Goal: Task Accomplishment & Management: Use online tool/utility

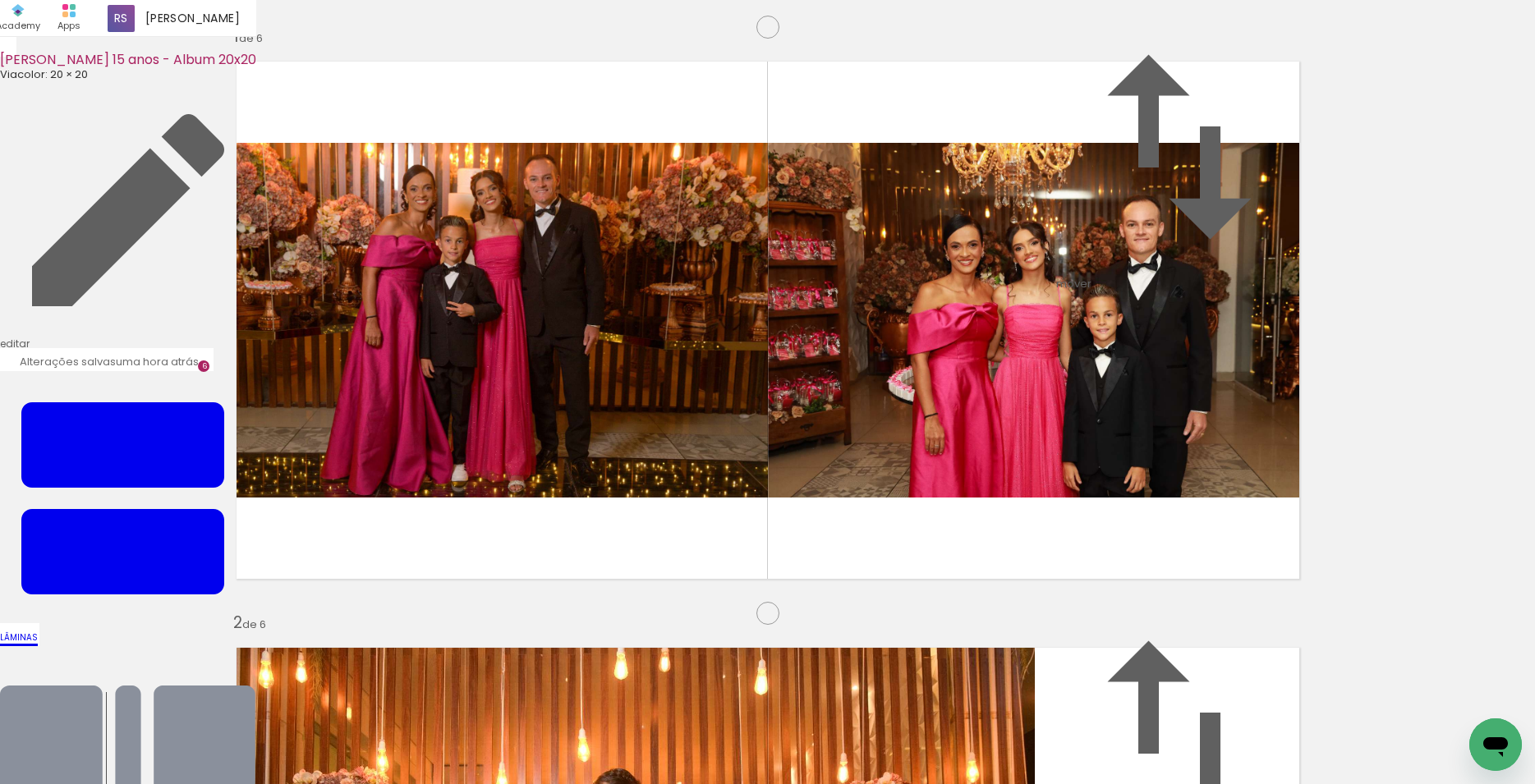
scroll to position [3060, 0]
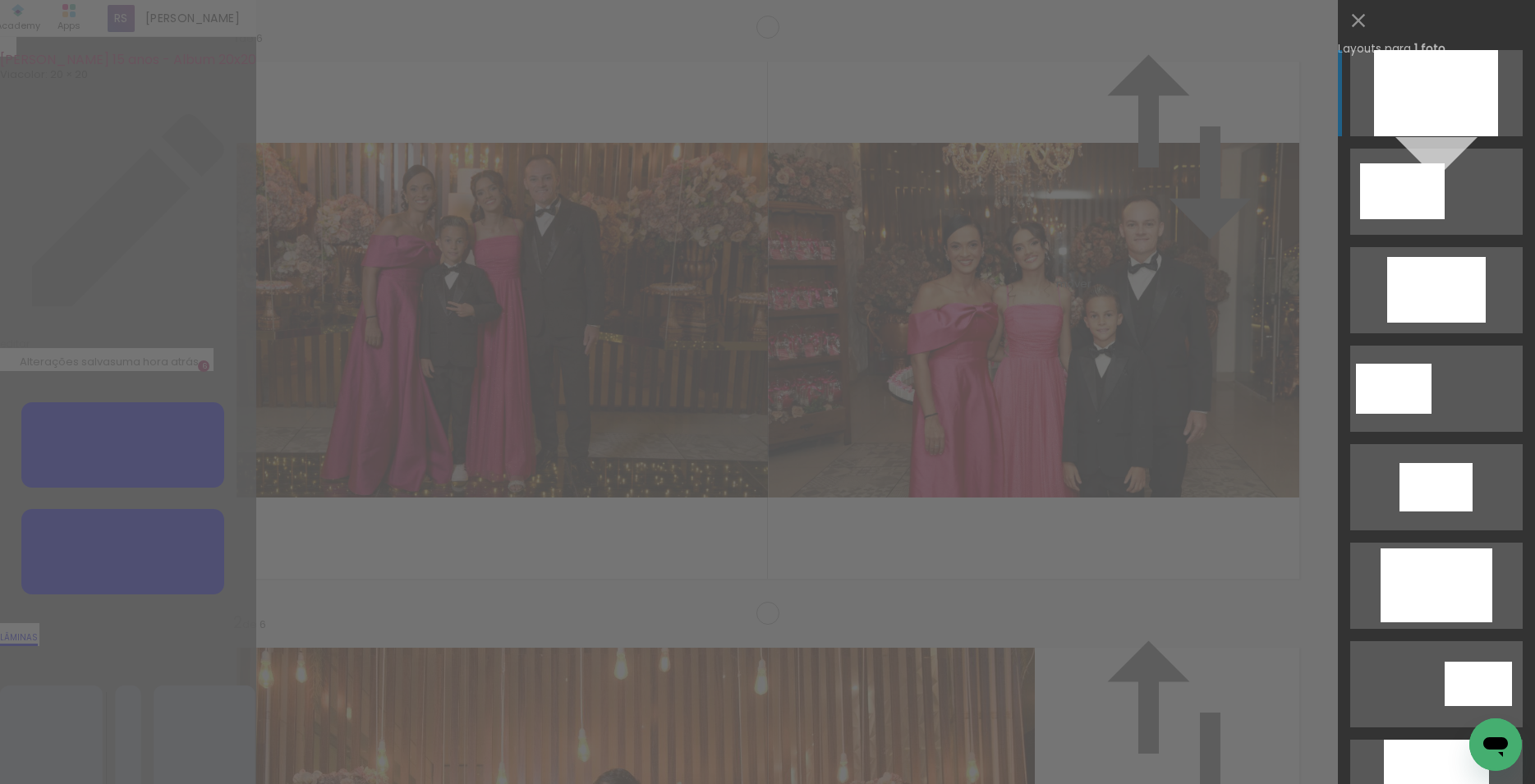
scroll to position [2952, 0]
click at [1361, 15] on iron-icon at bounding box center [1358, 21] width 23 height 23
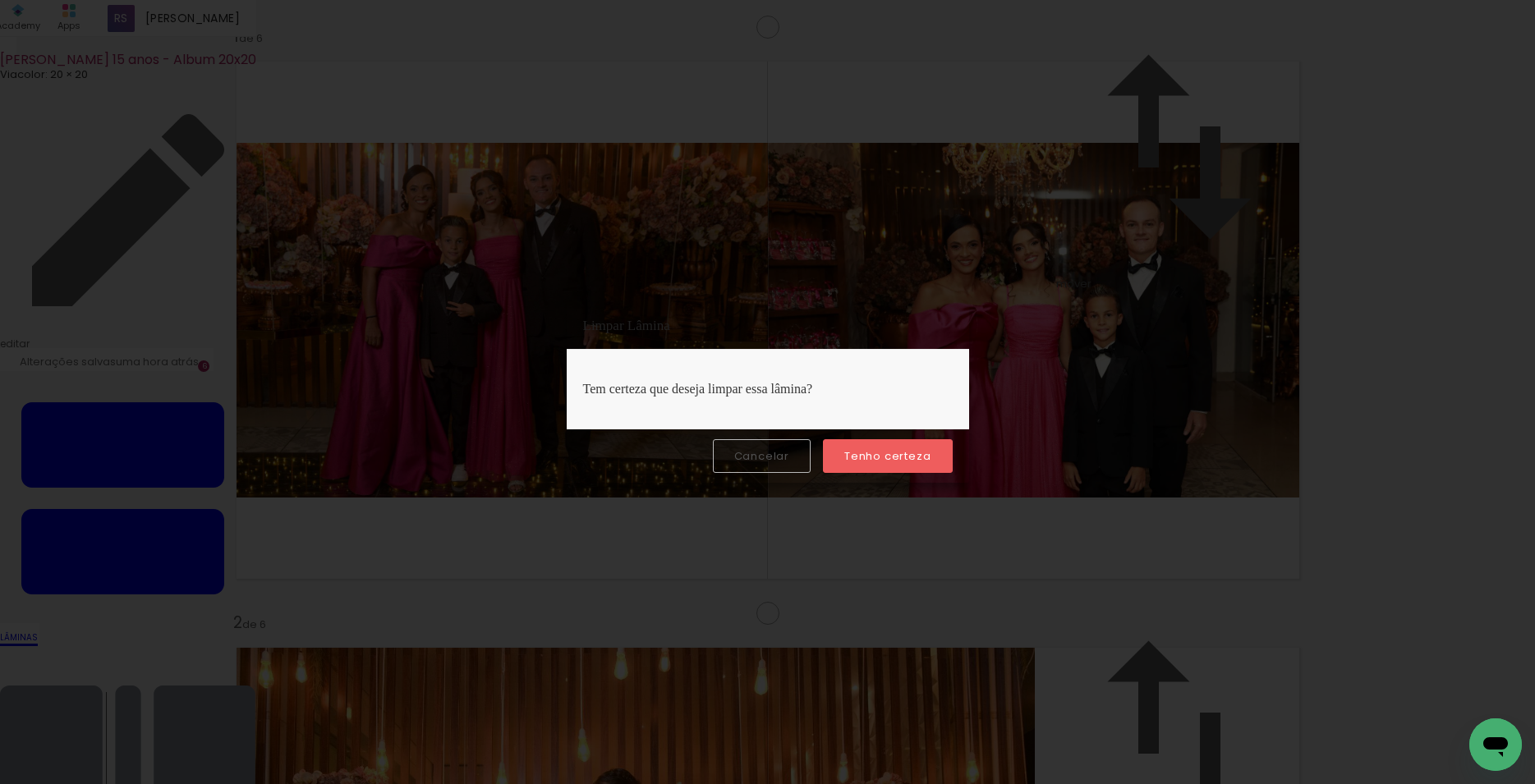
click at [0, 0] on slot "Tenho certeza" at bounding box center [0, 0] width 0 height 0
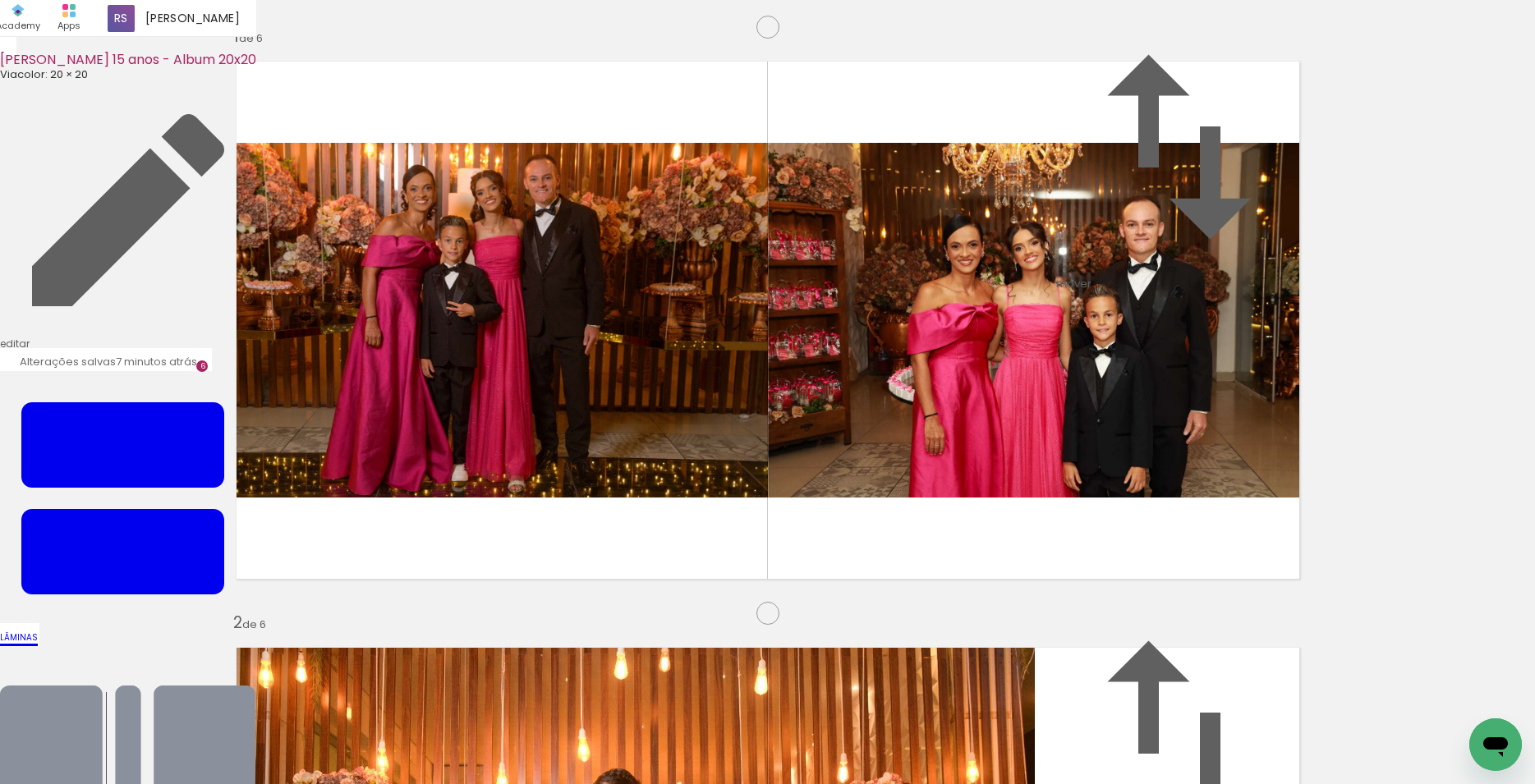
click at [0, 0] on input "file" at bounding box center [0, 0] width 0 height 0
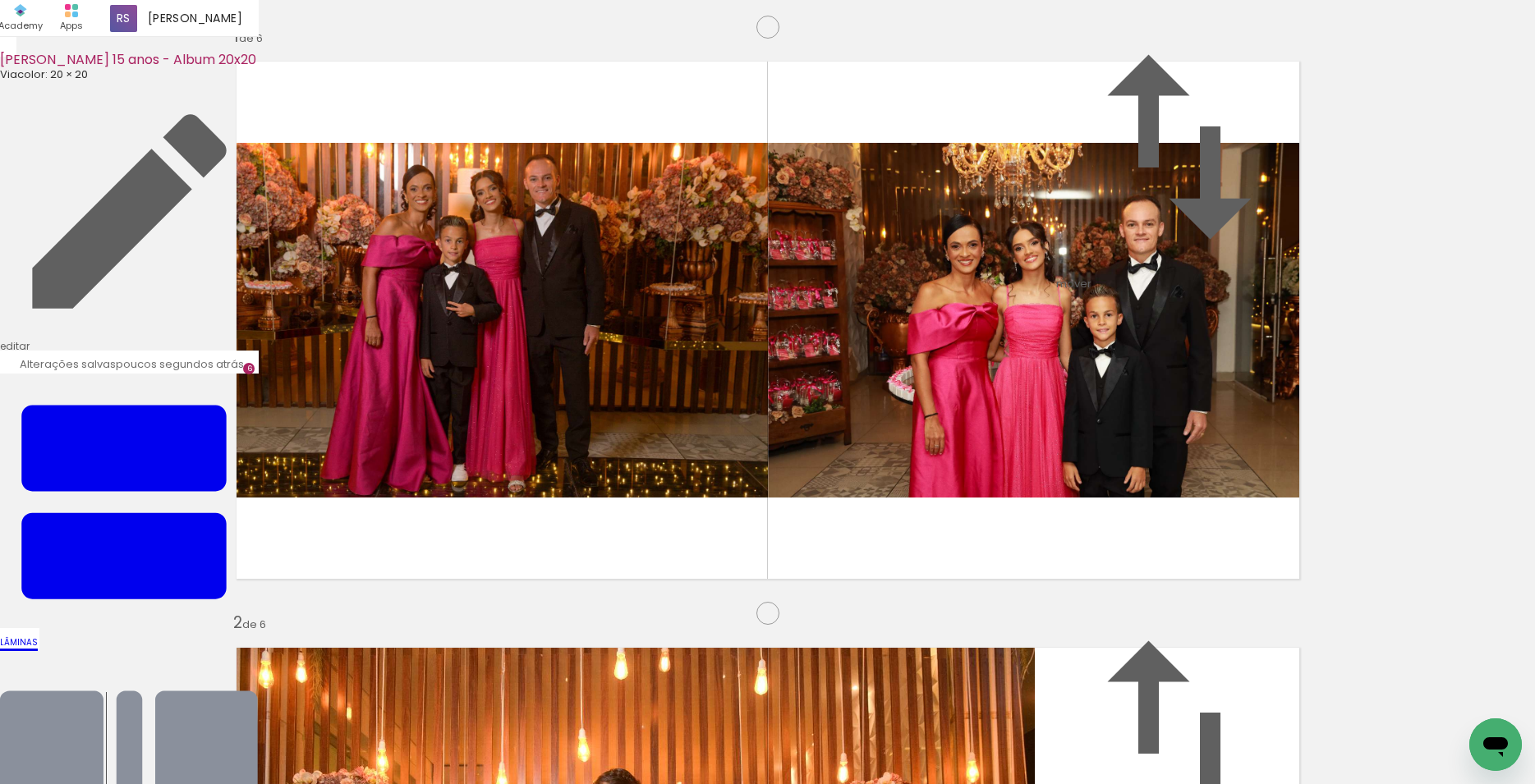
scroll to position [2946, 0]
drag, startPoint x: 1453, startPoint y: 726, endPoint x: 637, endPoint y: 398, distance: 879.5
click at [637, 398] on quentale-workspace at bounding box center [767, 392] width 1535 height 784
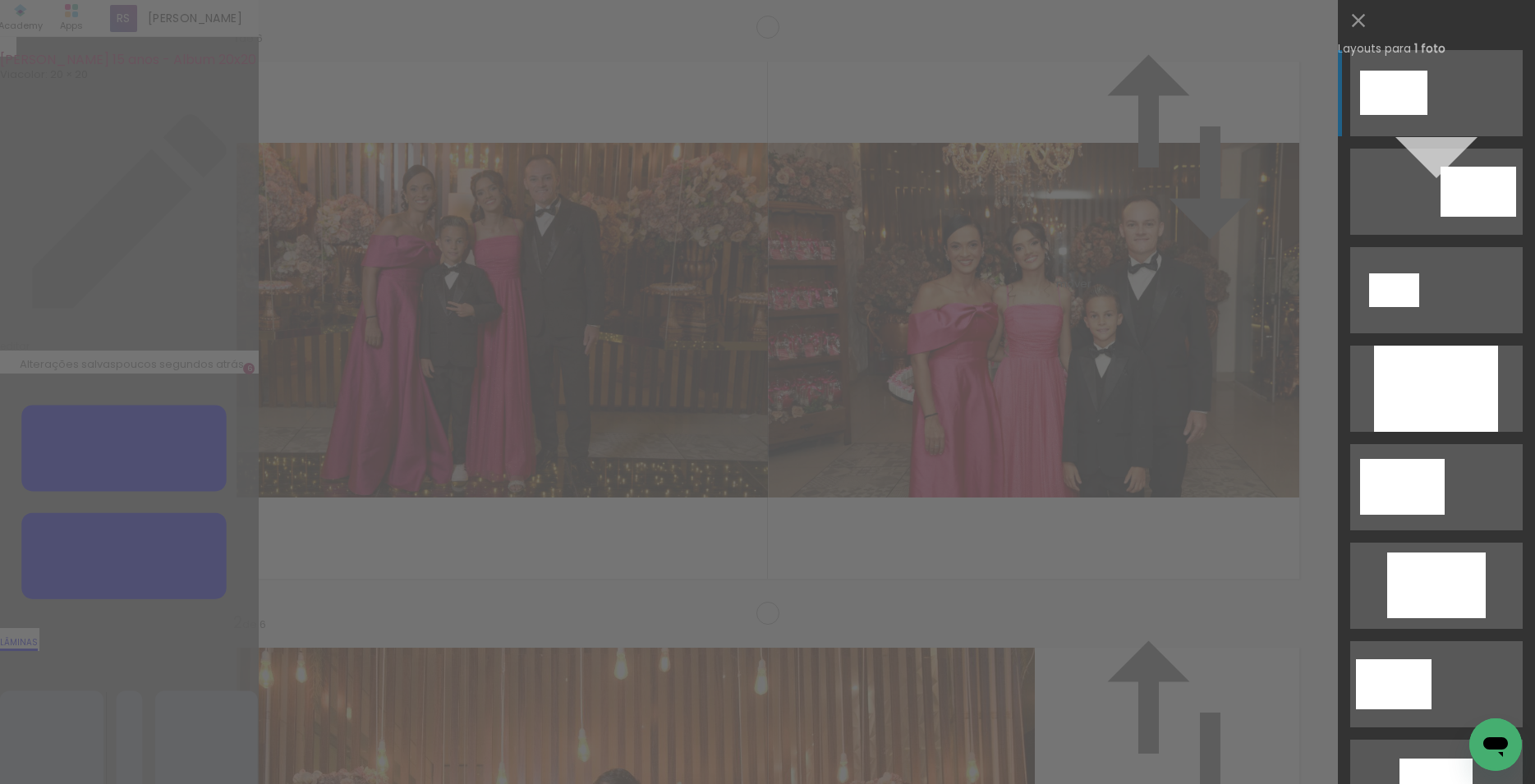
scroll to position [2952, 0]
click at [1416, 393] on div at bounding box center [1436, 389] width 124 height 86
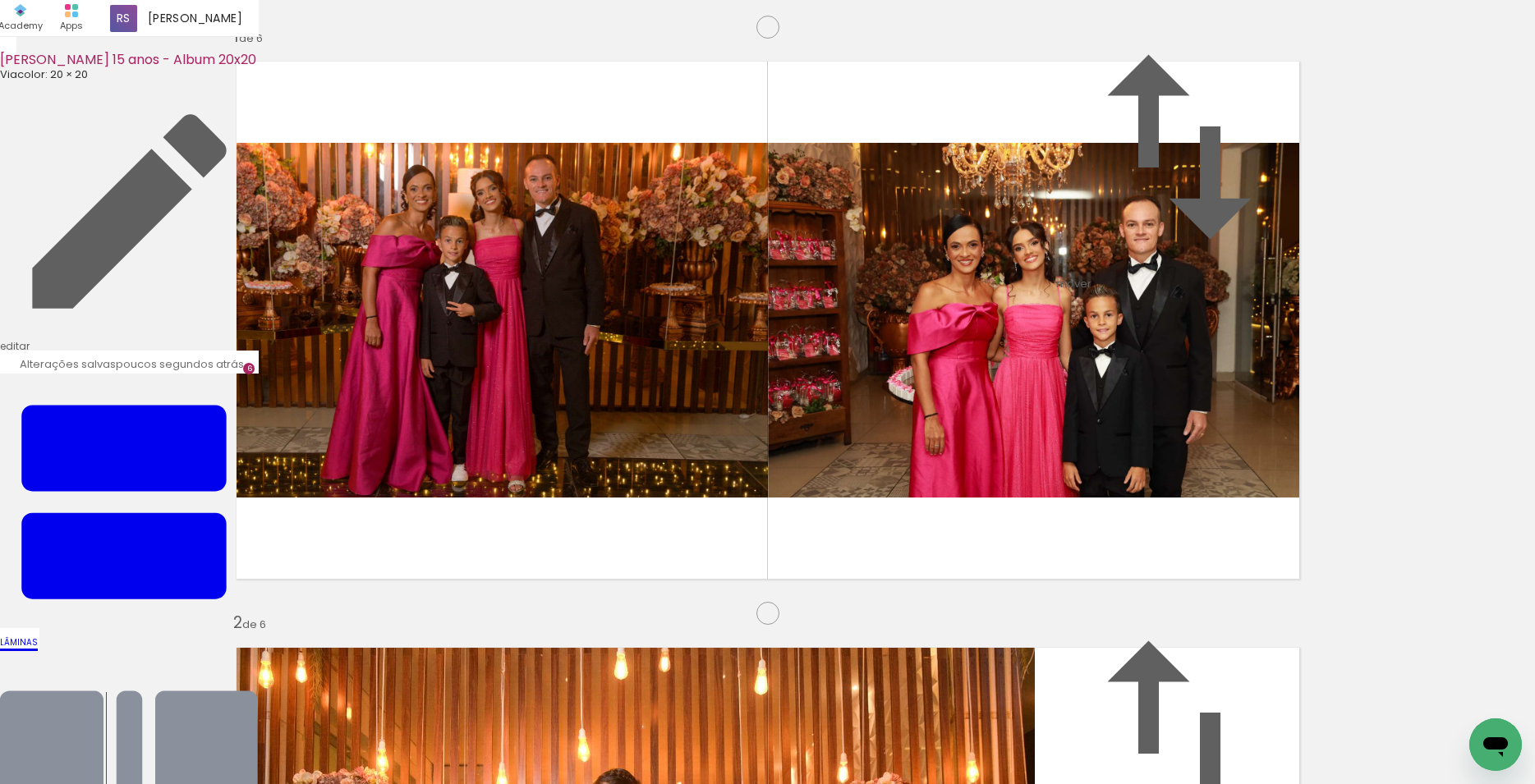
scroll to position [0, 860]
drag, startPoint x: 328, startPoint y: 737, endPoint x: 441, endPoint y: 417, distance: 339.4
click at [441, 417] on quentale-workspace at bounding box center [767, 392] width 1535 height 784
drag, startPoint x: 413, startPoint y: 732, endPoint x: 832, endPoint y: 422, distance: 521.2
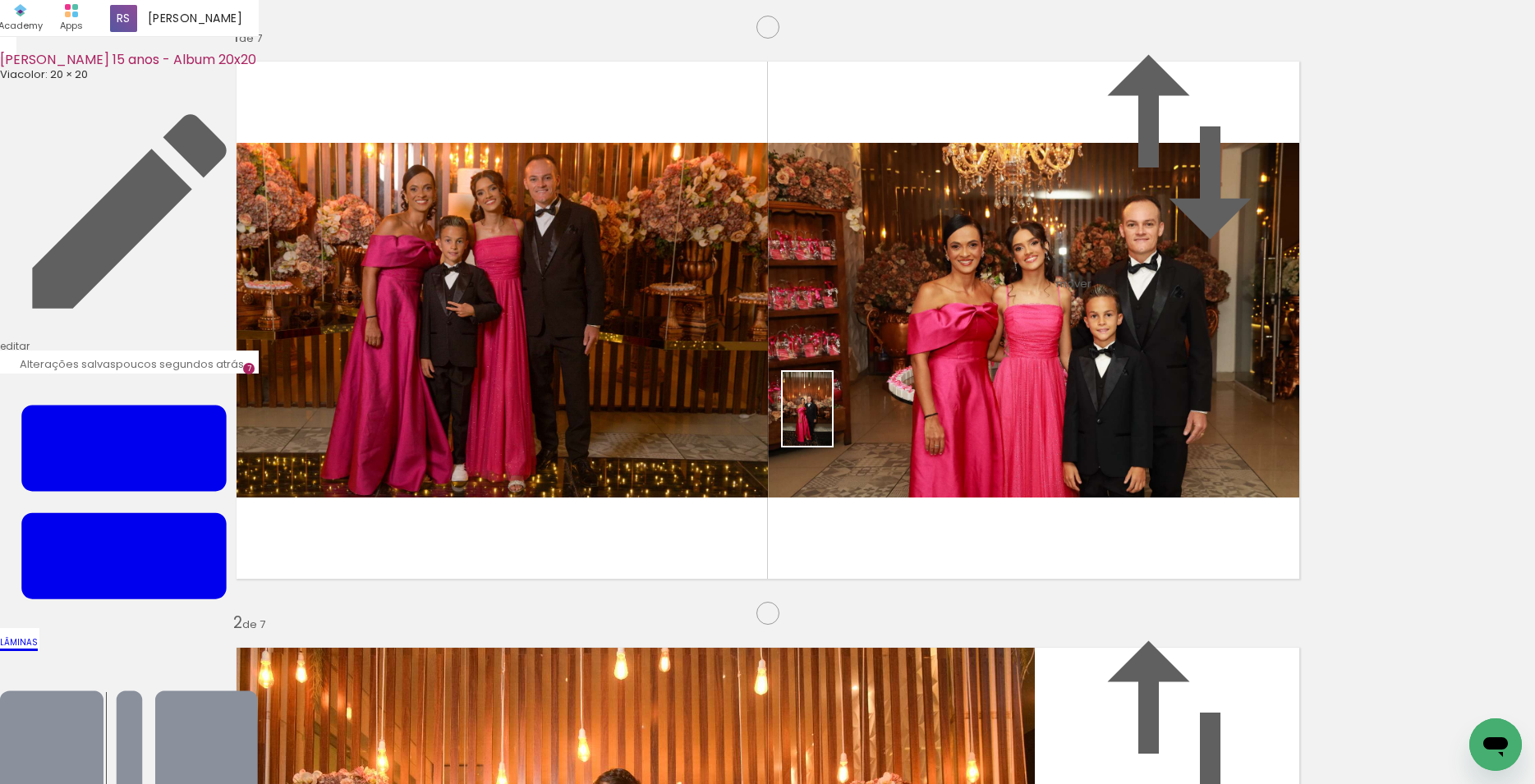
click at [832, 422] on quentale-workspace at bounding box center [767, 392] width 1535 height 784
drag, startPoint x: 518, startPoint y: 723, endPoint x: 484, endPoint y: 394, distance: 330.8
click at [484, 394] on quentale-workspace at bounding box center [767, 392] width 1535 height 784
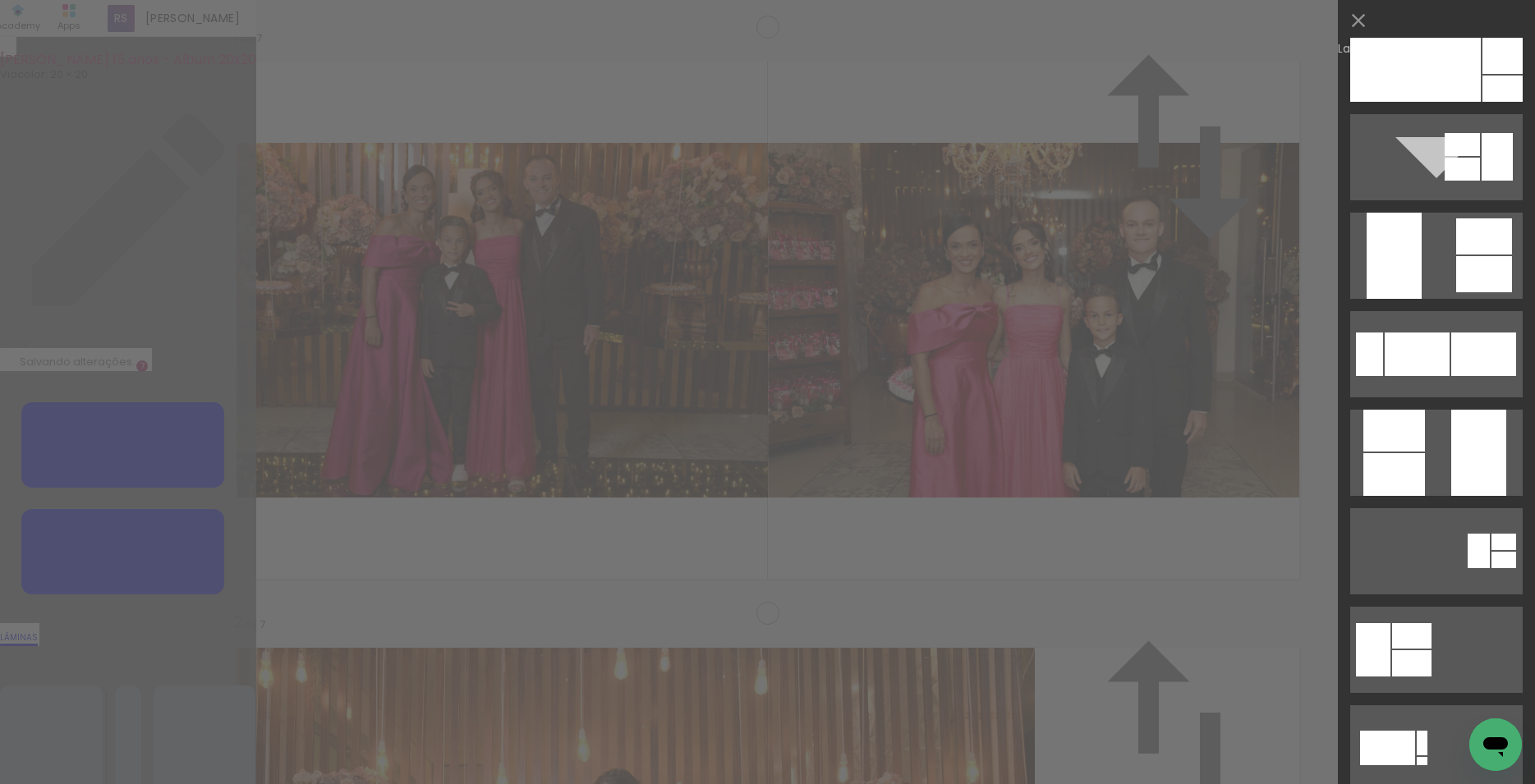
scroll to position [340, 0]
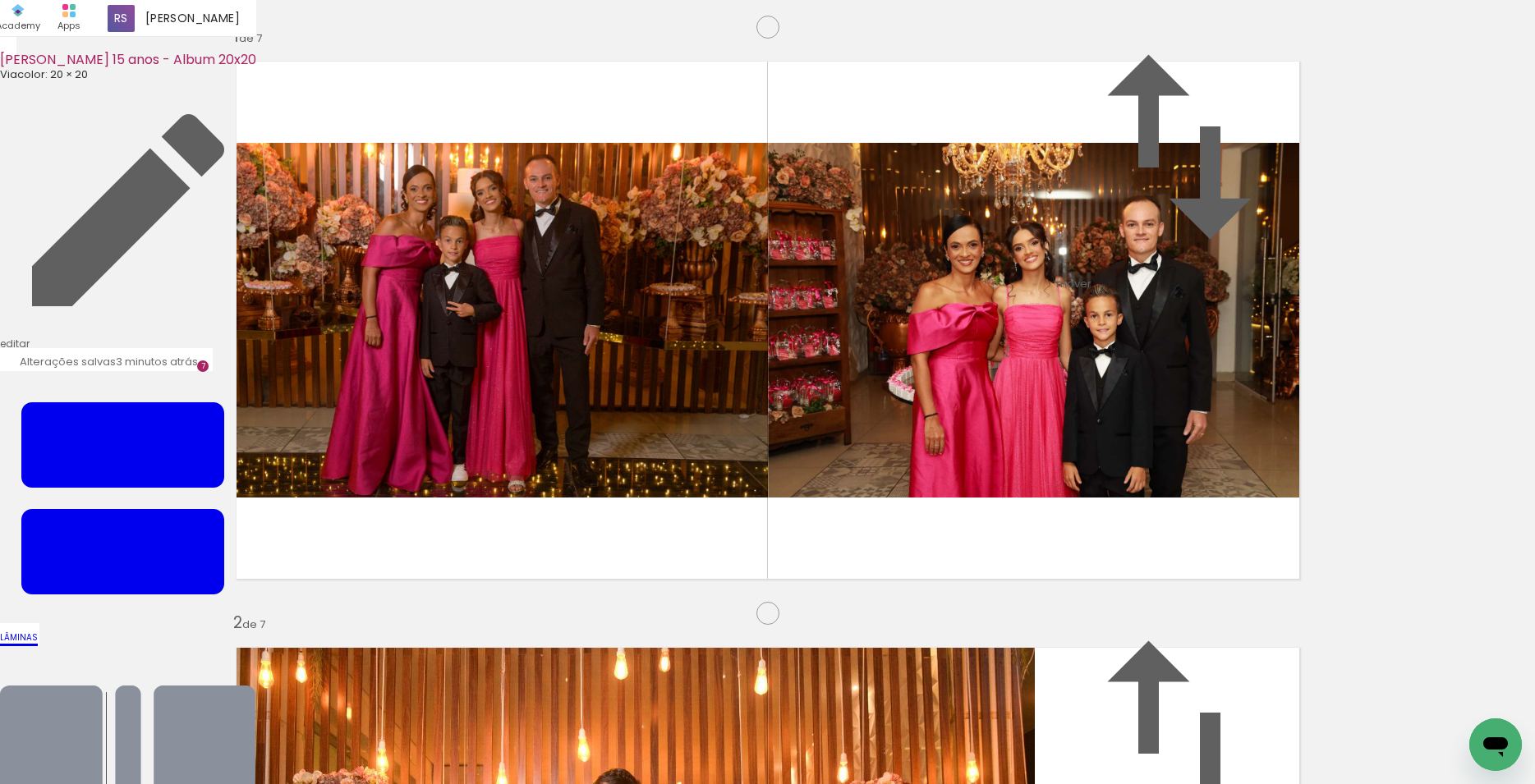
scroll to position [4105, 0]
drag, startPoint x: 588, startPoint y: 736, endPoint x: 493, endPoint y: 444, distance: 307.1
click at [493, 444] on quentale-workspace at bounding box center [767, 392] width 1535 height 784
drag, startPoint x: 712, startPoint y: 727, endPoint x: 906, endPoint y: 415, distance: 367.4
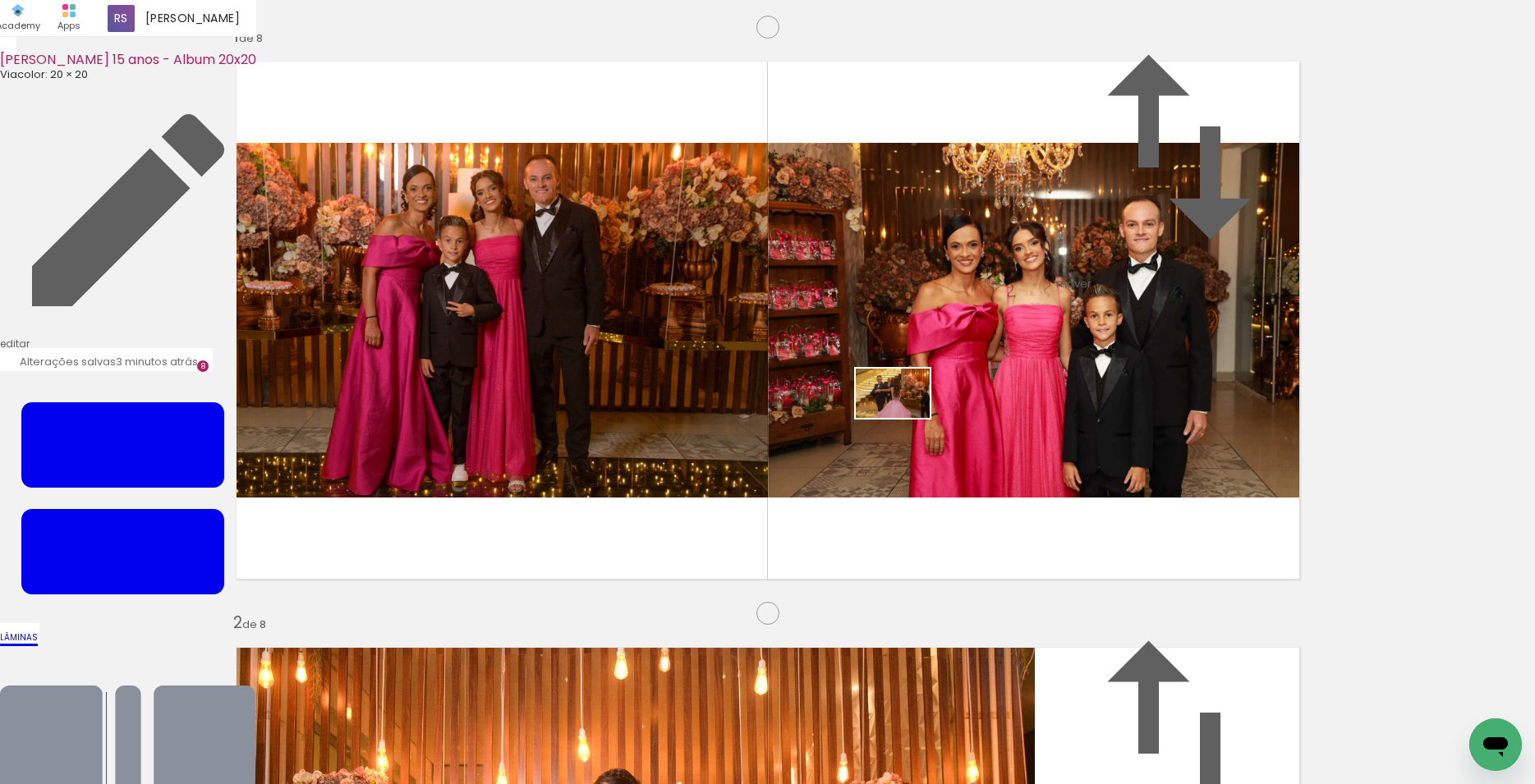
click at [906, 415] on quentale-workspace at bounding box center [767, 392] width 1535 height 784
drag, startPoint x: 789, startPoint y: 736, endPoint x: 754, endPoint y: 477, distance: 261.4
click at [754, 477] on quentale-workspace at bounding box center [767, 392] width 1535 height 784
drag, startPoint x: 873, startPoint y: 741, endPoint x: 740, endPoint y: 545, distance: 236.9
click at [740, 545] on quentale-workspace at bounding box center [767, 392] width 1535 height 784
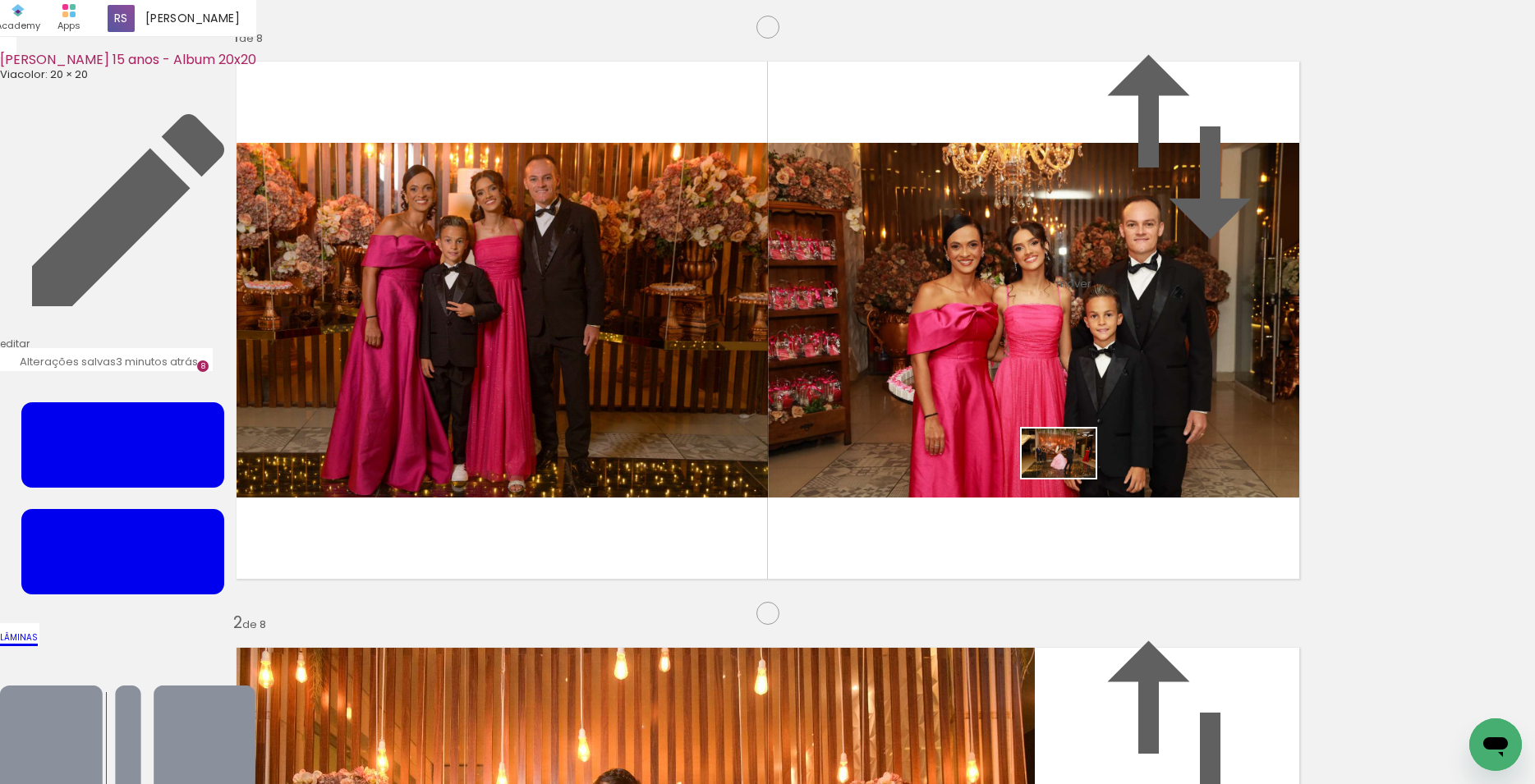
drag, startPoint x: 984, startPoint y: 741, endPoint x: 1071, endPoint y: 478, distance: 277.0
click at [1071, 478] on quentale-workspace at bounding box center [767, 392] width 1535 height 784
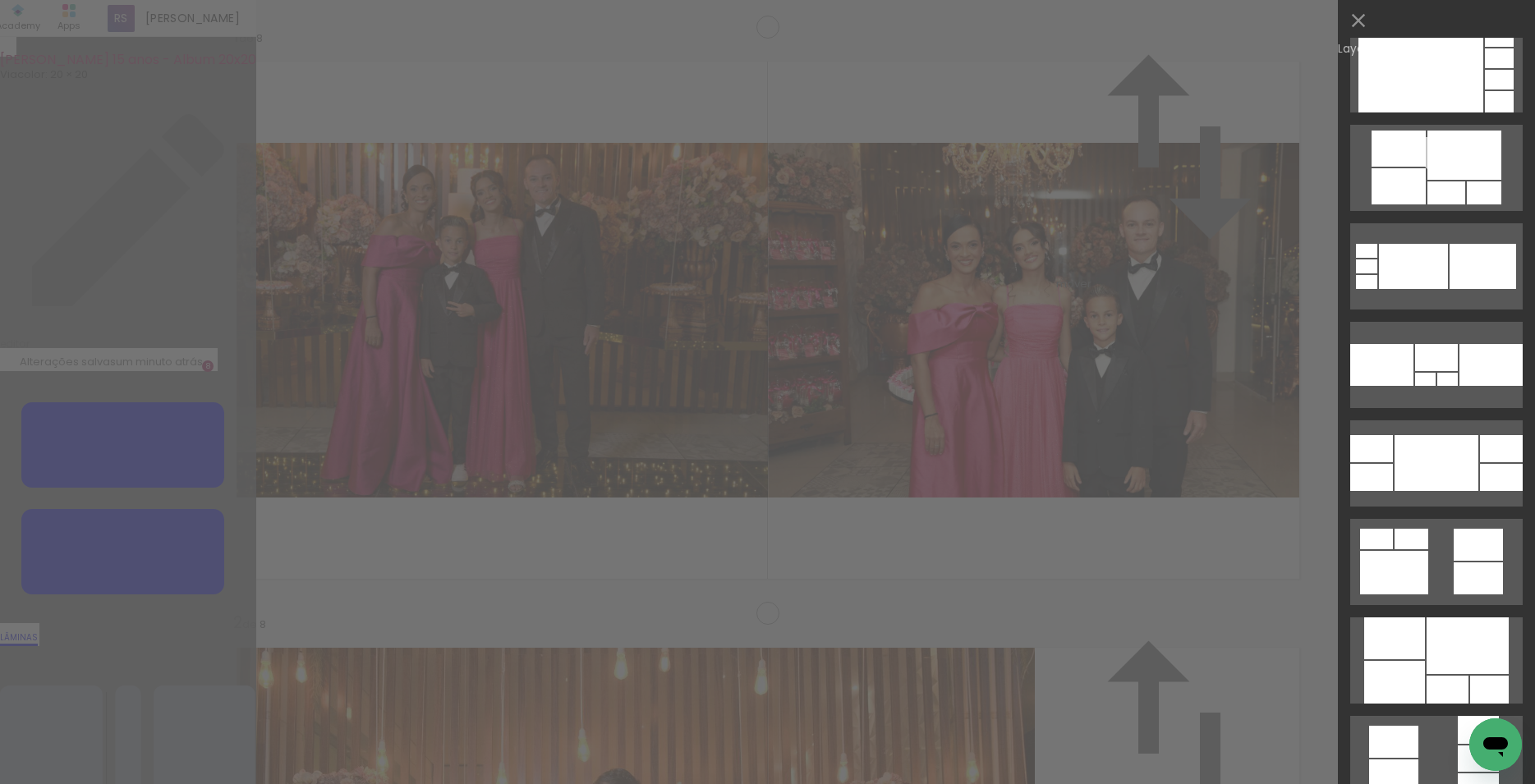
scroll to position [4532, 0]
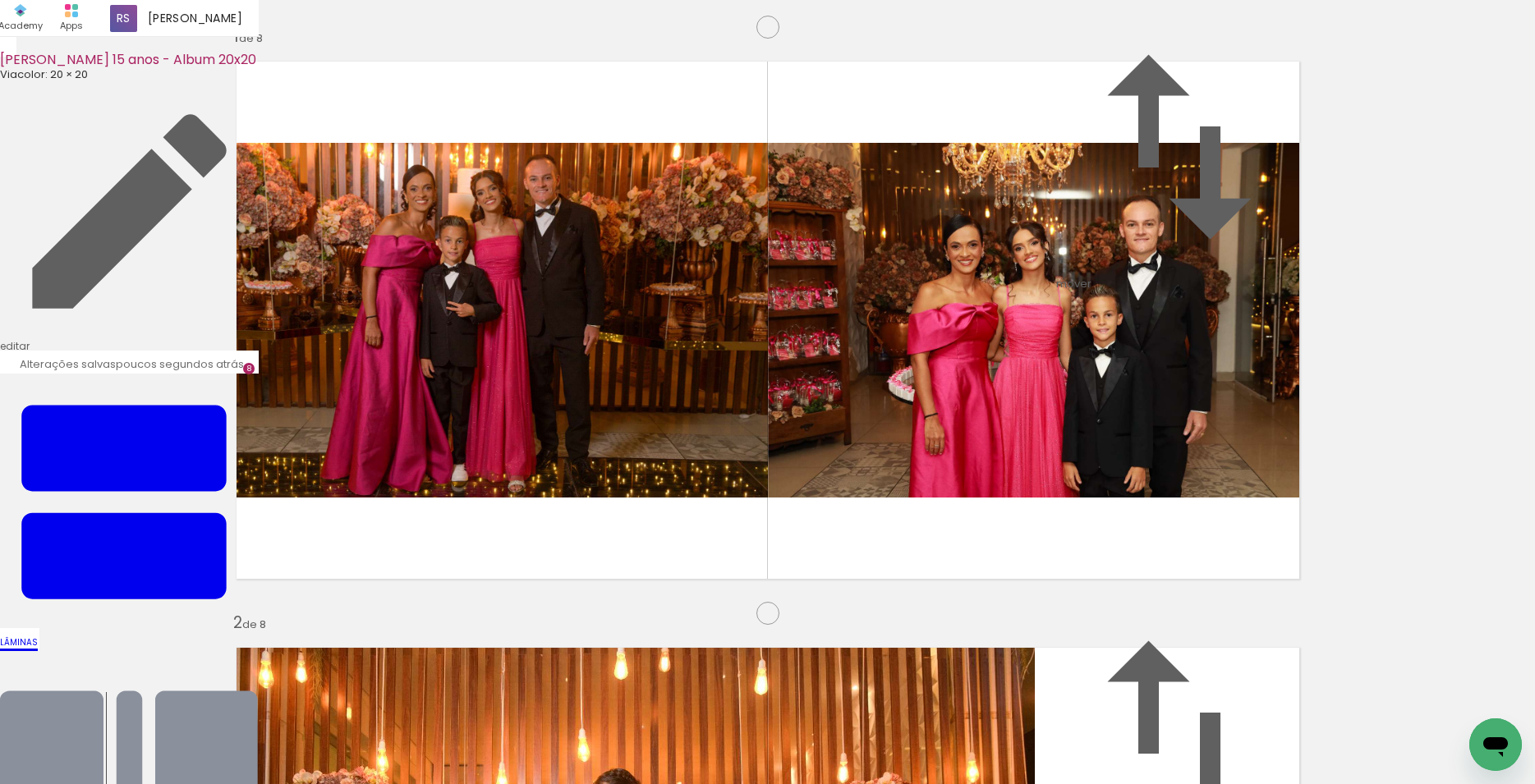
scroll to position [0, 1378]
drag, startPoint x: 546, startPoint y: 740, endPoint x: 503, endPoint y: 446, distance: 297.1
click at [503, 446] on quentale-workspace at bounding box center [767, 392] width 1535 height 784
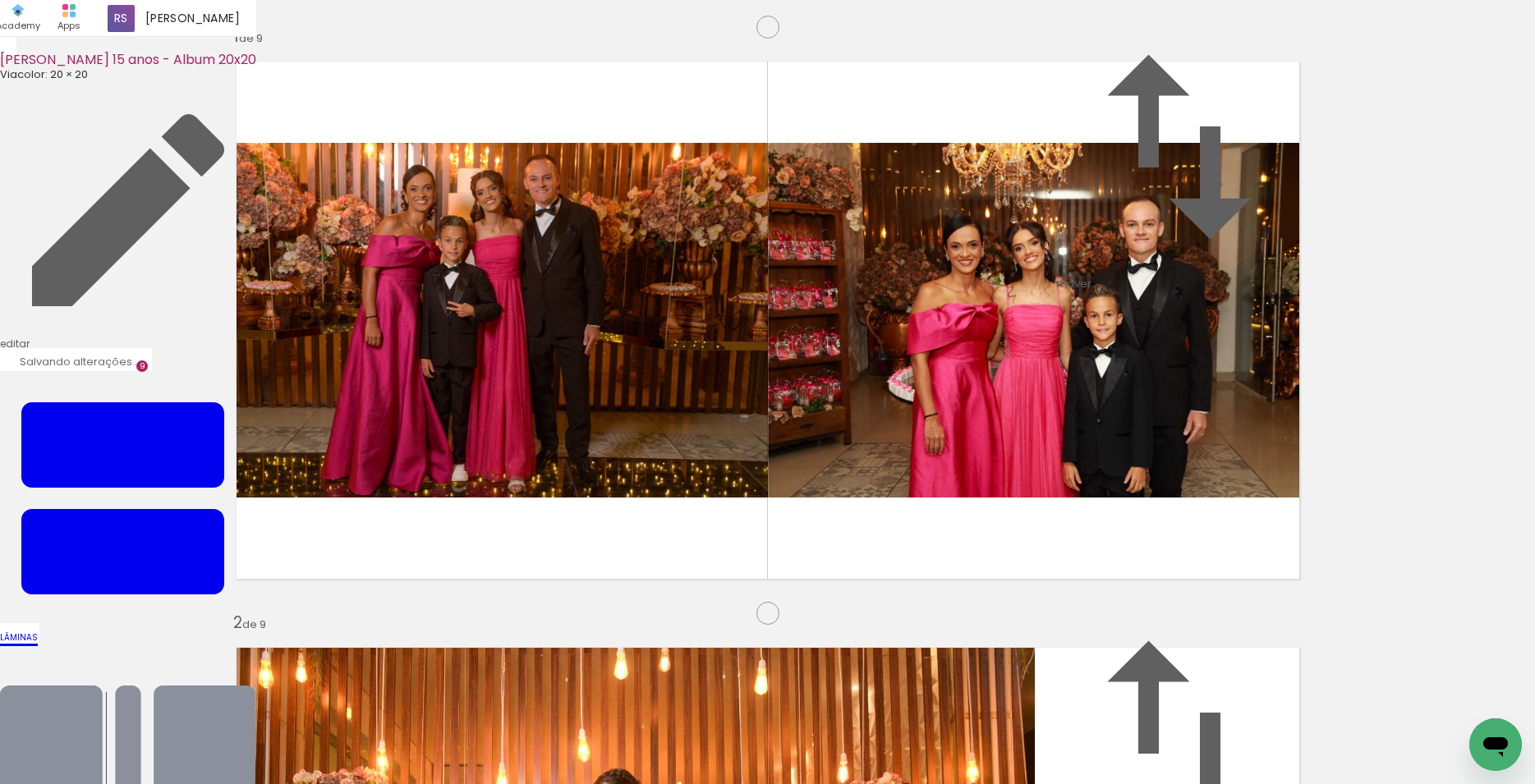
scroll to position [4711, 0]
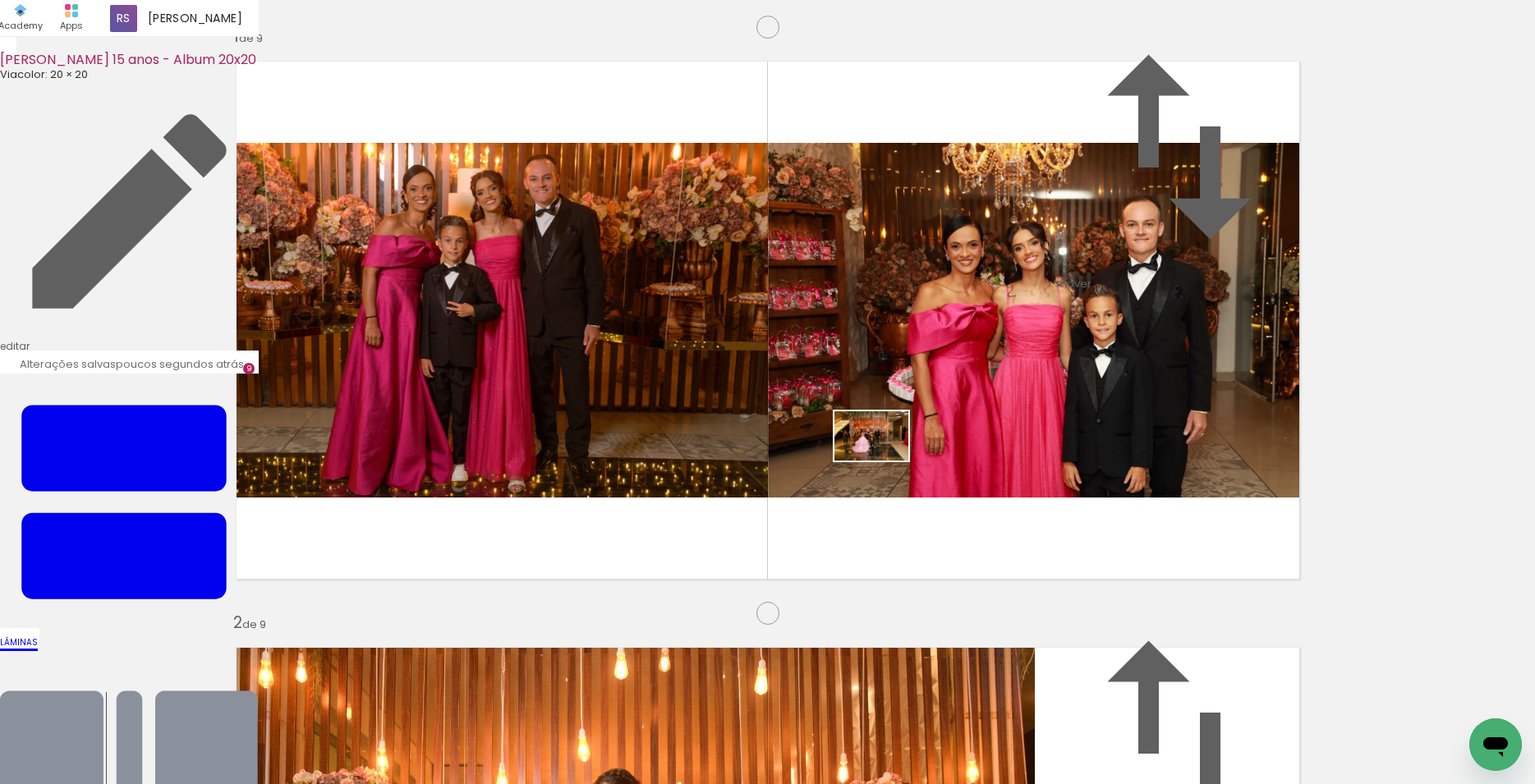
drag, startPoint x: 642, startPoint y: 740, endPoint x: 886, endPoint y: 459, distance: 372.2
click at [886, 459] on quentale-workspace at bounding box center [767, 392] width 1535 height 784
drag, startPoint x: 731, startPoint y: 690, endPoint x: 696, endPoint y: 514, distance: 179.4
click at [696, 514] on quentale-workspace at bounding box center [767, 392] width 1535 height 784
drag, startPoint x: 831, startPoint y: 713, endPoint x: 898, endPoint y: 566, distance: 161.5
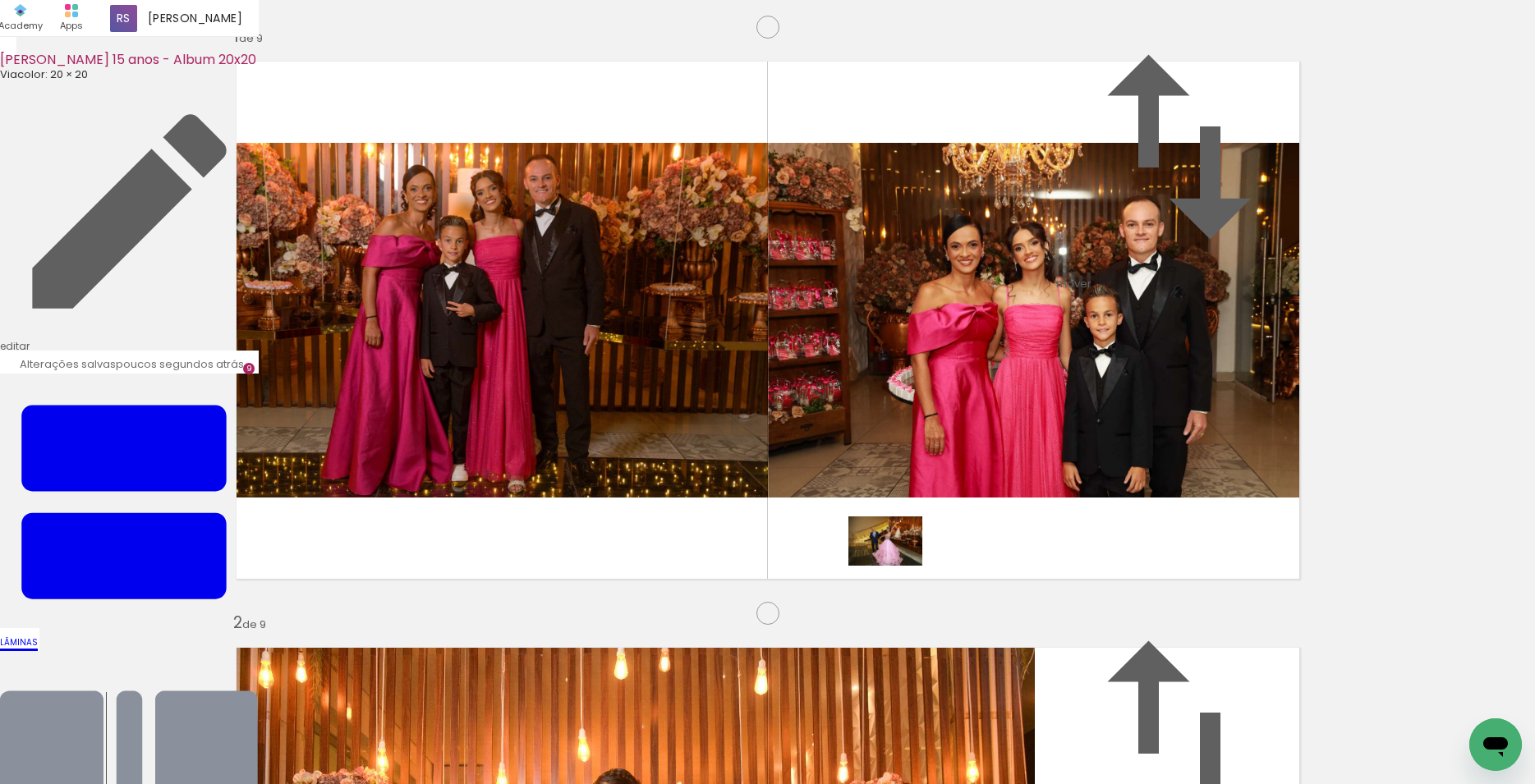
click at [898, 566] on quentale-workspace at bounding box center [767, 392] width 1535 height 784
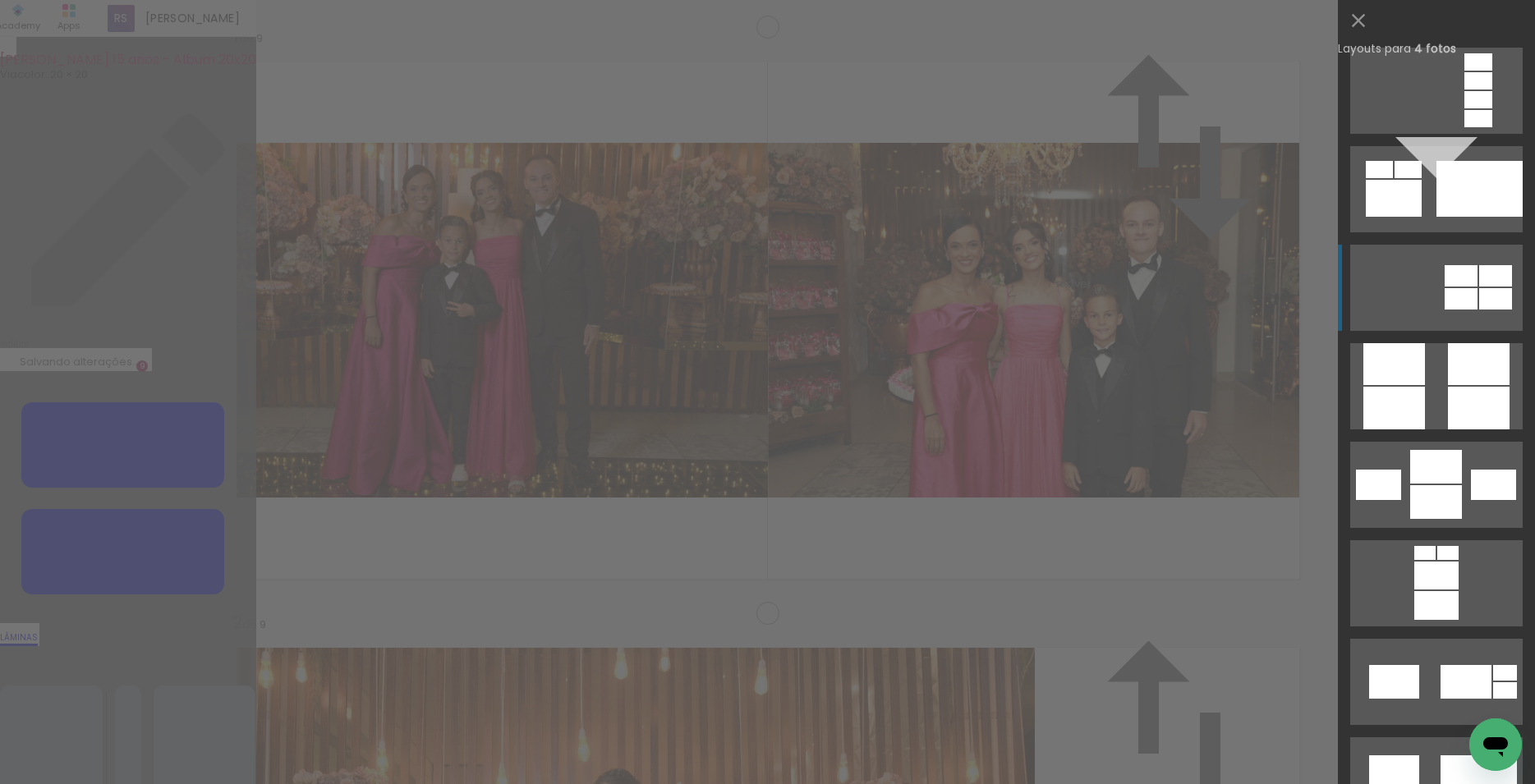
scroll to position [5439, 0]
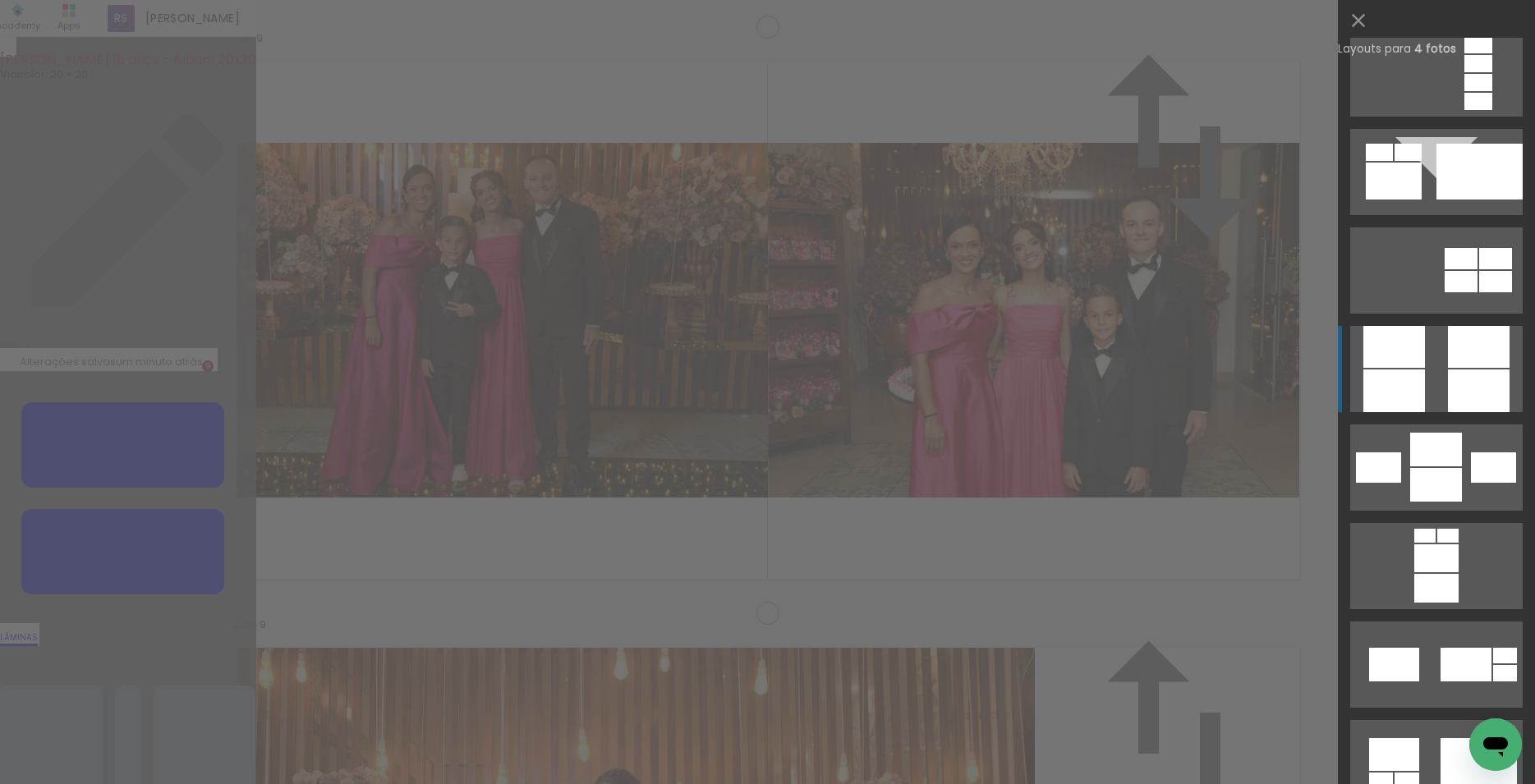
click at [1437, 117] on quentale-layouter at bounding box center [1436, 73] width 173 height 86
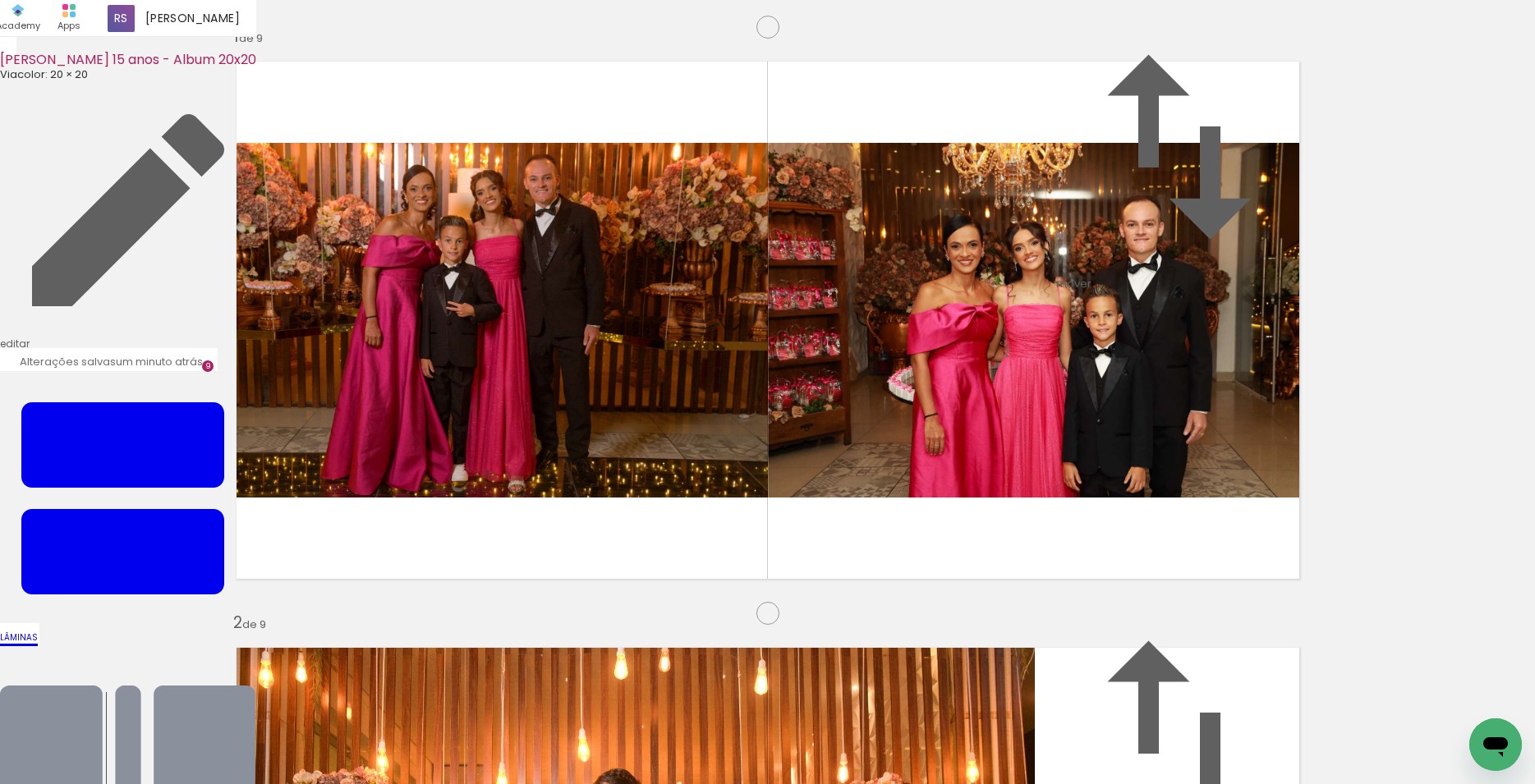
scroll to position [0, 1754]
drag, startPoint x: 542, startPoint y: 741, endPoint x: 476, endPoint y: 385, distance: 362.1
click at [476, 385] on quentale-workspace at bounding box center [767, 392] width 1535 height 784
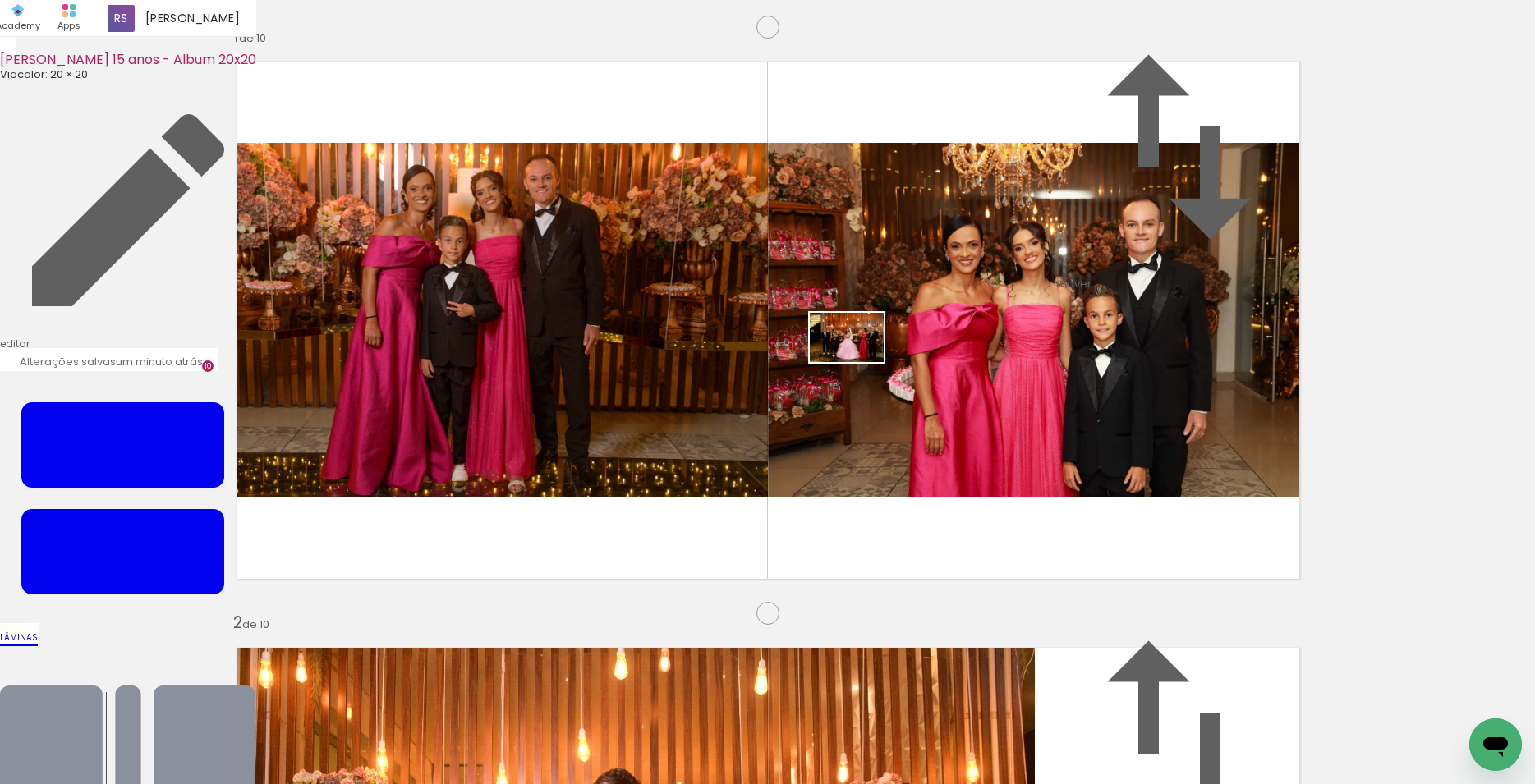
drag, startPoint x: 697, startPoint y: 618, endPoint x: 877, endPoint y: 347, distance: 325.3
click at [877, 347] on quentale-workspace at bounding box center [767, 392] width 1535 height 784
drag, startPoint x: 811, startPoint y: 745, endPoint x: 783, endPoint y: 489, distance: 257.5
click at [783, 489] on quentale-workspace at bounding box center [767, 392] width 1535 height 784
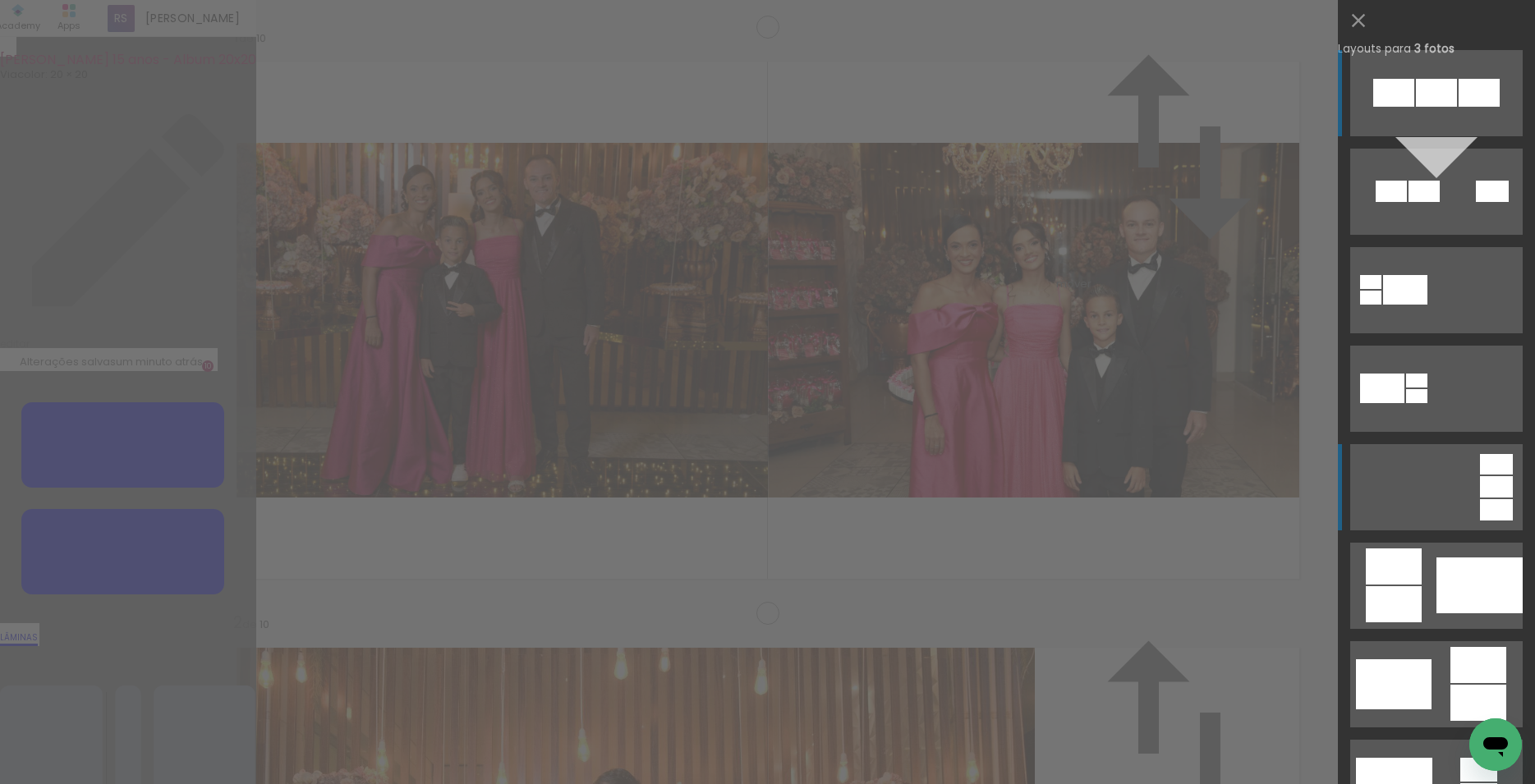
scroll to position [5298, 0]
click at [1448, 606] on div at bounding box center [1479, 585] width 86 height 56
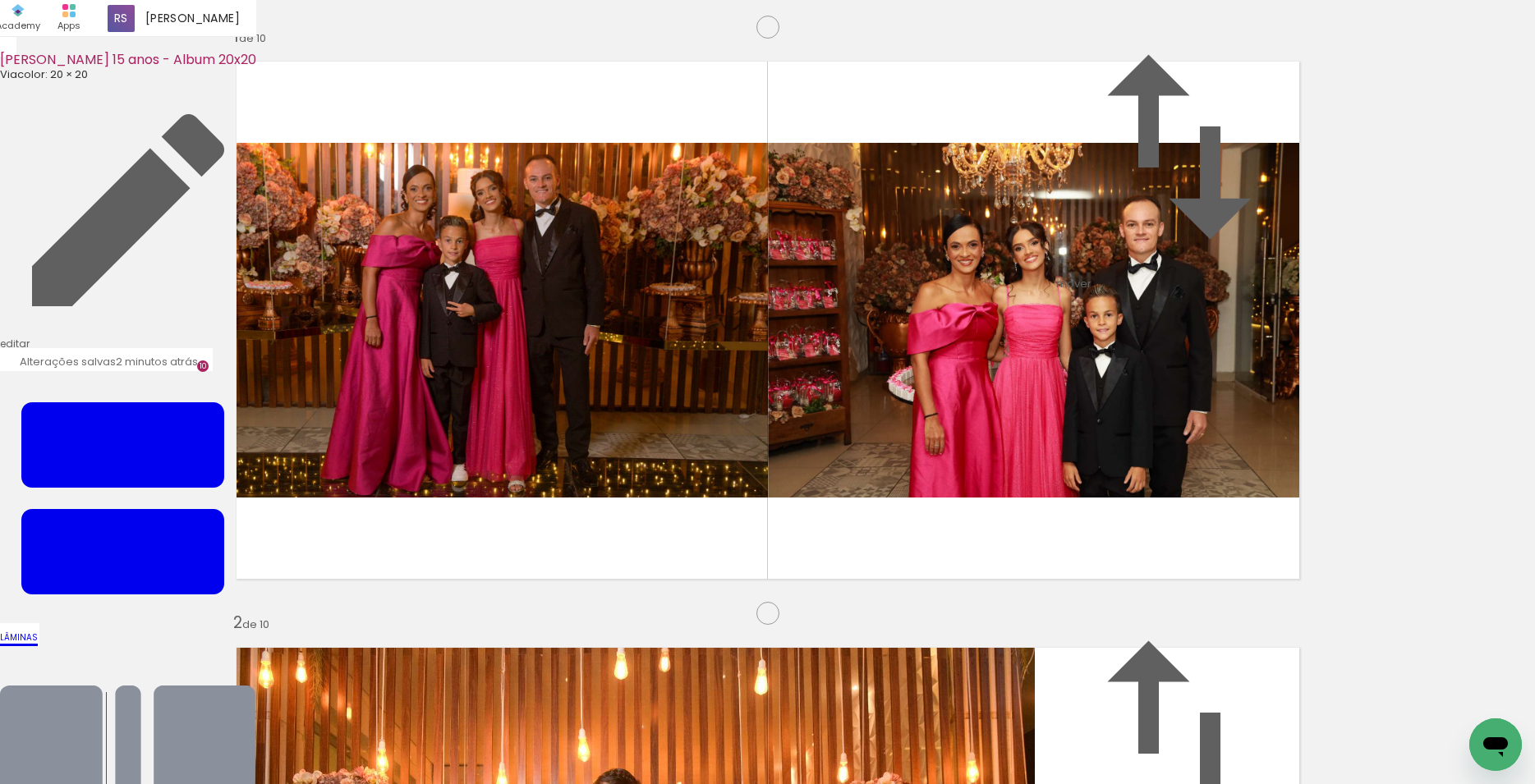
scroll to position [0, 1995]
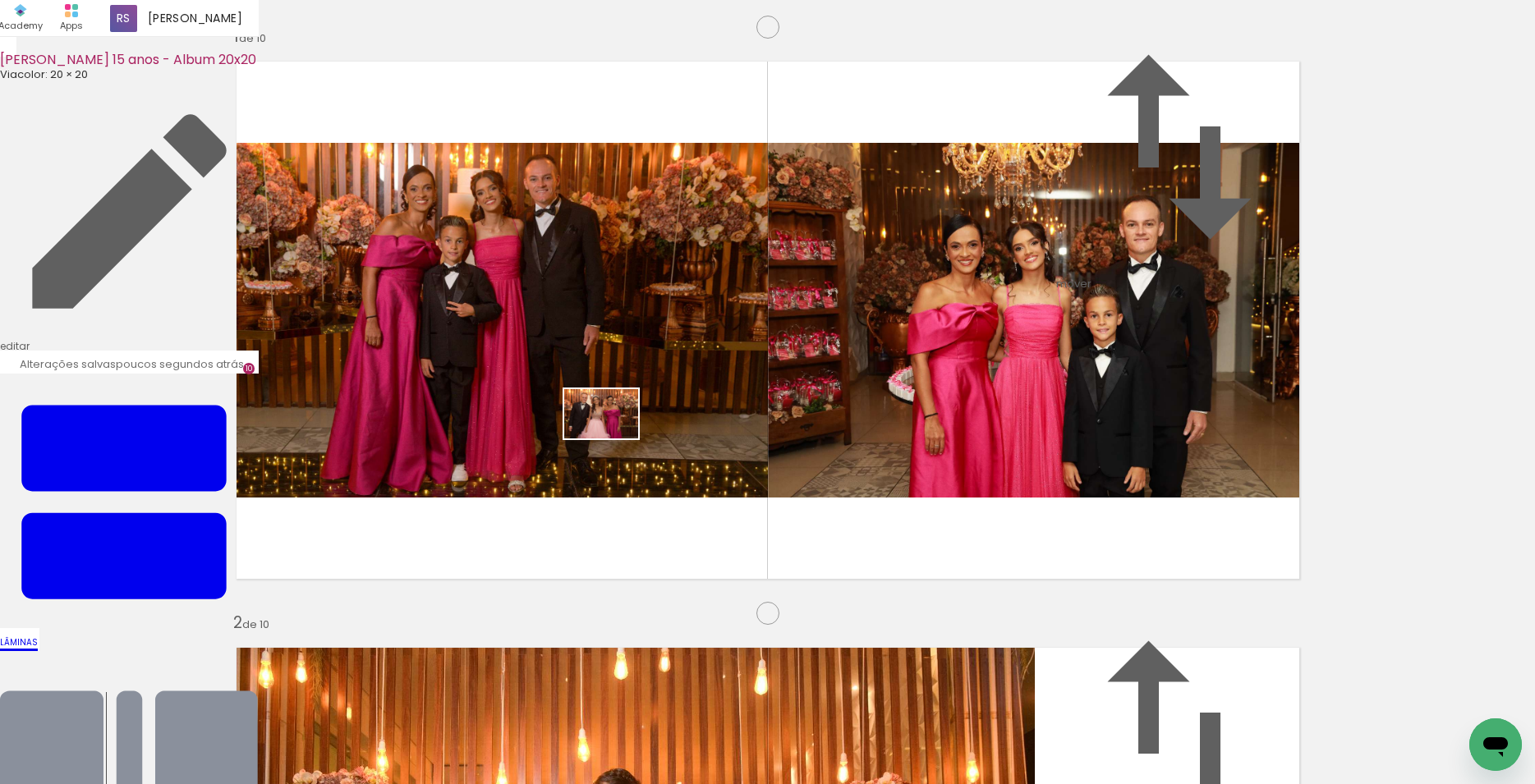
drag, startPoint x: 660, startPoint y: 740, endPoint x: 613, endPoint y: 439, distance: 304.6
click at [613, 439] on quentale-workspace at bounding box center [767, 392] width 1535 height 784
drag, startPoint x: 798, startPoint y: 668, endPoint x: 891, endPoint y: 465, distance: 223.3
click at [891, 465] on quentale-workspace at bounding box center [767, 392] width 1535 height 784
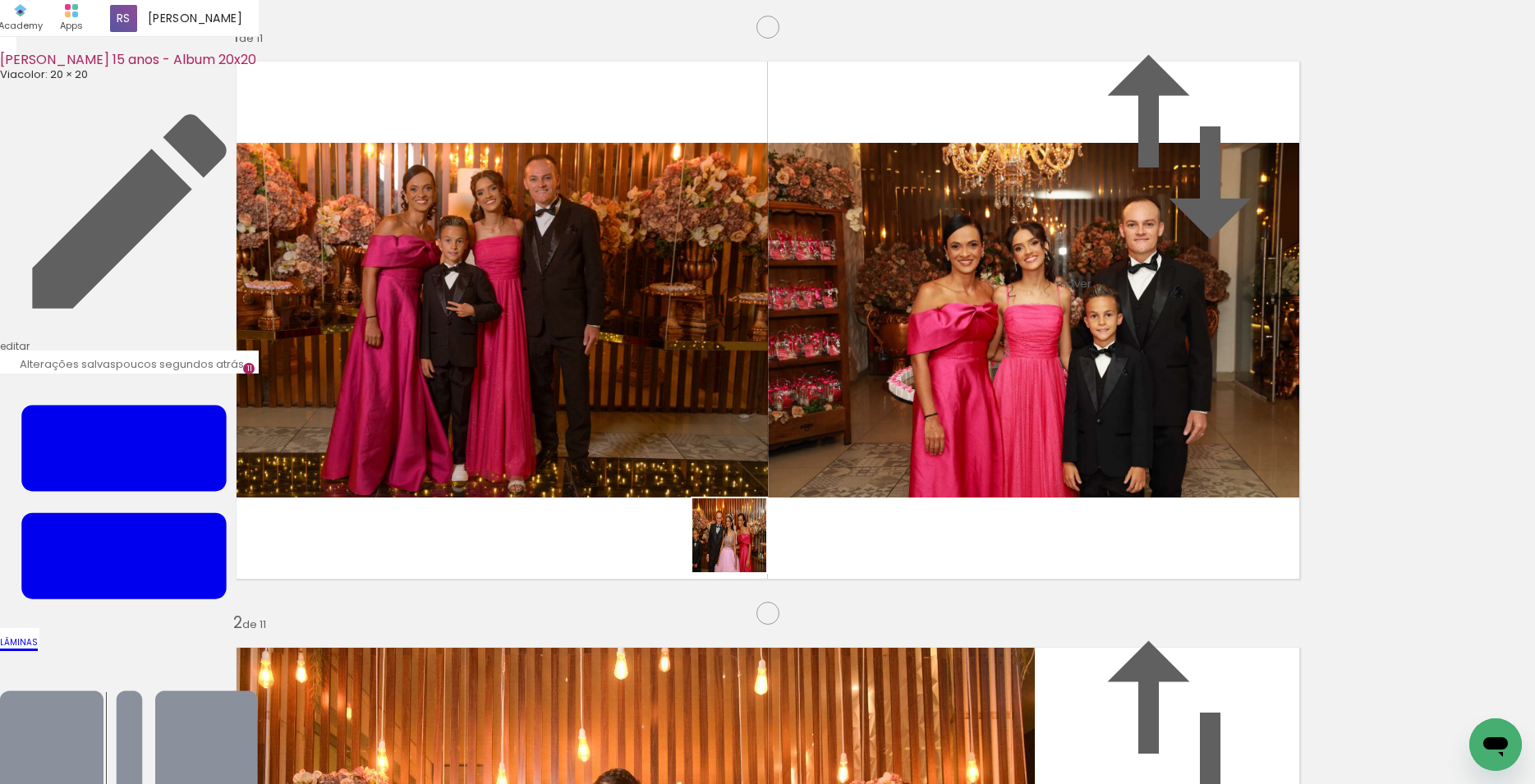
drag, startPoint x: 829, startPoint y: 670, endPoint x: 708, endPoint y: 505, distance: 204.6
click at [708, 505] on quentale-workspace at bounding box center [767, 392] width 1535 height 784
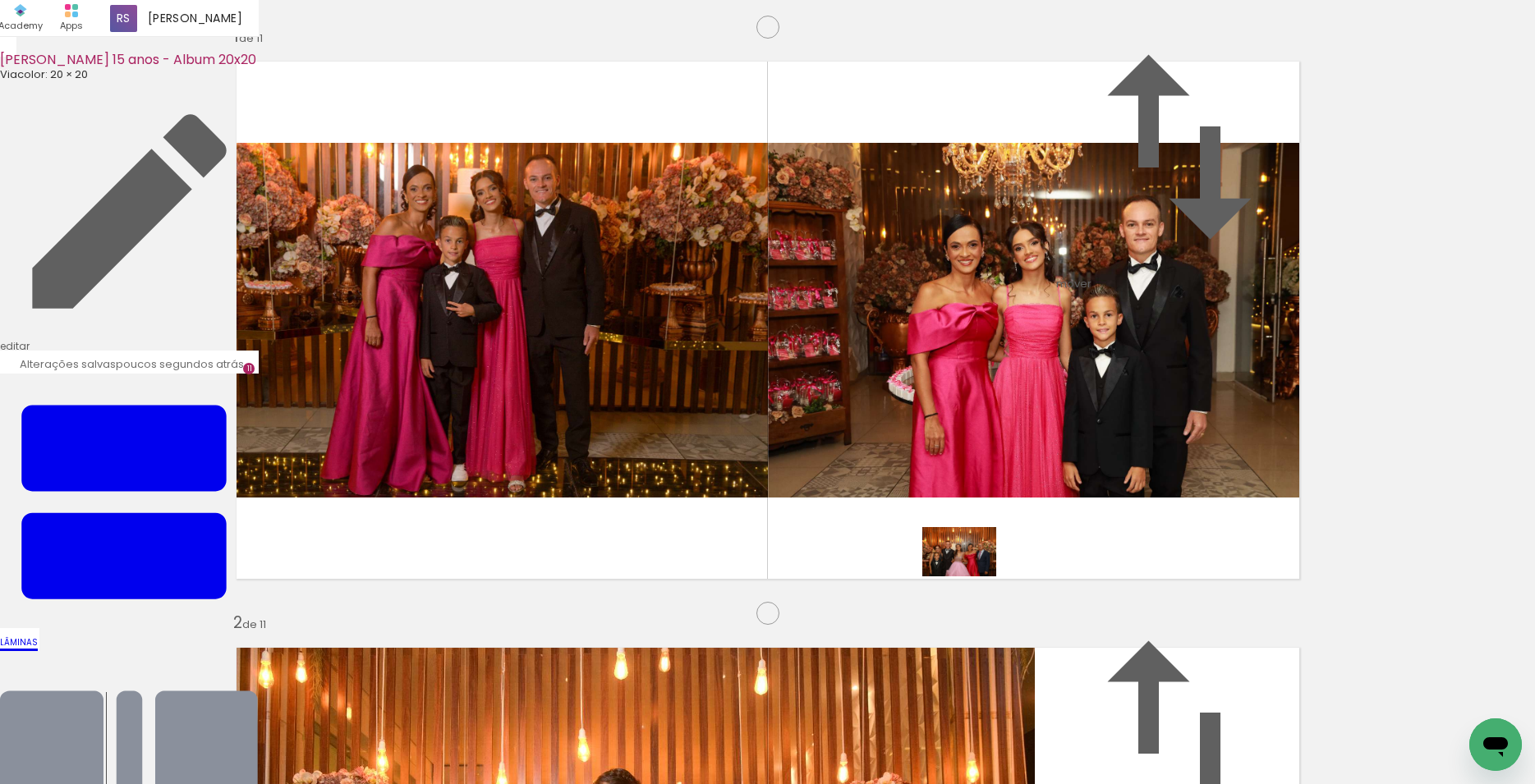
drag, startPoint x: 929, startPoint y: 738, endPoint x: 972, endPoint y: 576, distance: 167.6
click at [972, 576] on quentale-workspace at bounding box center [767, 392] width 1535 height 784
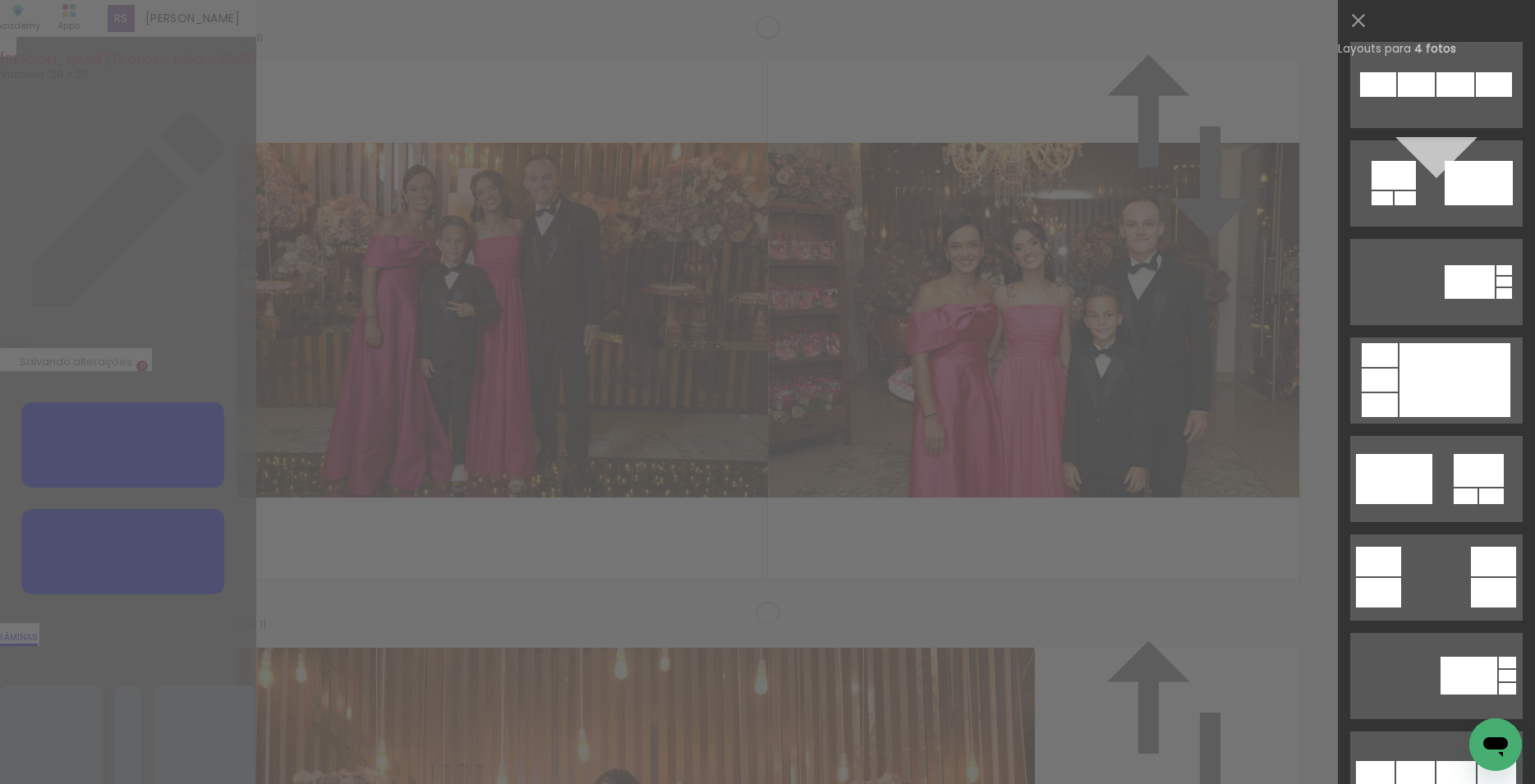
scroll to position [1699, 0]
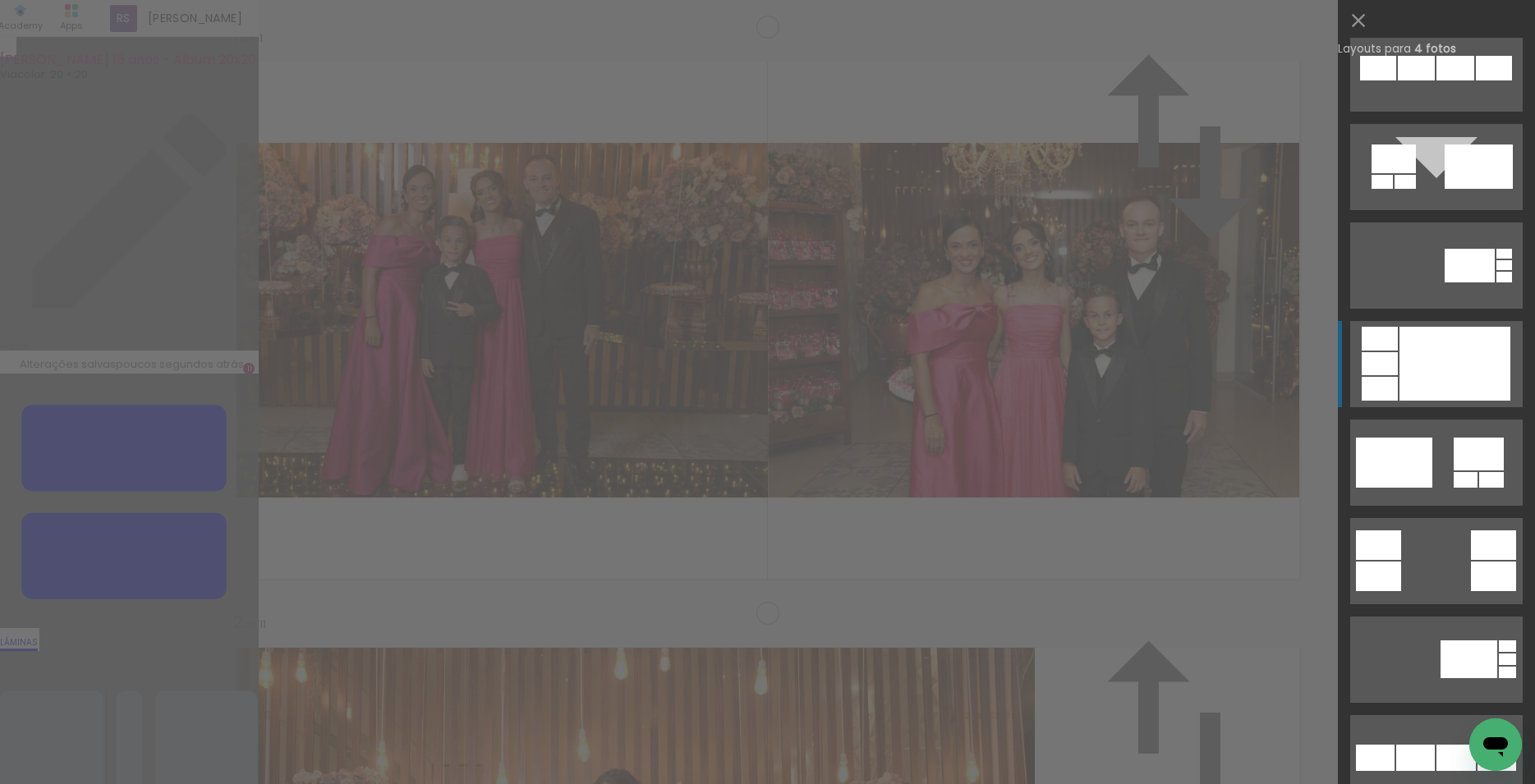
click at [1467, 387] on div at bounding box center [1454, 364] width 111 height 74
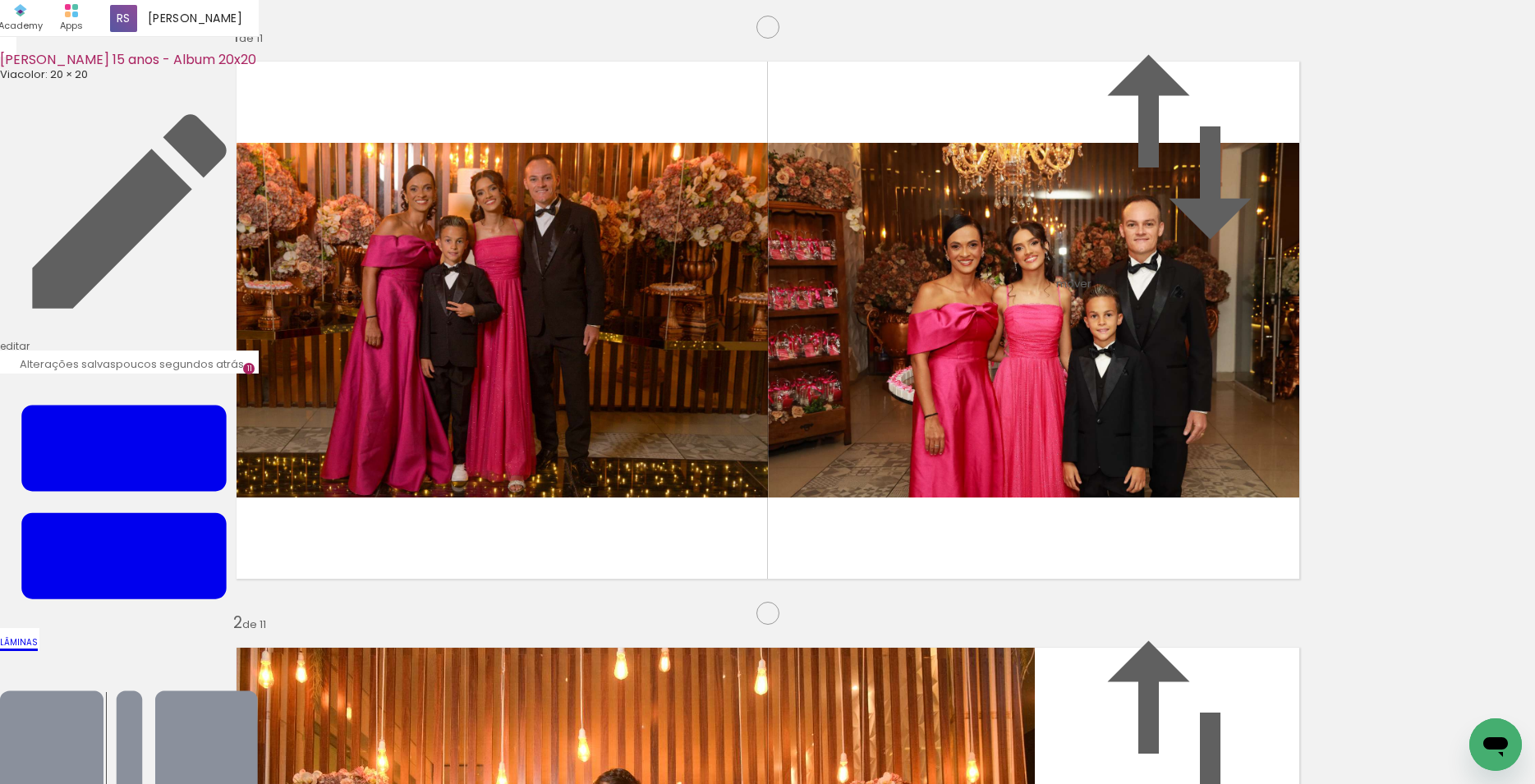
drag, startPoint x: 442, startPoint y: 547, endPoint x: 708, endPoint y: 487, distance: 272.7
click at [0, 0] on slot at bounding box center [0, 0] width 0 height 0
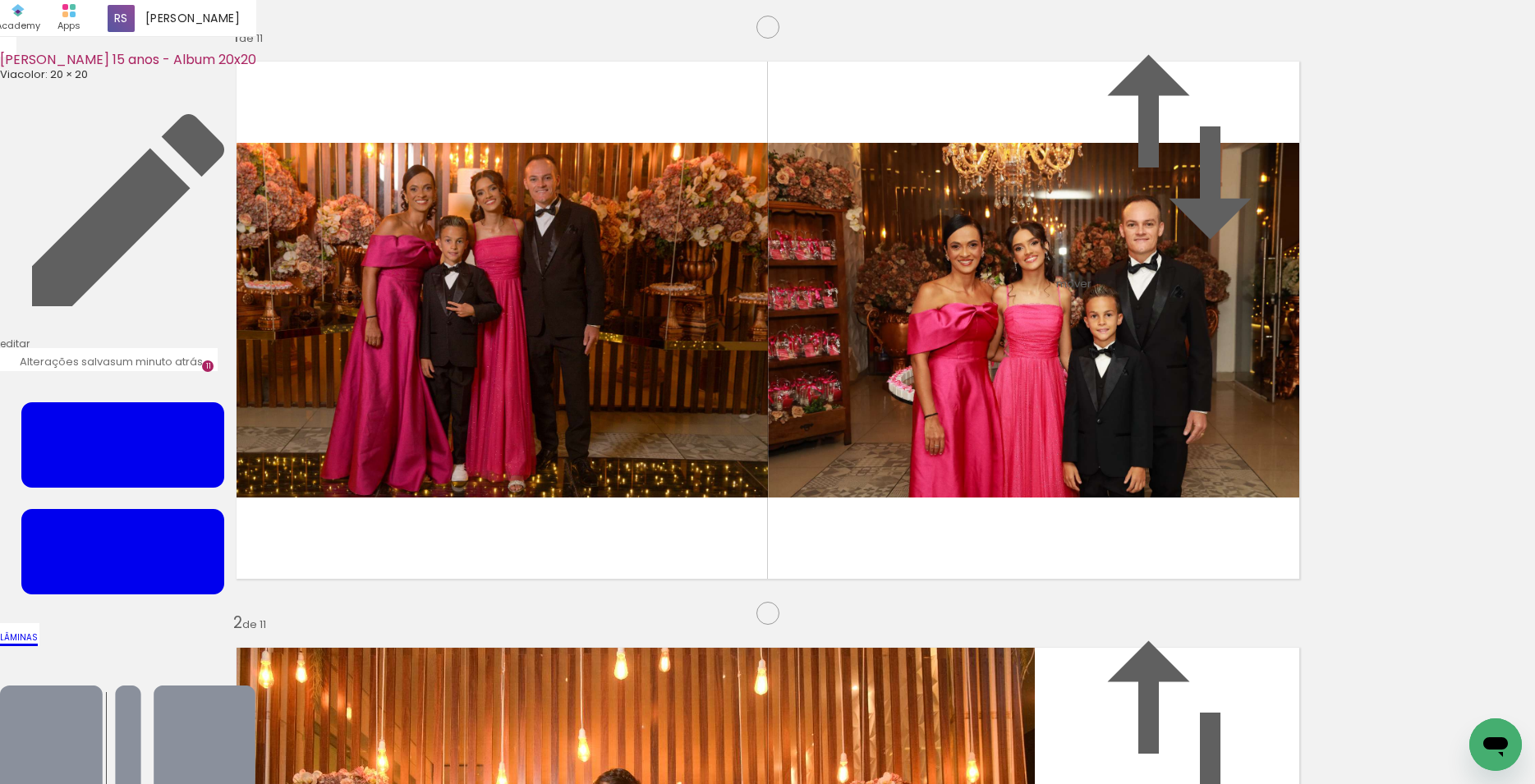
scroll to position [6450, 0]
drag, startPoint x: 491, startPoint y: 748, endPoint x: 491, endPoint y: 431, distance: 317.0
click at [491, 431] on quentale-workspace at bounding box center [767, 392] width 1535 height 784
drag, startPoint x: 1210, startPoint y: 744, endPoint x: 1052, endPoint y: 386, distance: 391.3
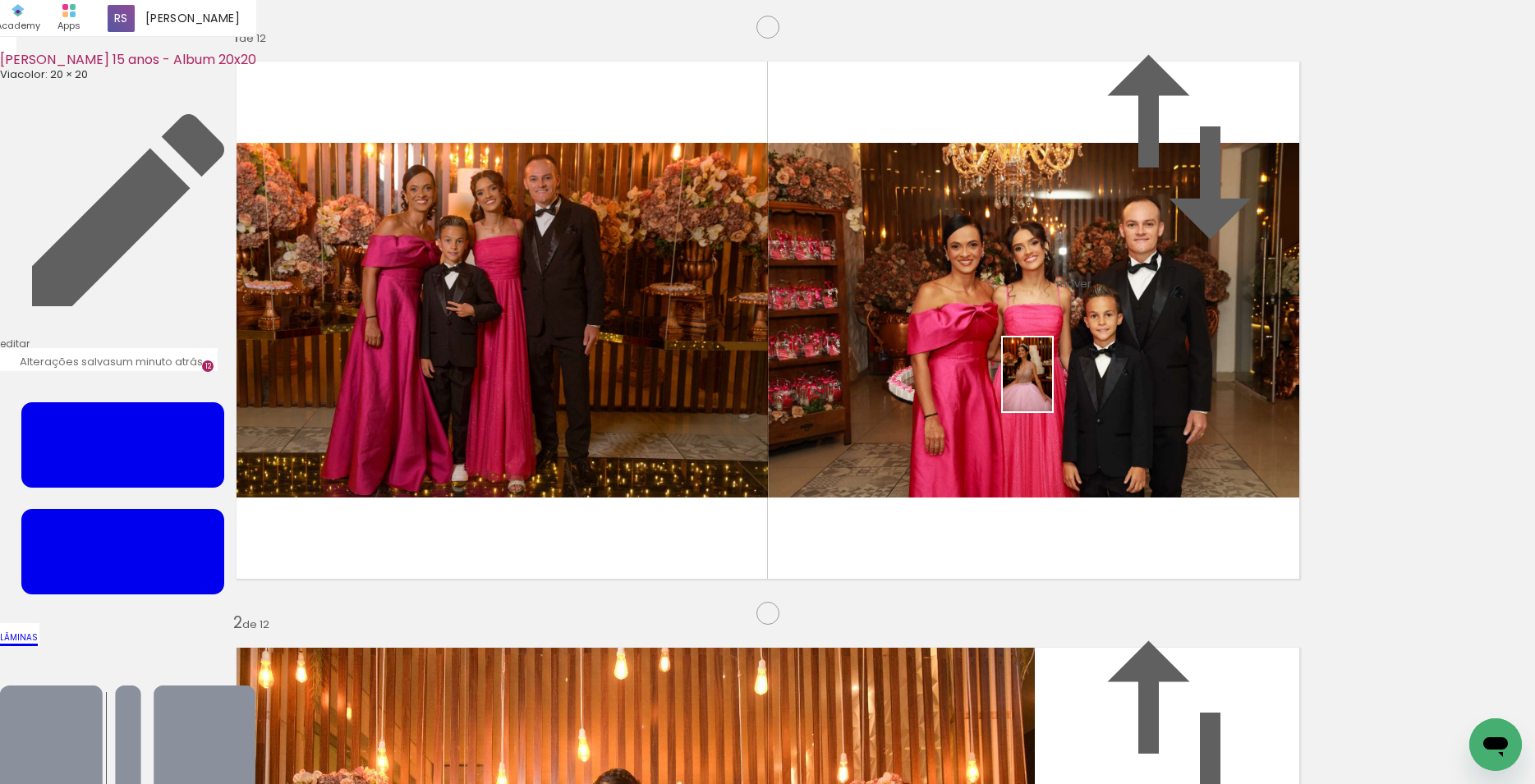
click at [1052, 386] on quentale-workspace at bounding box center [767, 392] width 1535 height 784
drag, startPoint x: 800, startPoint y: 735, endPoint x: 633, endPoint y: 394, distance: 379.7
click at [633, 394] on quentale-workspace at bounding box center [767, 392] width 1535 height 784
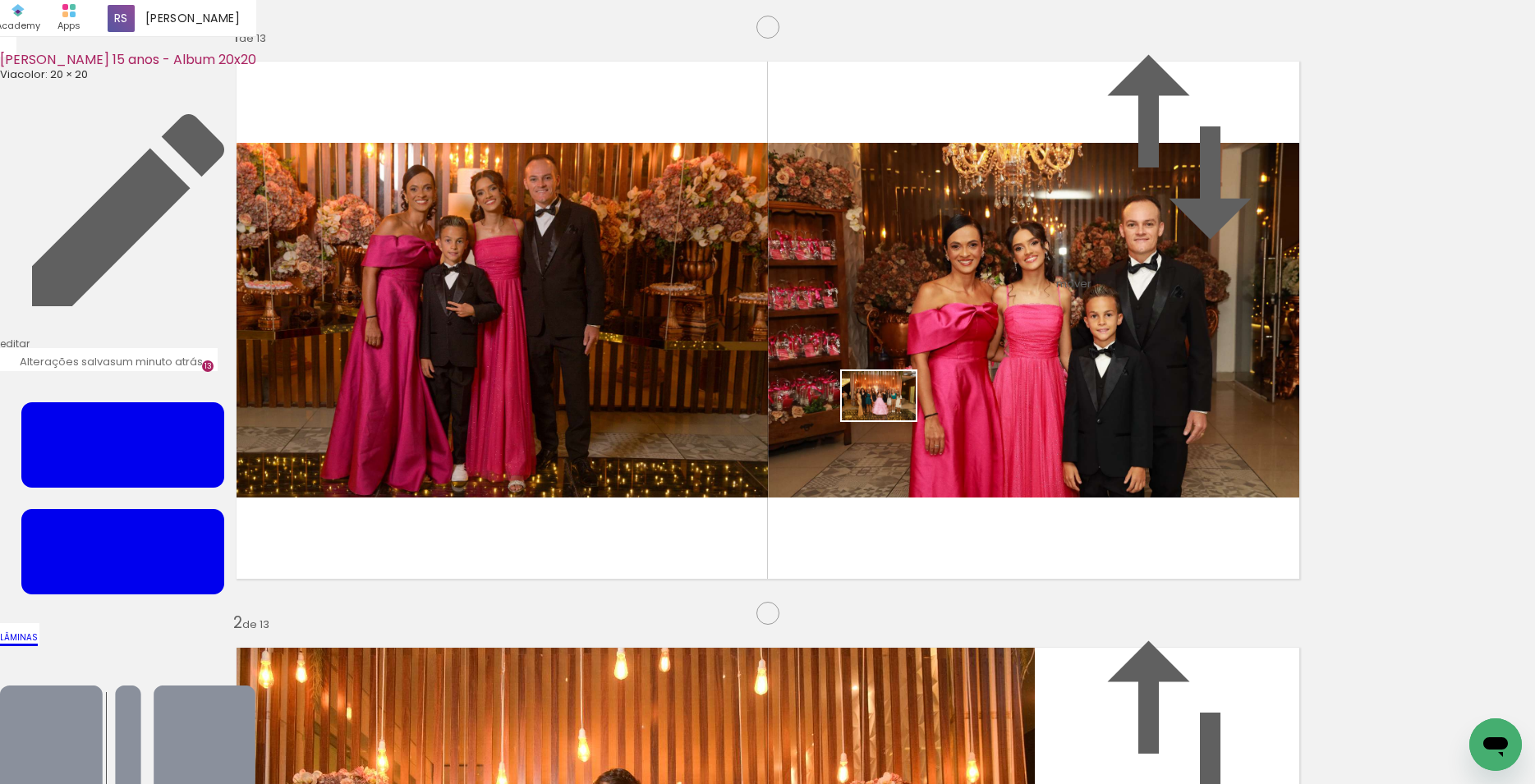
drag, startPoint x: 896, startPoint y: 732, endPoint x: 891, endPoint y: 421, distance: 311.0
click at [891, 421] on quentale-workspace at bounding box center [767, 392] width 1535 height 784
drag, startPoint x: 960, startPoint y: 631, endPoint x: 915, endPoint y: 529, distance: 111.5
click at [915, 529] on quentale-workspace at bounding box center [767, 392] width 1535 height 784
drag, startPoint x: 1067, startPoint y: 716, endPoint x: 882, endPoint y: 504, distance: 281.4
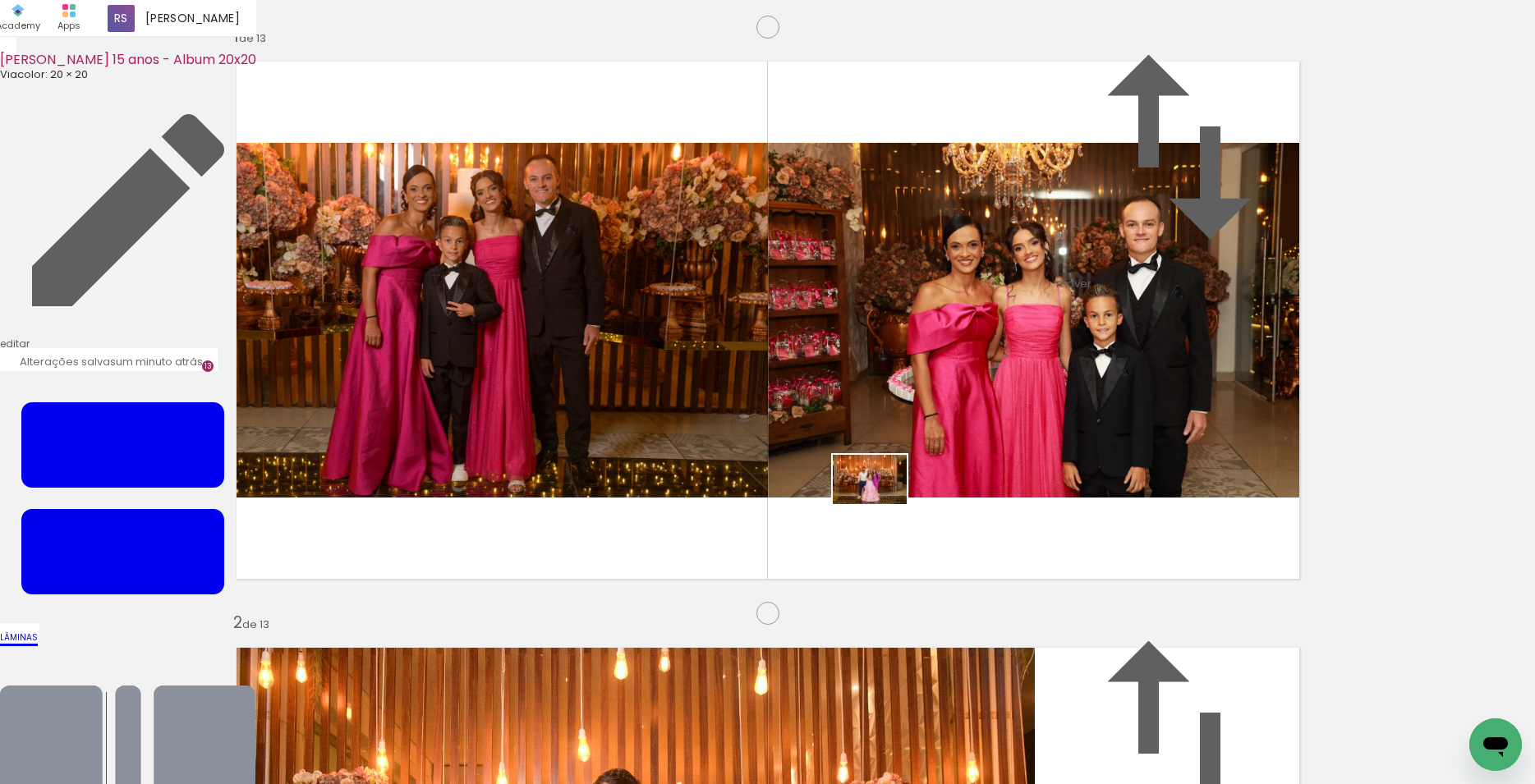
click at [882, 504] on quentale-workspace at bounding box center [767, 392] width 1535 height 784
drag, startPoint x: 1267, startPoint y: 741, endPoint x: 1045, endPoint y: 559, distance: 287.1
click at [1045, 559] on quentale-workspace at bounding box center [767, 392] width 1535 height 784
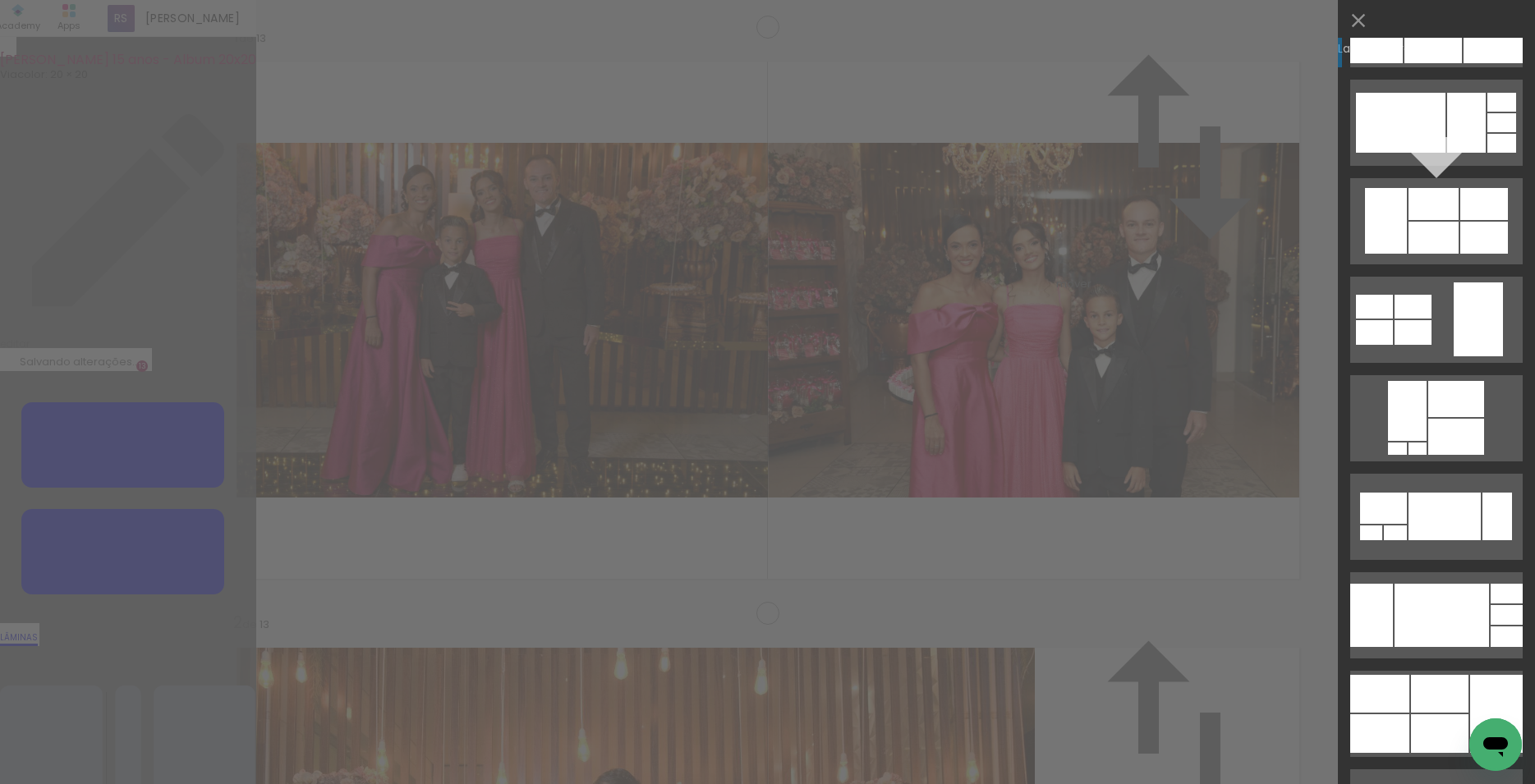
scroll to position [227, 0]
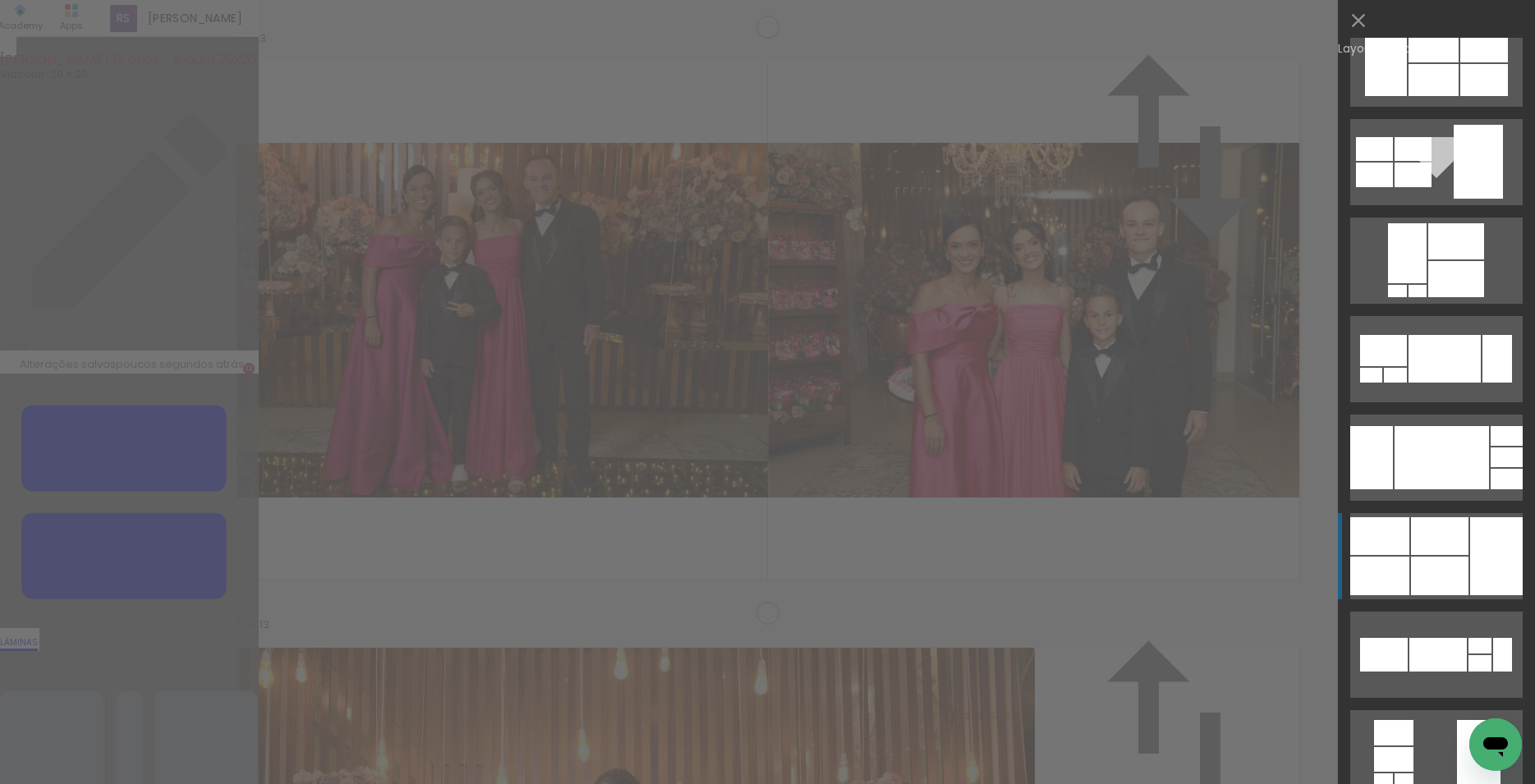
click at [1424, 554] on div at bounding box center [1440, 536] width 58 height 38
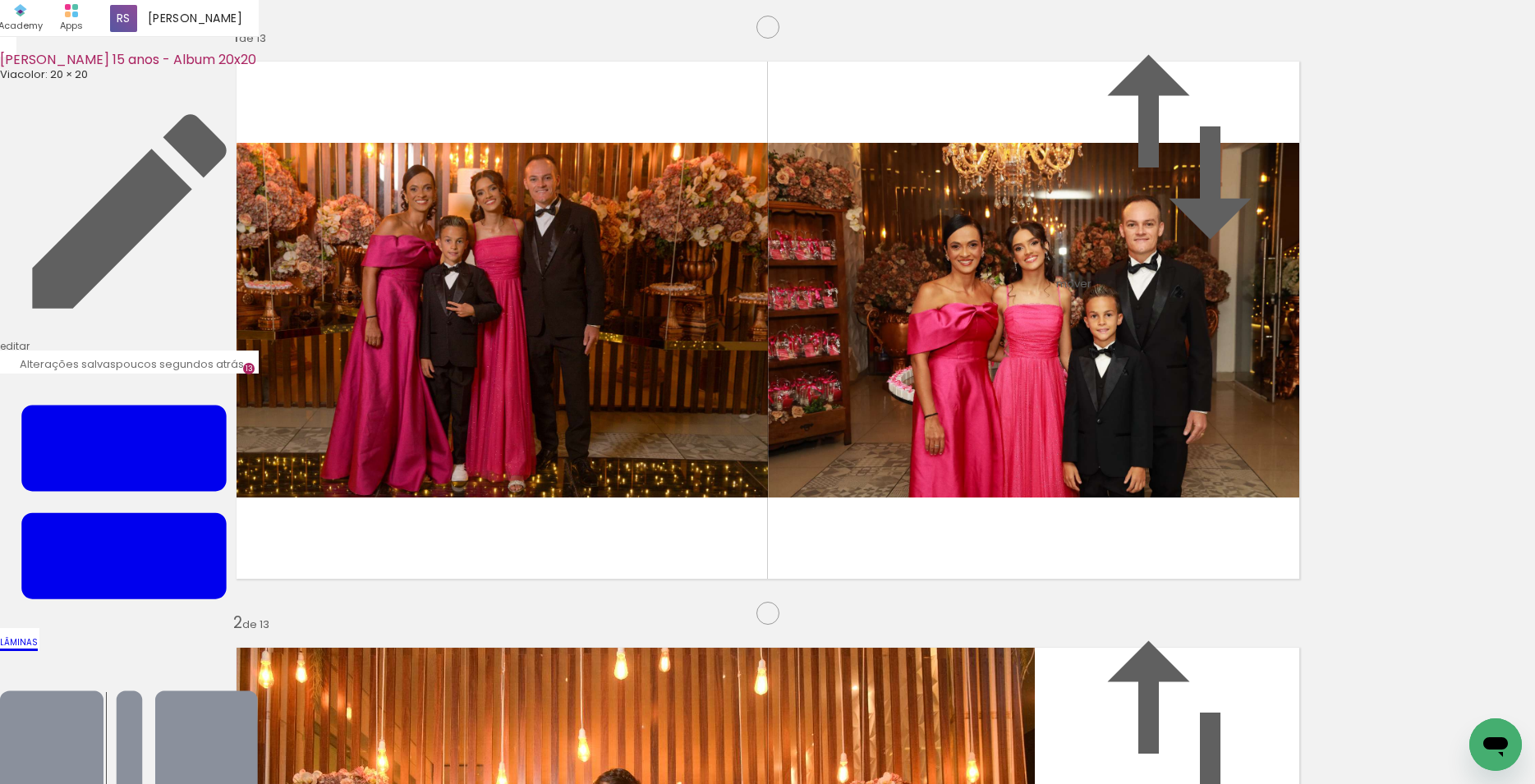
scroll to position [7623, 0]
drag, startPoint x: 704, startPoint y: 737, endPoint x: 704, endPoint y: 479, distance: 258.0
click at [704, 479] on quentale-workspace at bounding box center [767, 392] width 1535 height 784
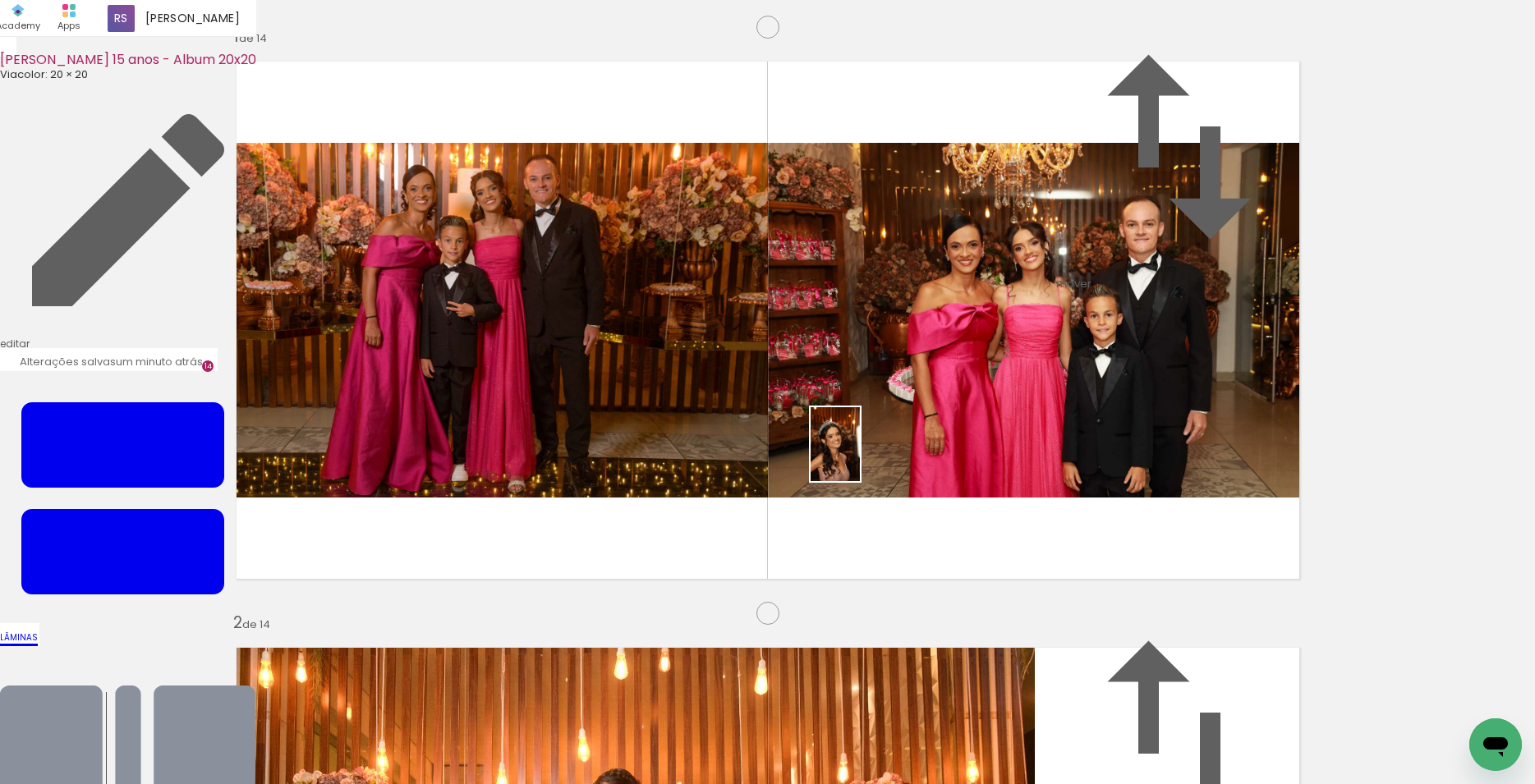
drag, startPoint x: 838, startPoint y: 568, endPoint x: 860, endPoint y: 457, distance: 113.2
click at [860, 457] on quentale-workspace at bounding box center [767, 392] width 1535 height 784
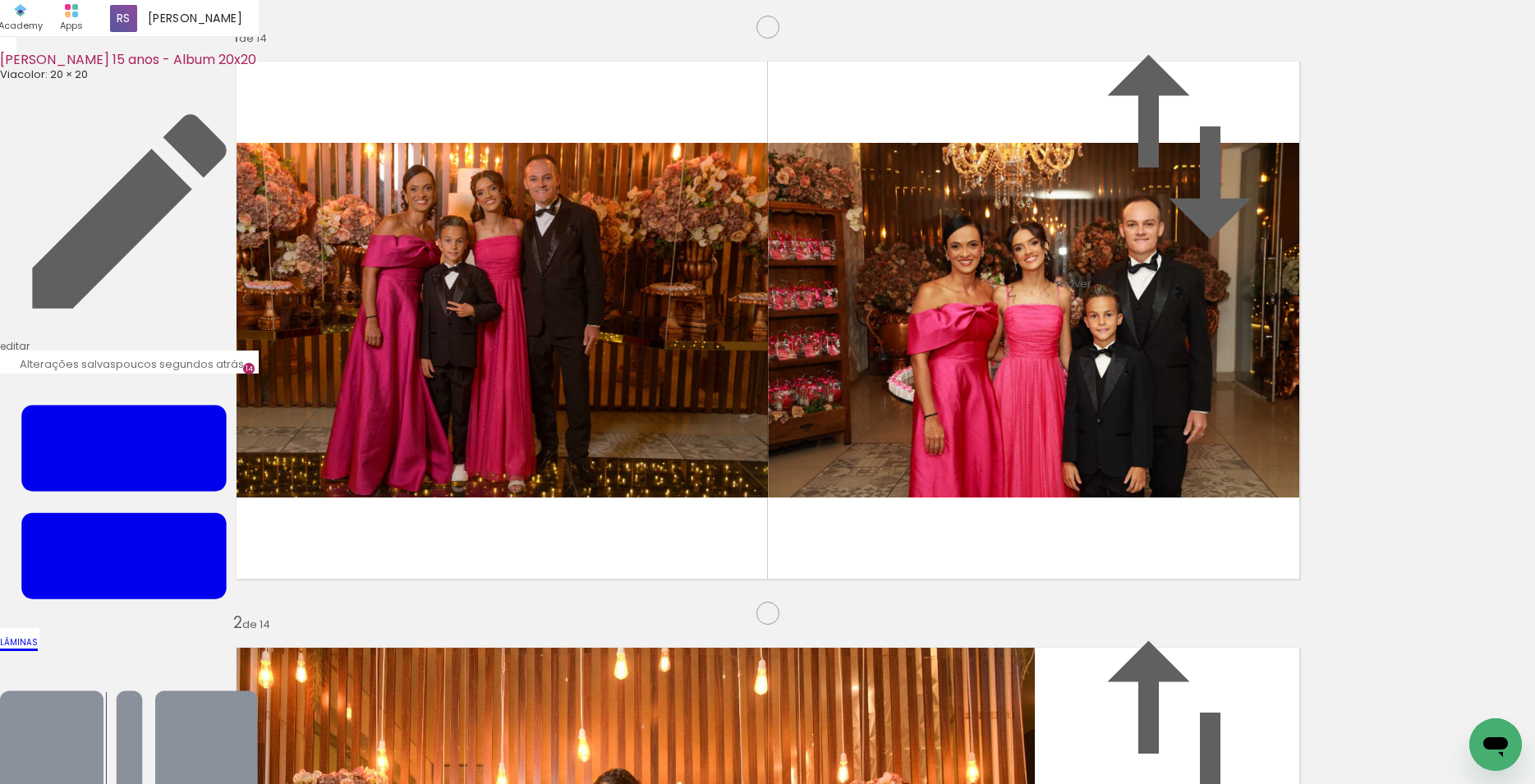
scroll to position [0, 3055]
drag, startPoint x: 618, startPoint y: 733, endPoint x: 978, endPoint y: 465, distance: 448.8
click at [978, 465] on quentale-workspace at bounding box center [767, 392] width 1535 height 784
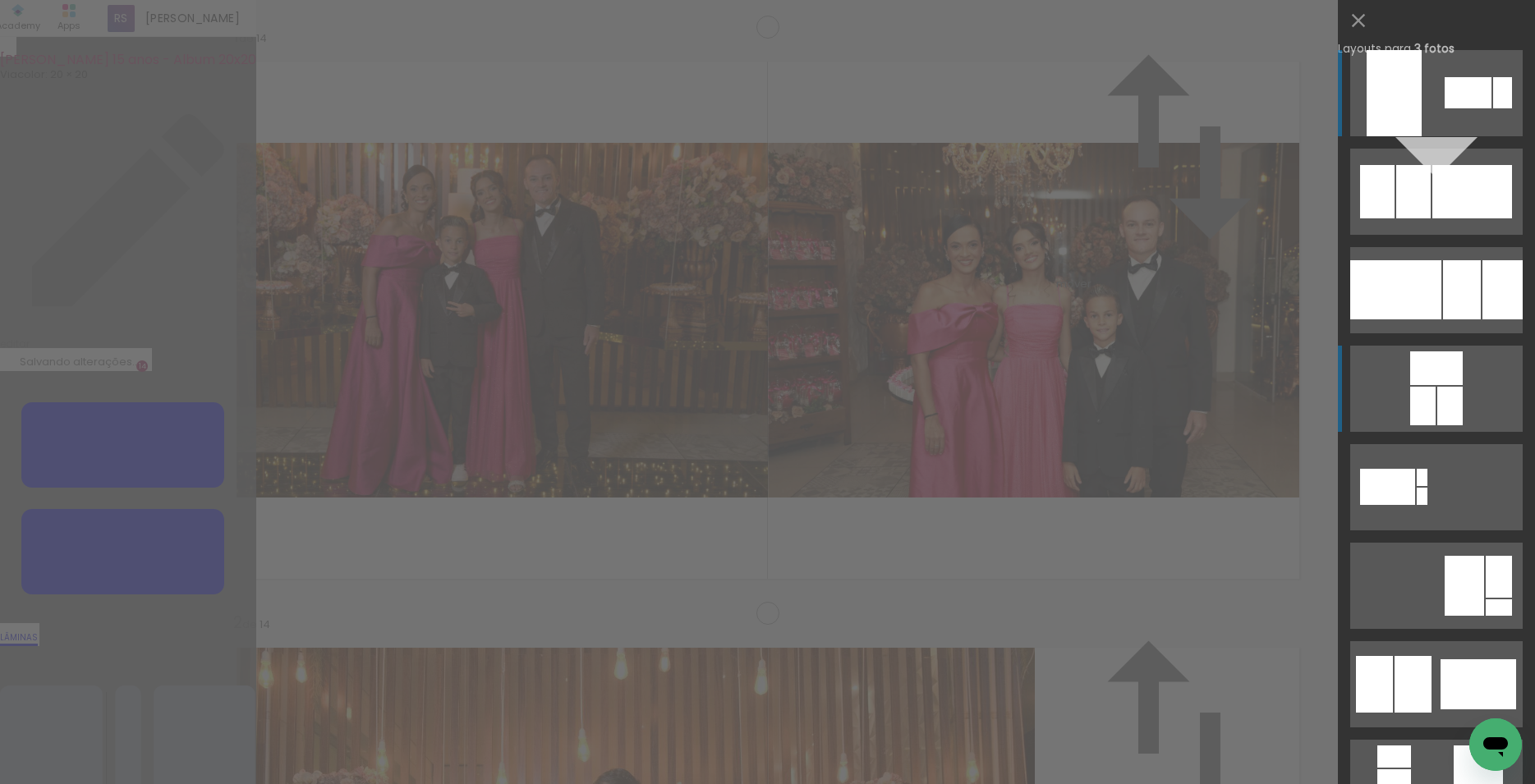
scroll to position [7642, 0]
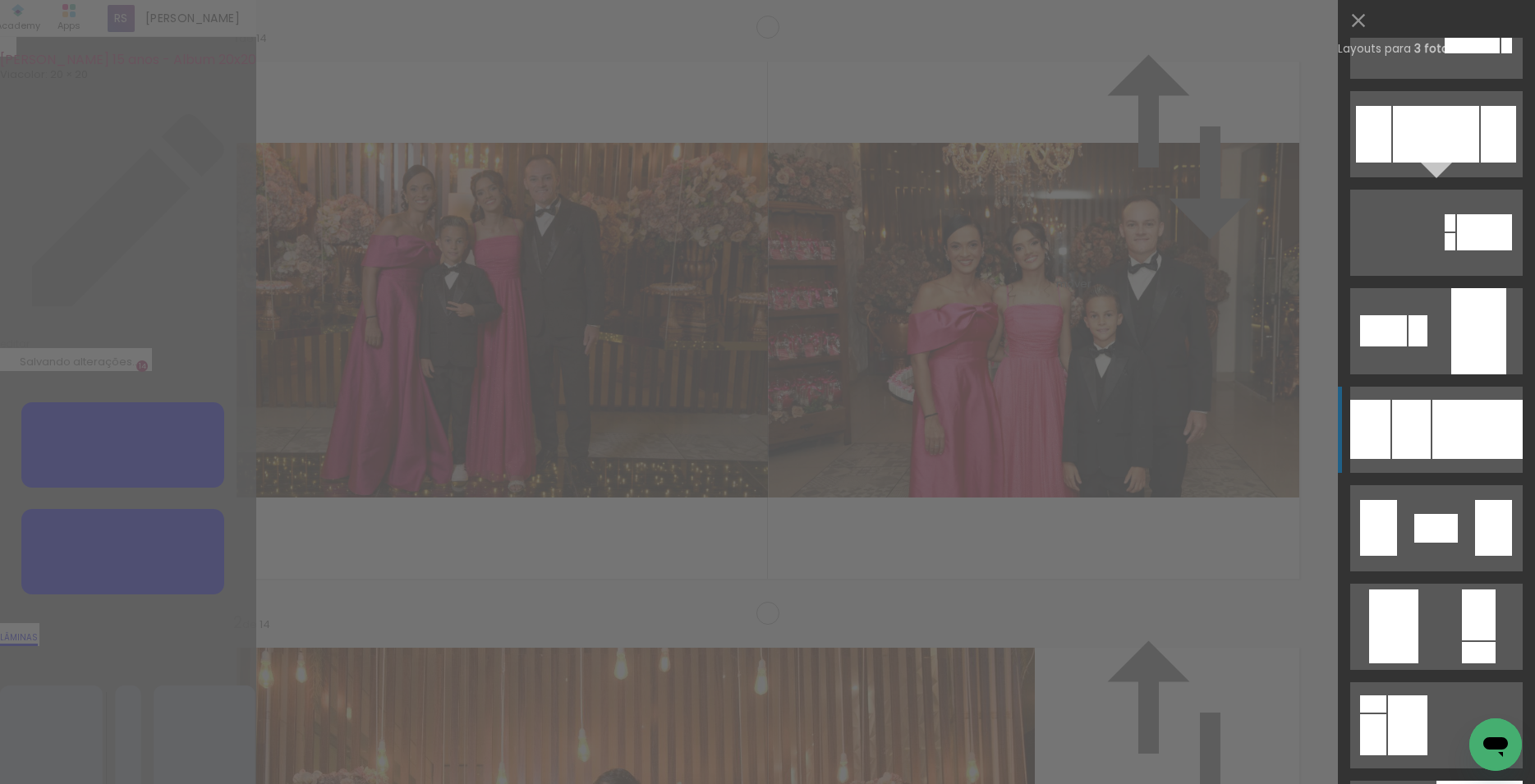
scroll to position [2946, 0]
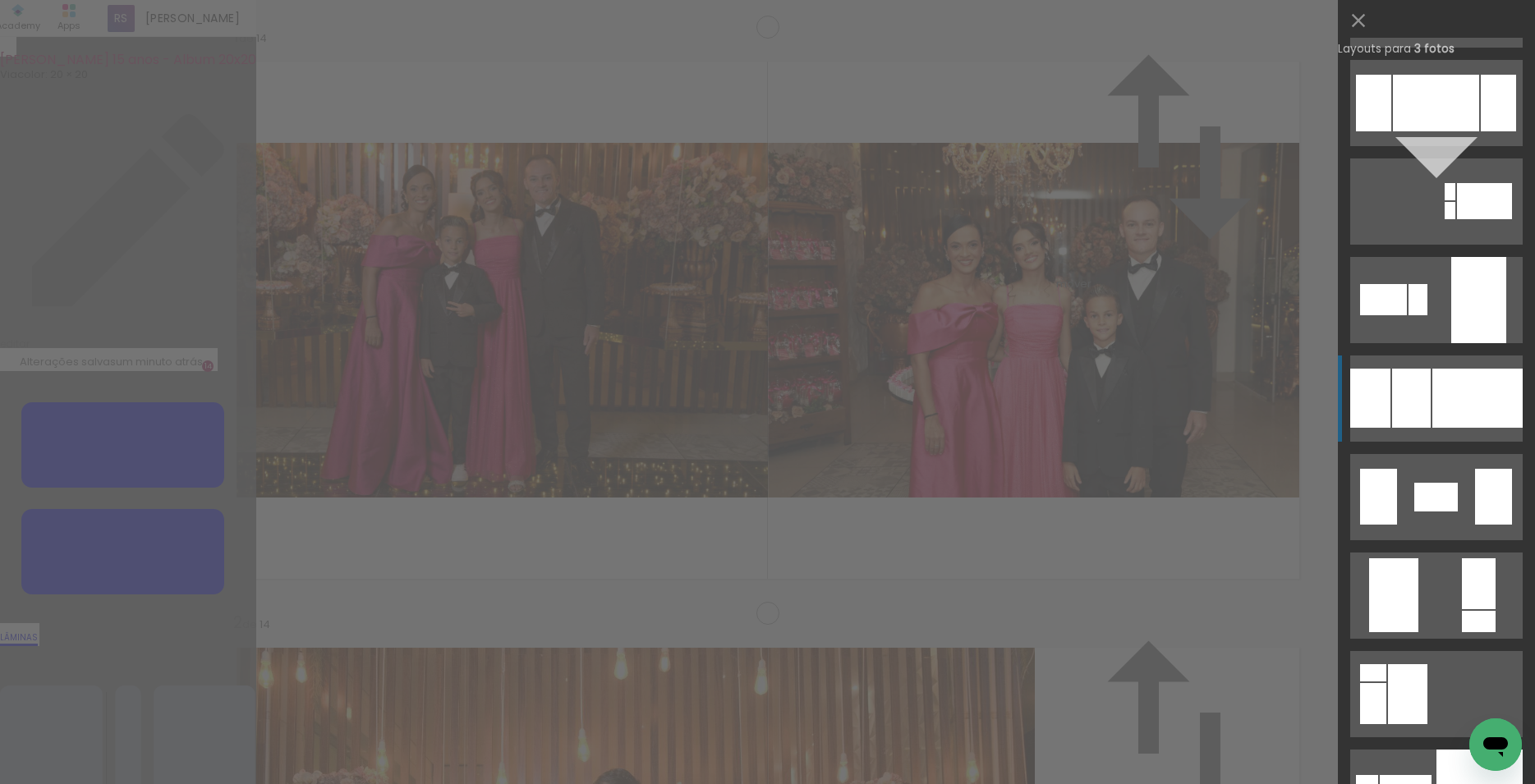
click at [1451, 403] on div at bounding box center [1477, 398] width 90 height 59
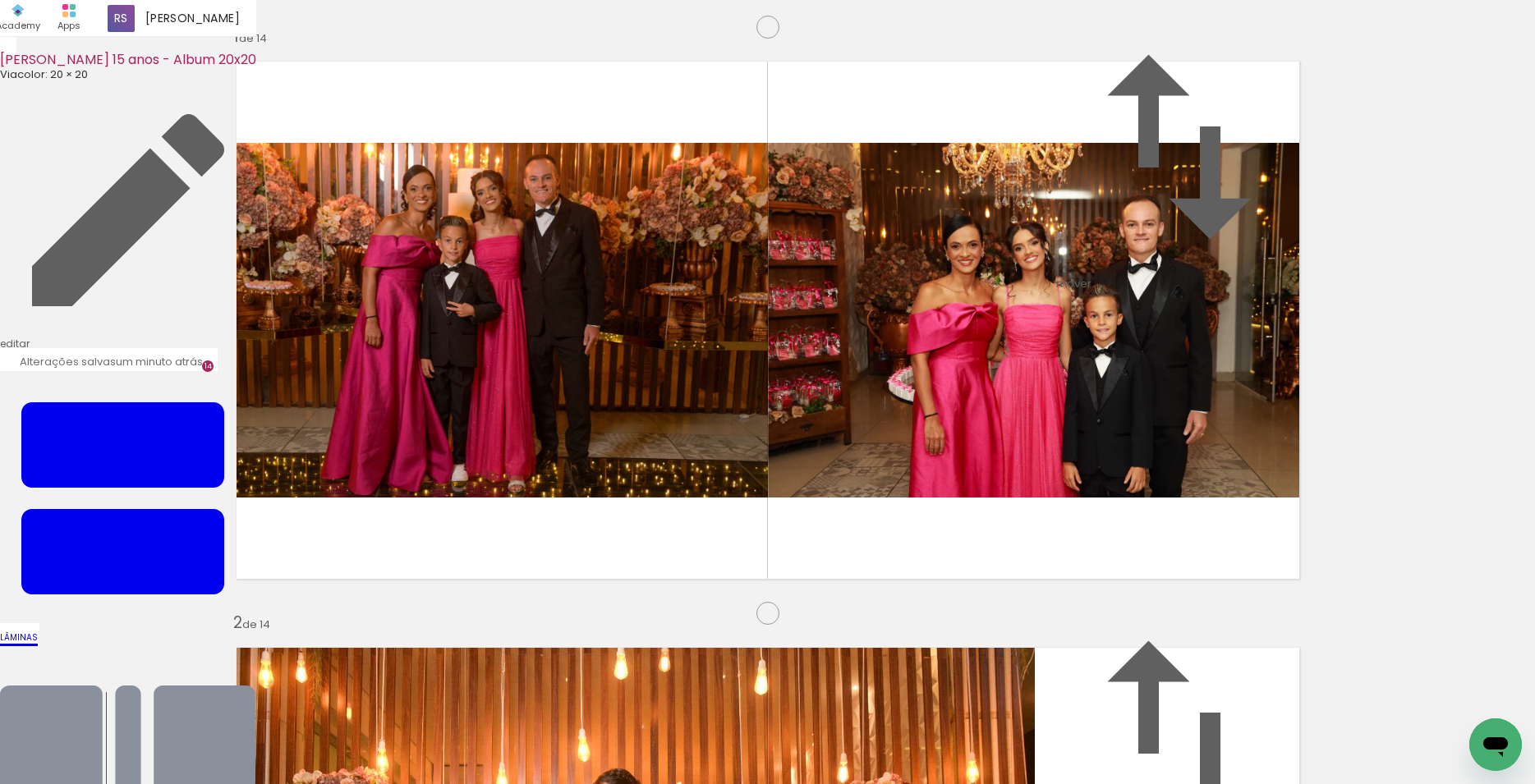
scroll to position [8260, 0]
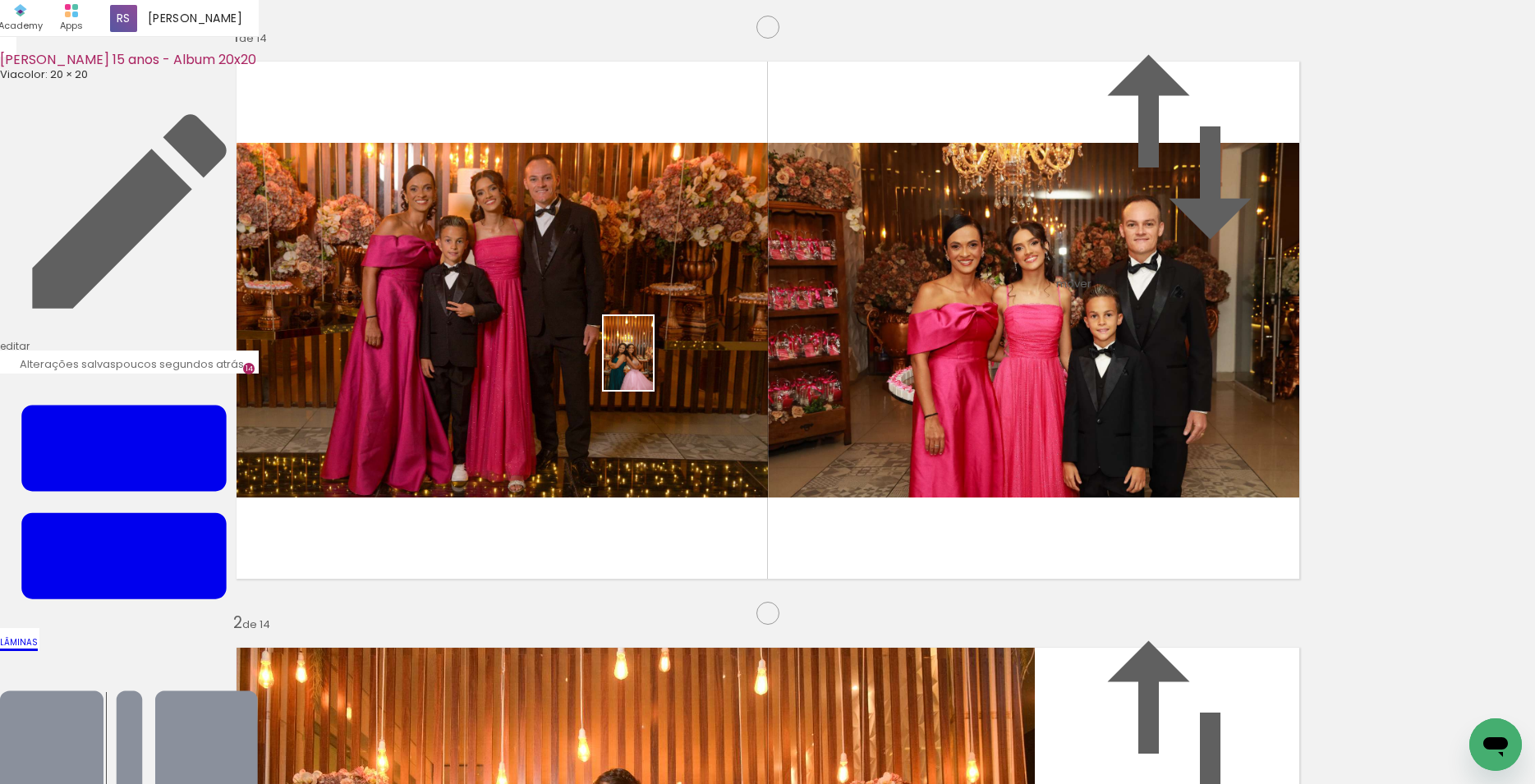
drag, startPoint x: 816, startPoint y: 746, endPoint x: 653, endPoint y: 366, distance: 413.5
click at [653, 366] on quentale-workspace at bounding box center [767, 392] width 1535 height 784
drag, startPoint x: 886, startPoint y: 732, endPoint x: 650, endPoint y: 416, distance: 394.4
click at [650, 416] on quentale-workspace at bounding box center [767, 392] width 1535 height 784
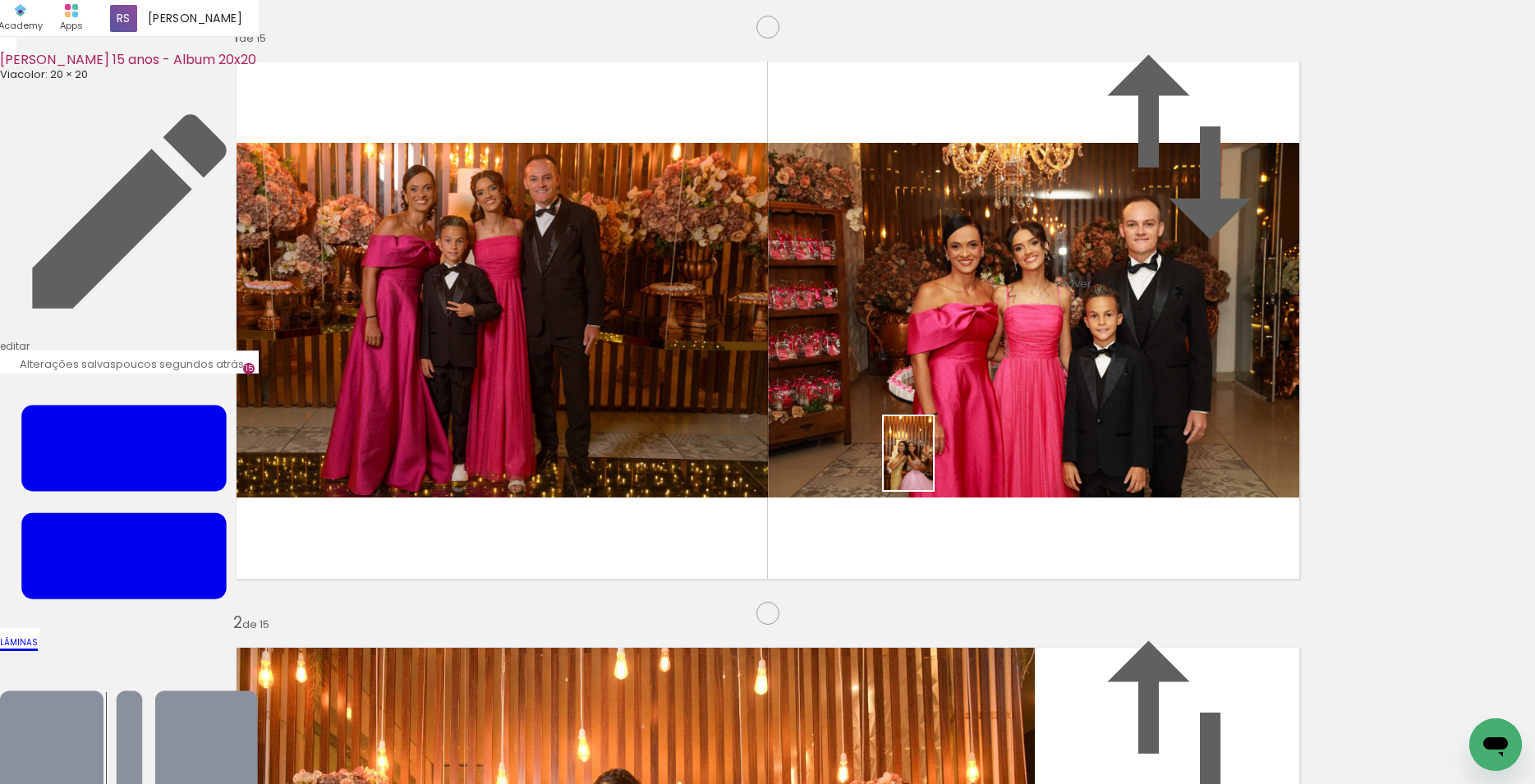
drag, startPoint x: 977, startPoint y: 758, endPoint x: 933, endPoint y: 465, distance: 296.3
click at [933, 465] on quentale-workspace at bounding box center [767, 392] width 1535 height 784
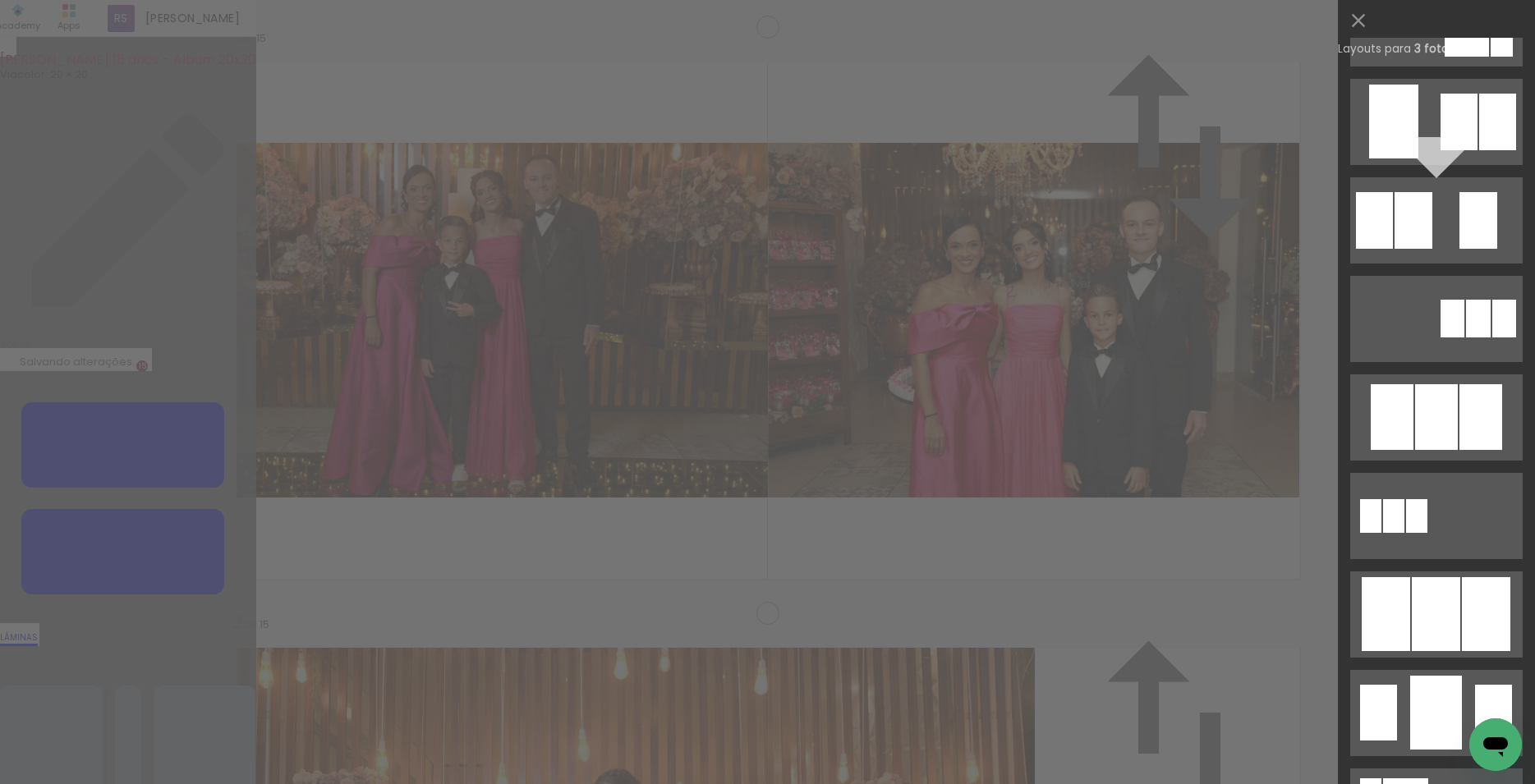
scroll to position [567, 0]
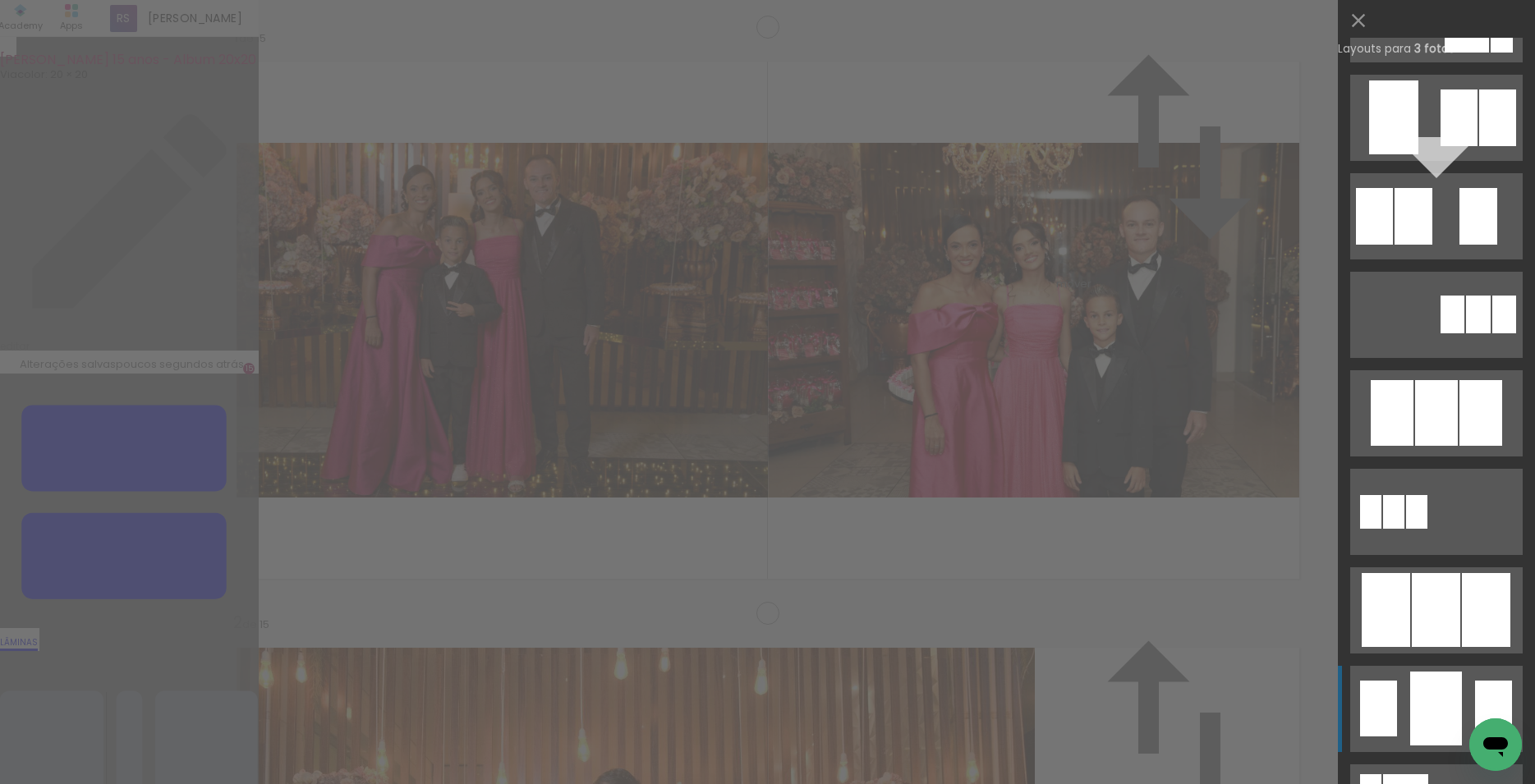
click at [1434, 446] on div at bounding box center [1437, 413] width 43 height 65
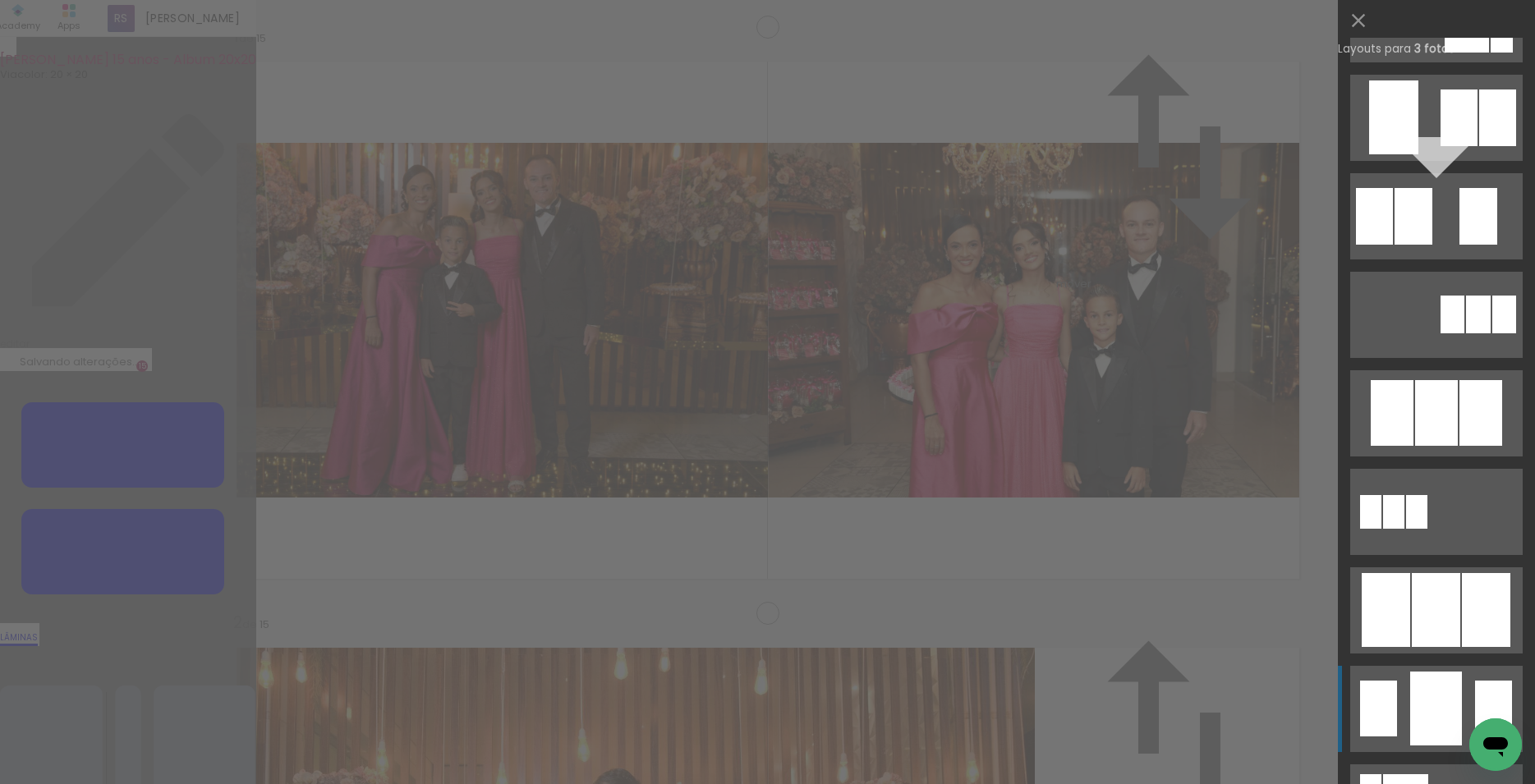
scroll to position [1182, 0]
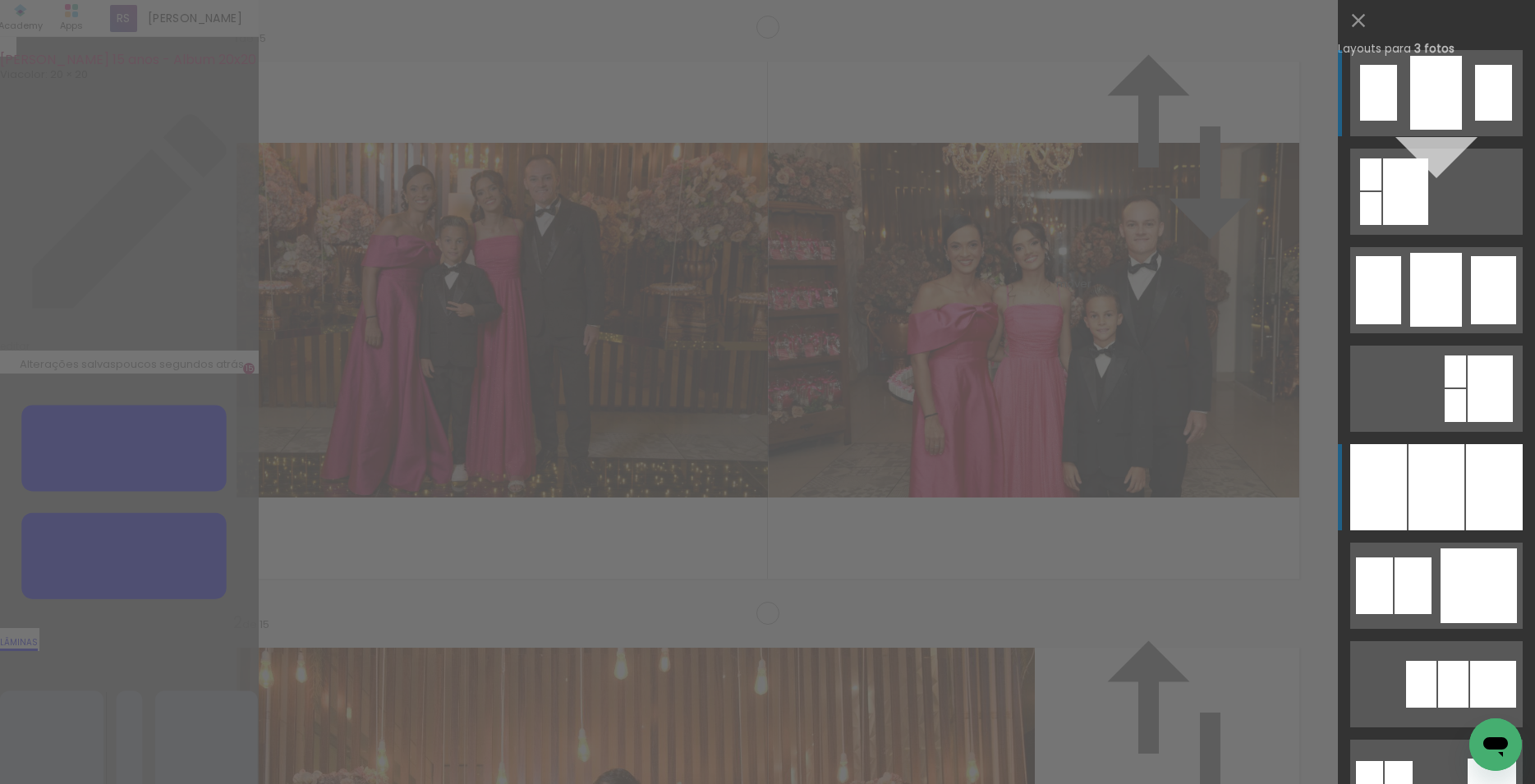
click at [1409, 496] on div at bounding box center [1436, 487] width 56 height 86
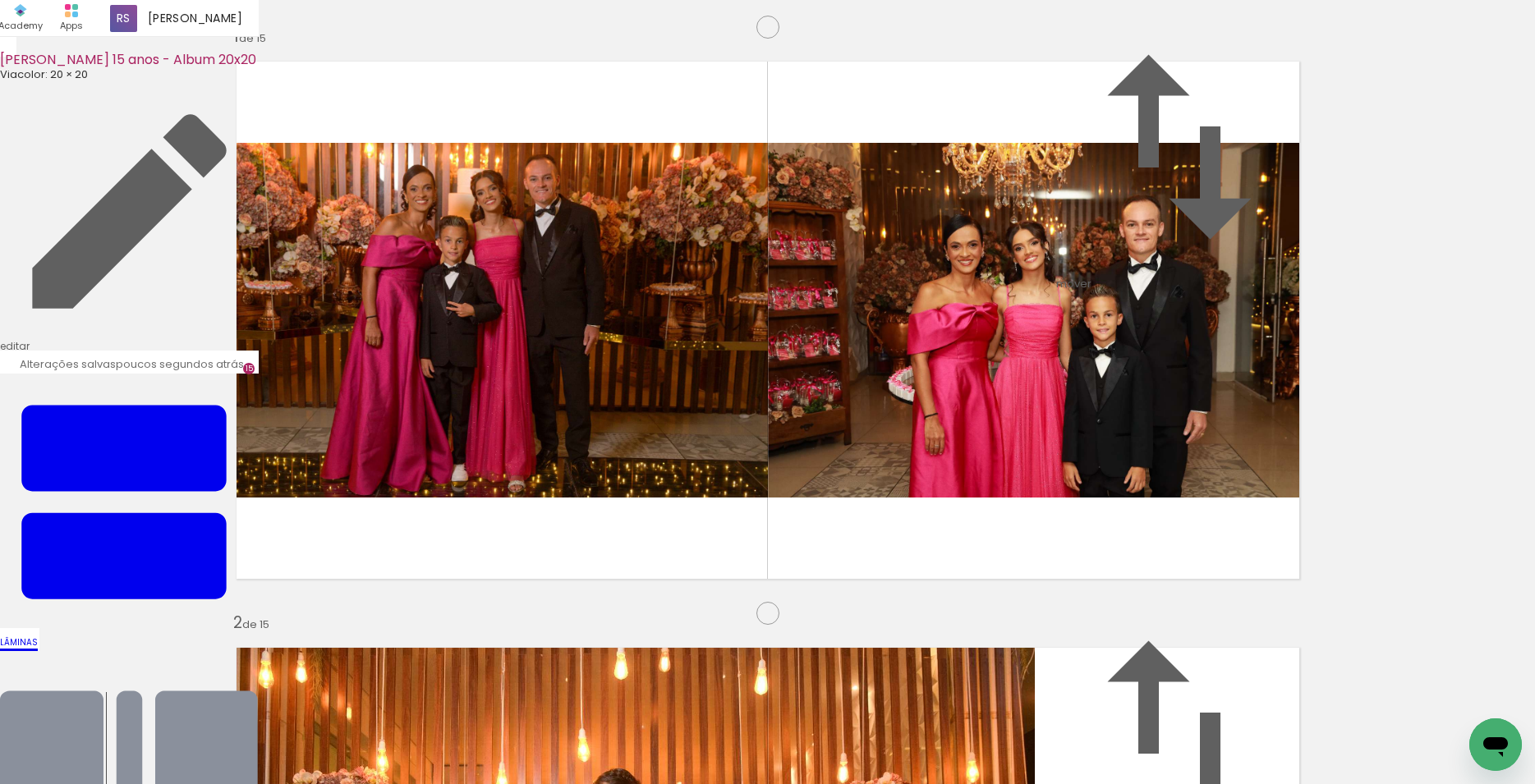
scroll to position [8682, 0]
drag, startPoint x: 723, startPoint y: 740, endPoint x: 601, endPoint y: 459, distance: 306.3
click at [601, 459] on quentale-workspace at bounding box center [767, 392] width 1535 height 784
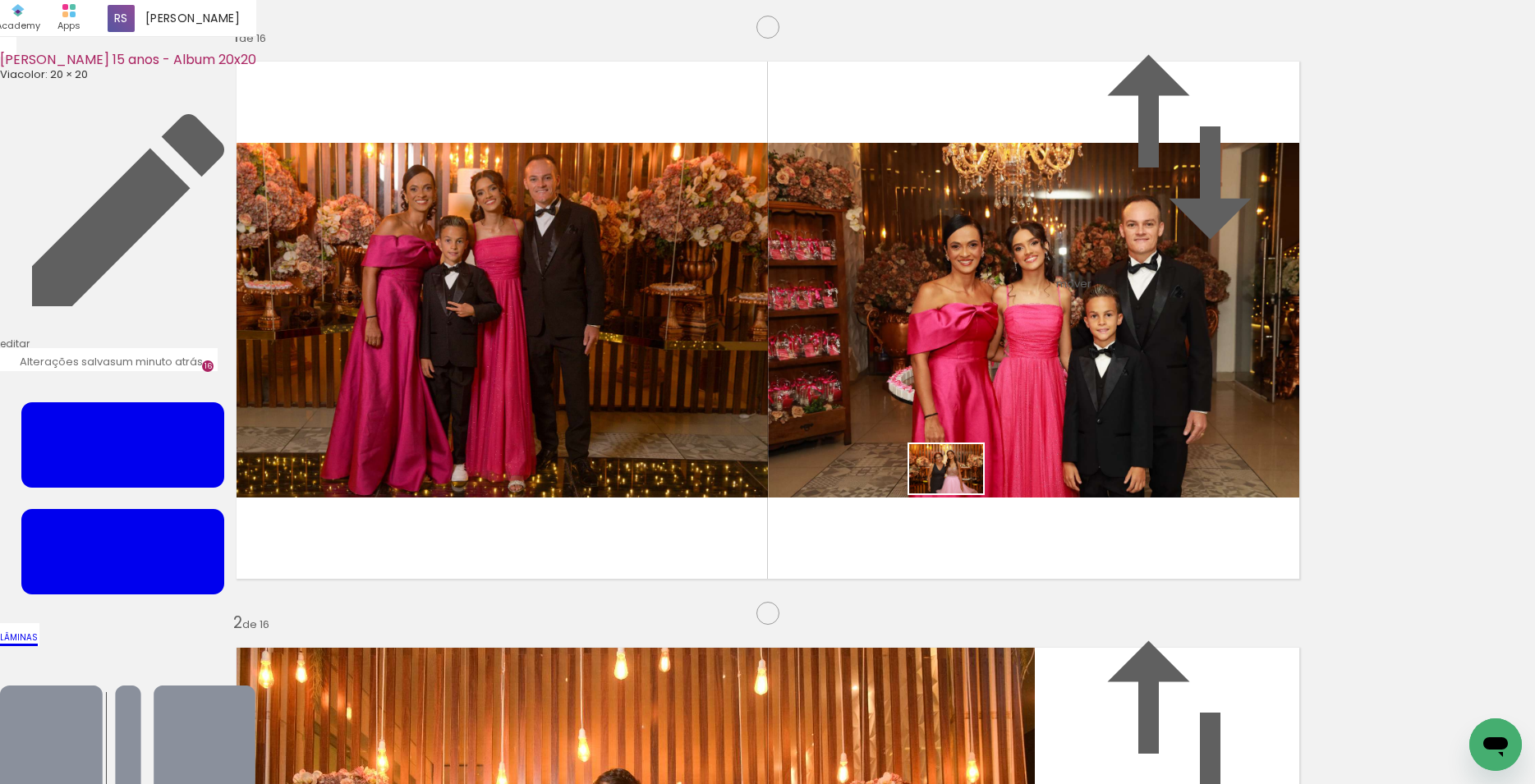
drag, startPoint x: 1158, startPoint y: 748, endPoint x: 959, endPoint y: 494, distance: 322.7
click at [959, 494] on quentale-workspace at bounding box center [767, 392] width 1535 height 784
drag, startPoint x: 1267, startPoint y: 742, endPoint x: 1039, endPoint y: 522, distance: 316.8
click at [1039, 522] on quentale-workspace at bounding box center [767, 392] width 1535 height 784
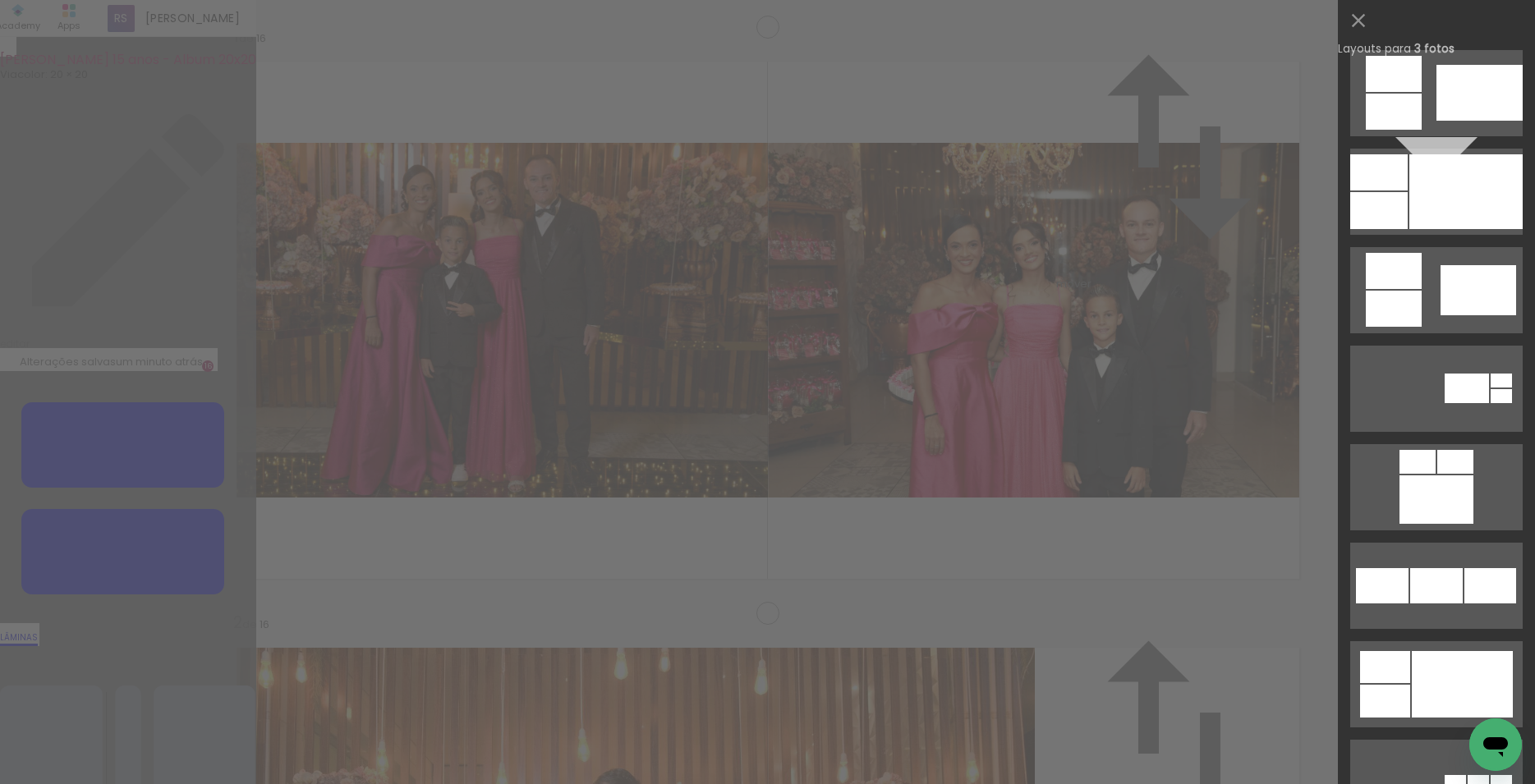
scroll to position [0, 0]
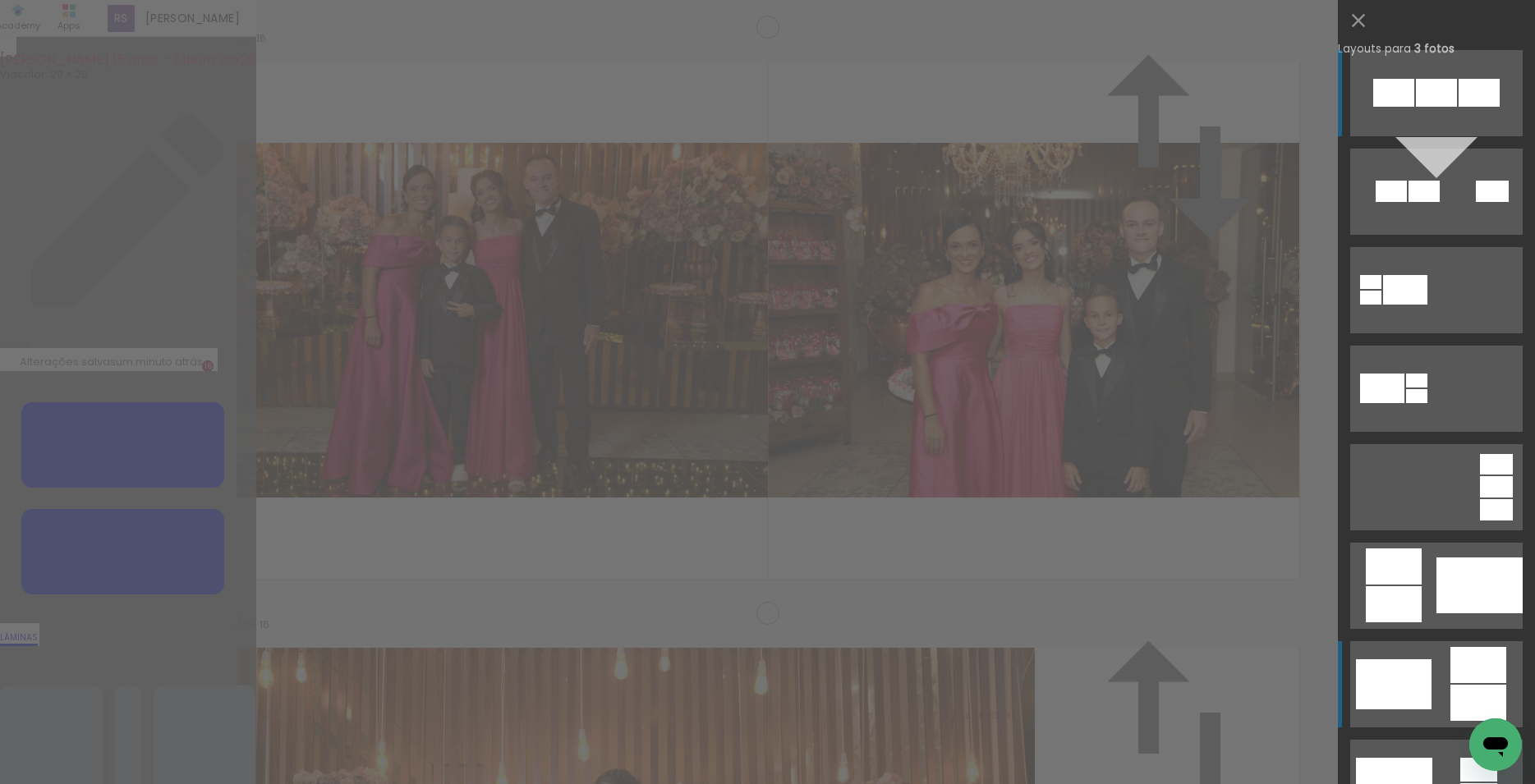
click at [1407, 202] on div at bounding box center [1392, 191] width 31 height 21
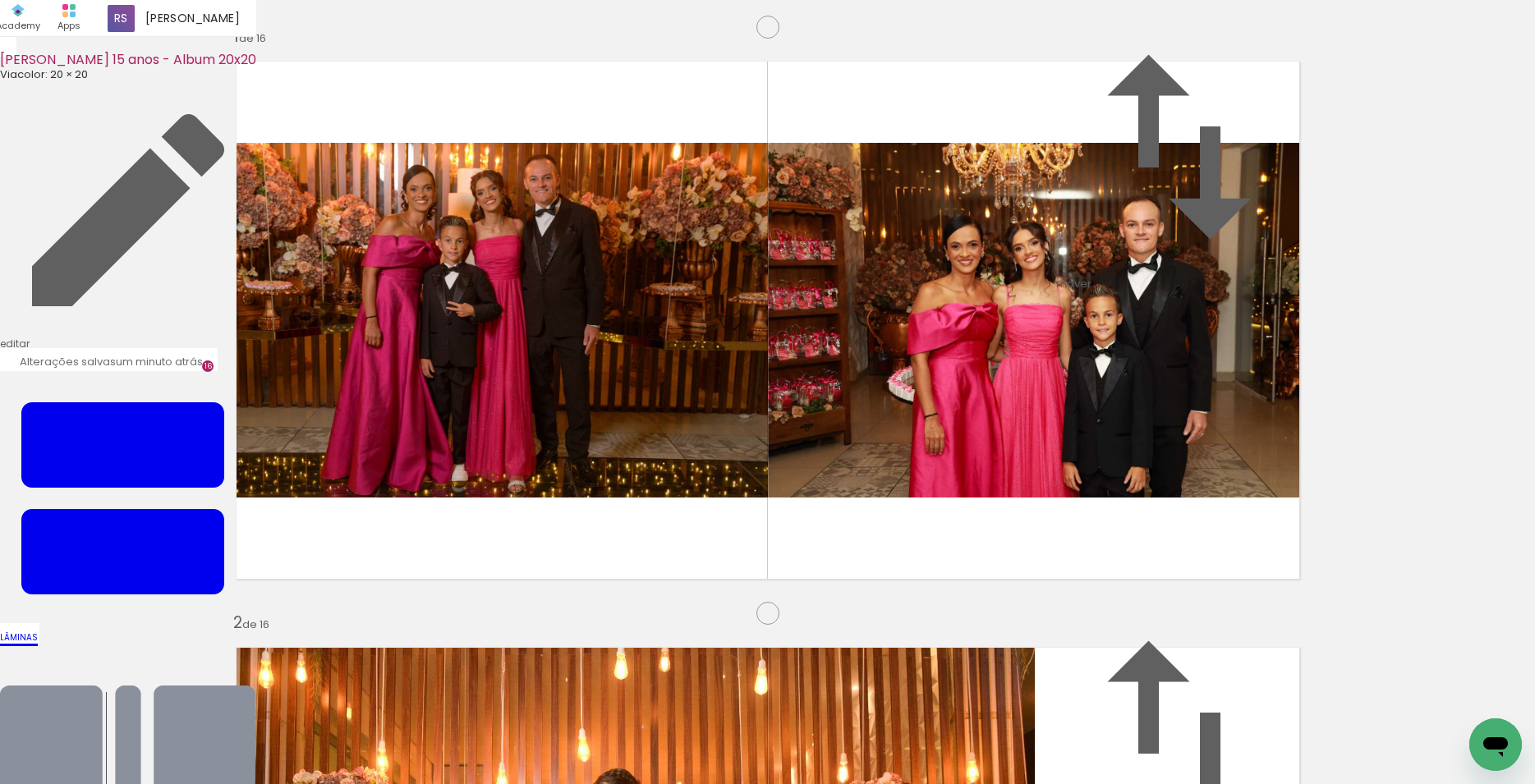
scroll to position [0, 3975]
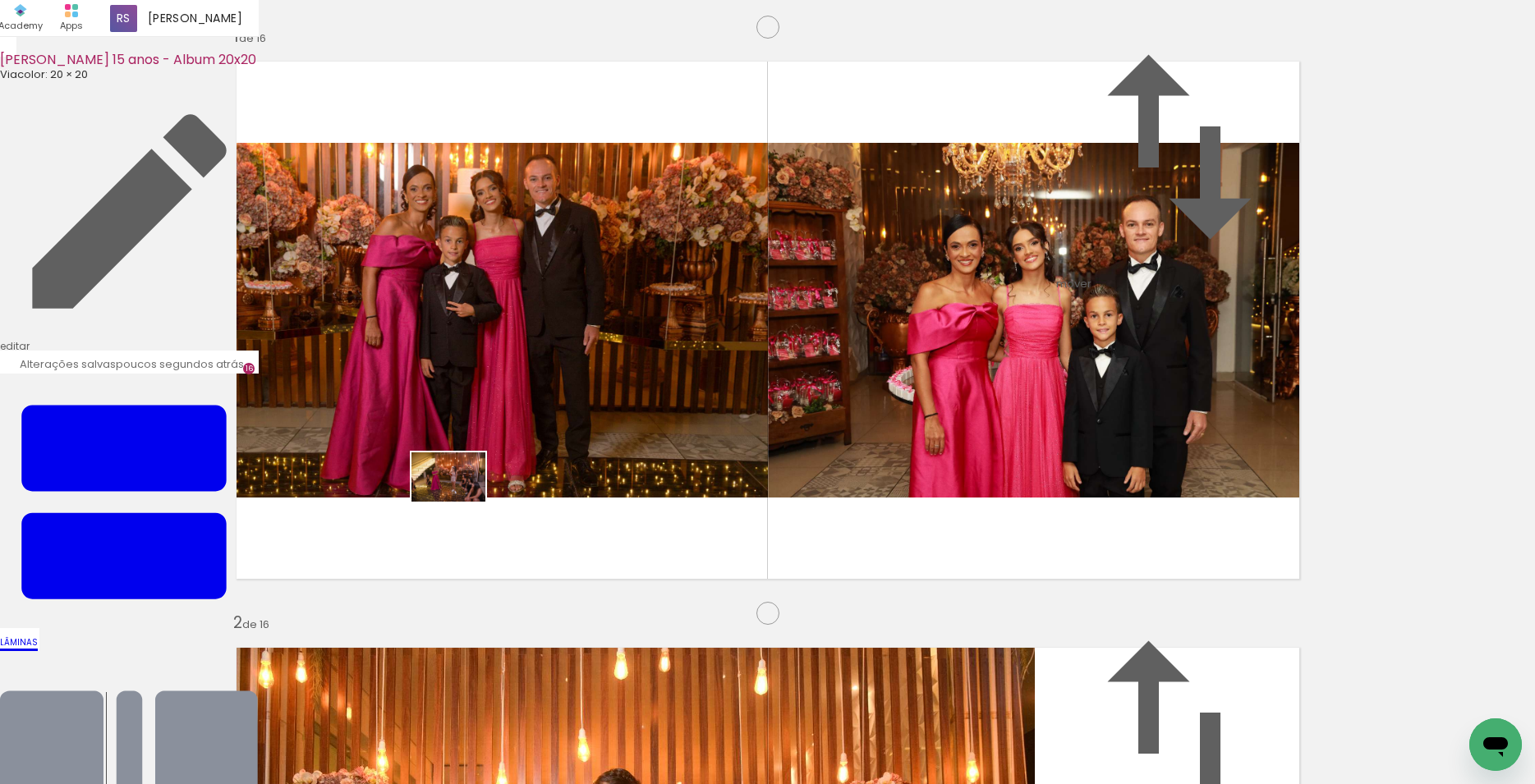
drag, startPoint x: 442, startPoint y: 738, endPoint x: 460, endPoint y: 501, distance: 237.7
click at [460, 501] on quentale-workspace at bounding box center [767, 392] width 1535 height 784
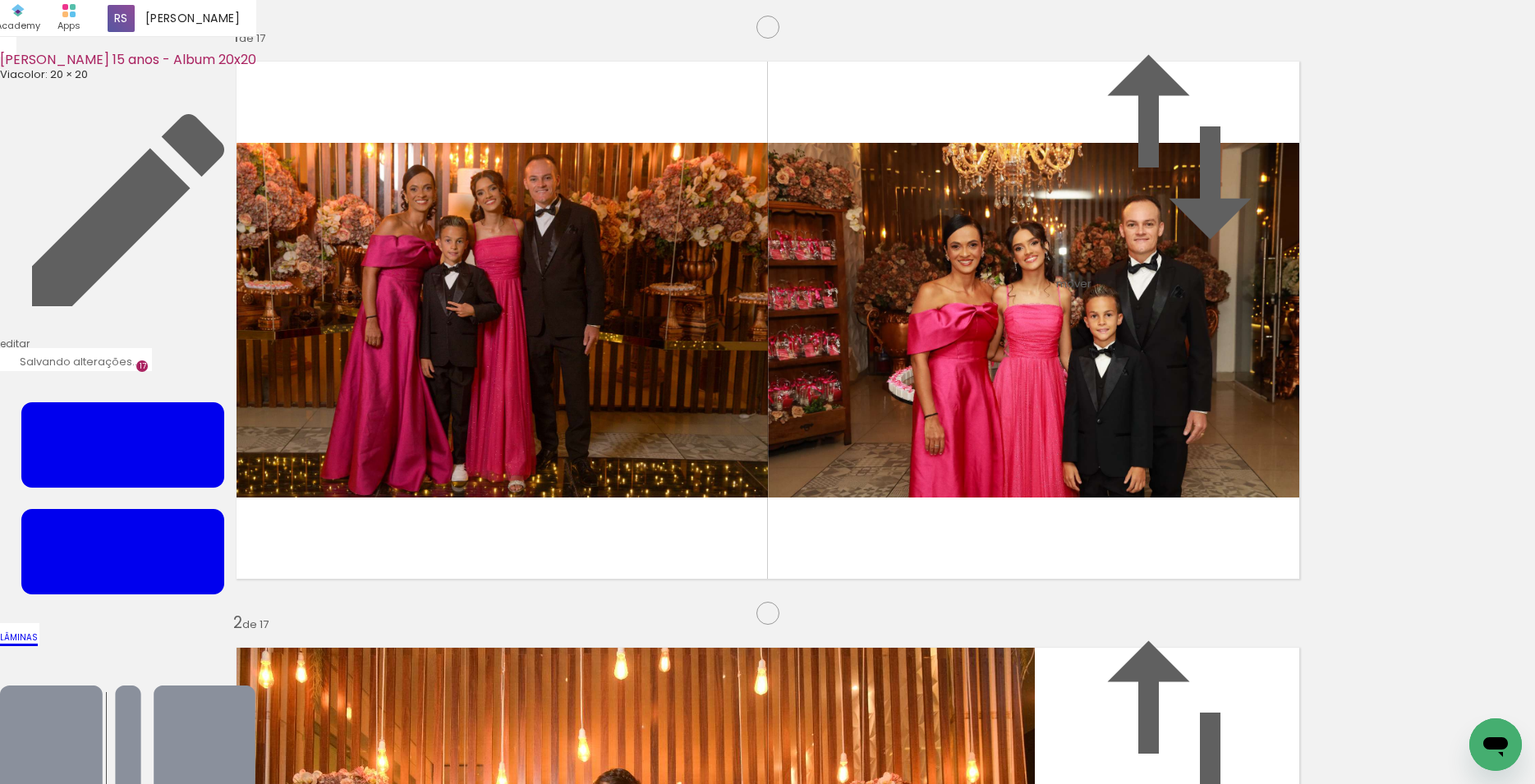
scroll to position [9401, 0]
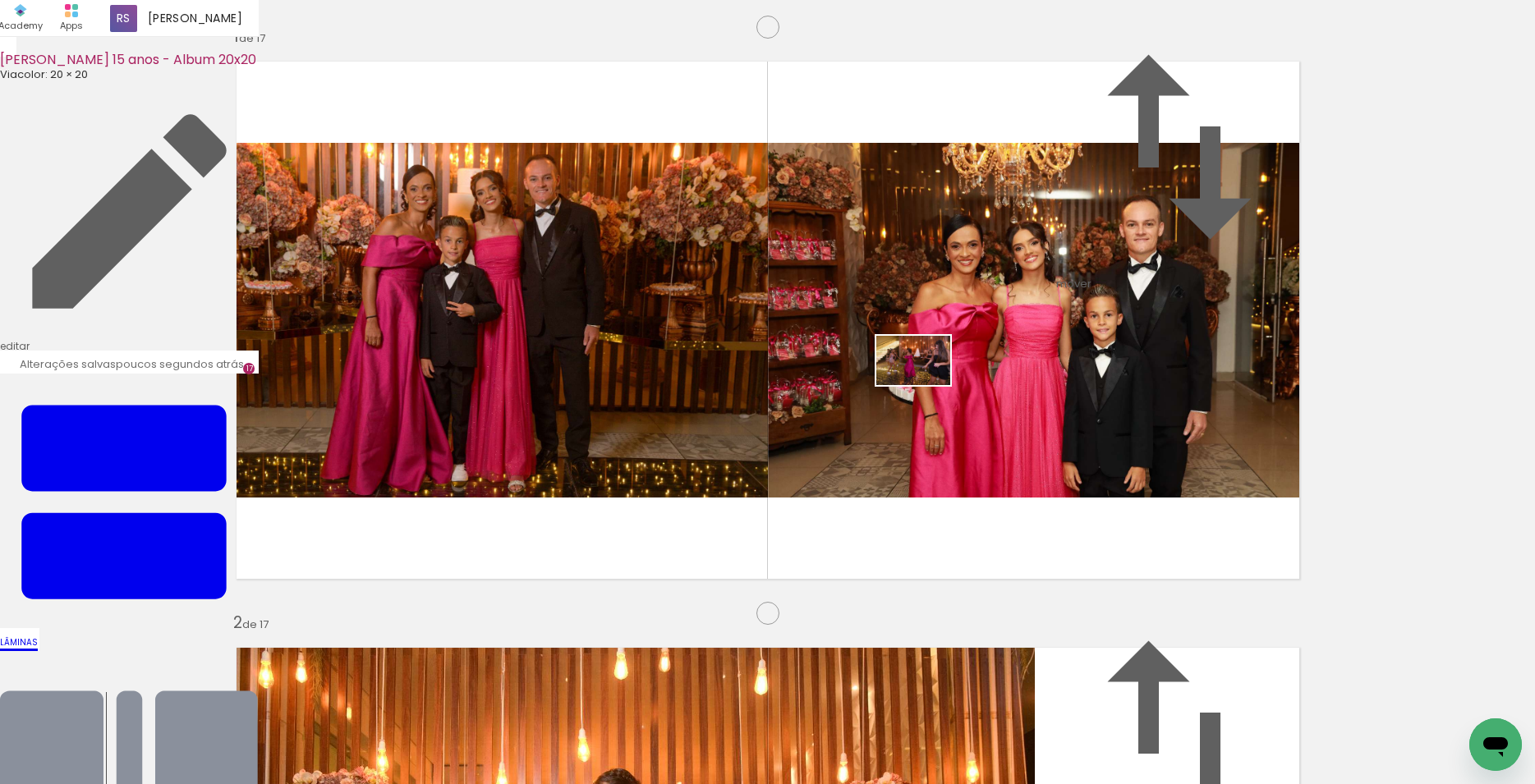
drag, startPoint x: 551, startPoint y: 728, endPoint x: 926, endPoint y: 385, distance: 508.2
click at [926, 385] on quentale-workspace at bounding box center [767, 392] width 1535 height 784
drag, startPoint x: 610, startPoint y: 741, endPoint x: 496, endPoint y: 462, distance: 301.4
click at [496, 462] on quentale-workspace at bounding box center [767, 392] width 1535 height 784
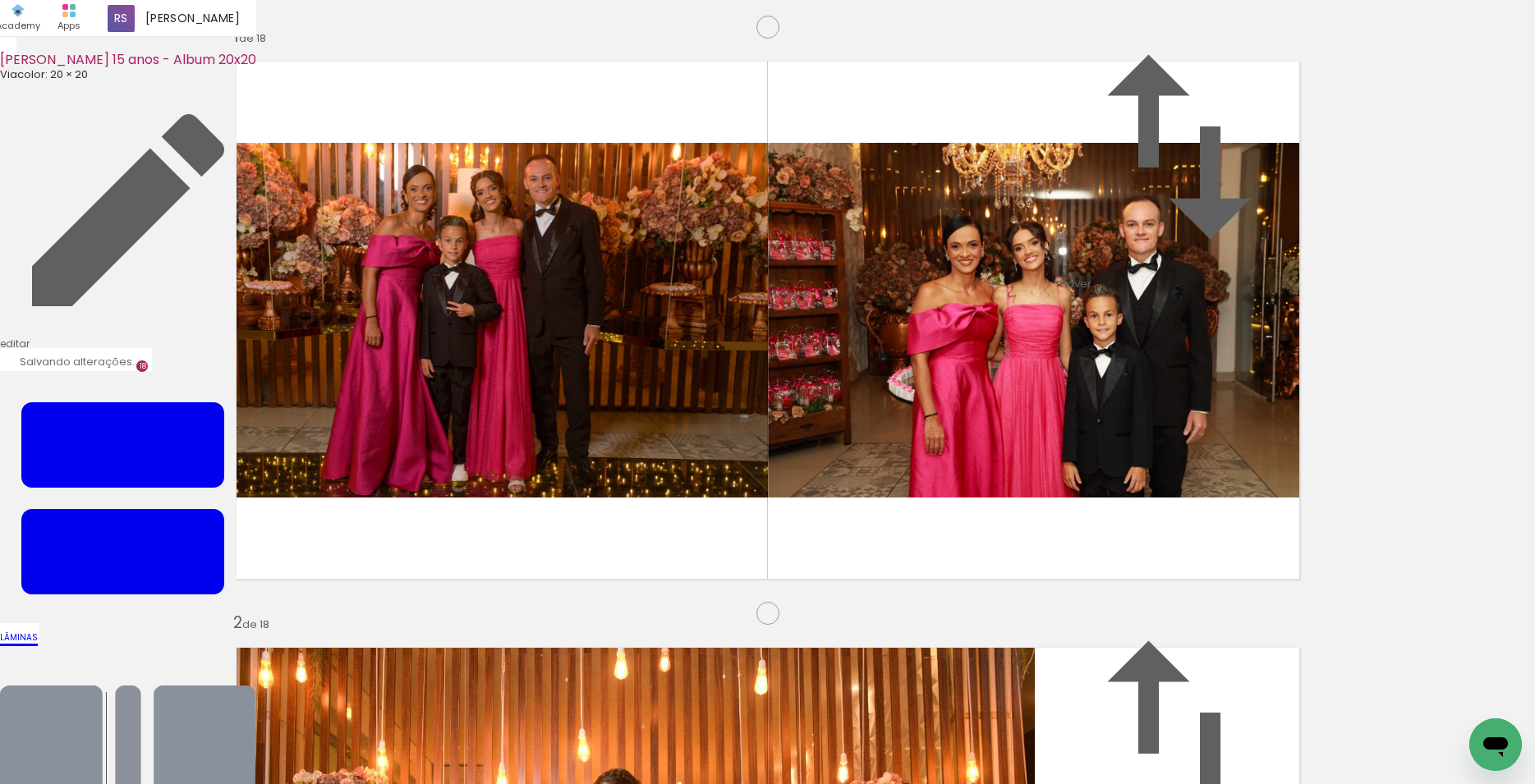
scroll to position [9988, 0]
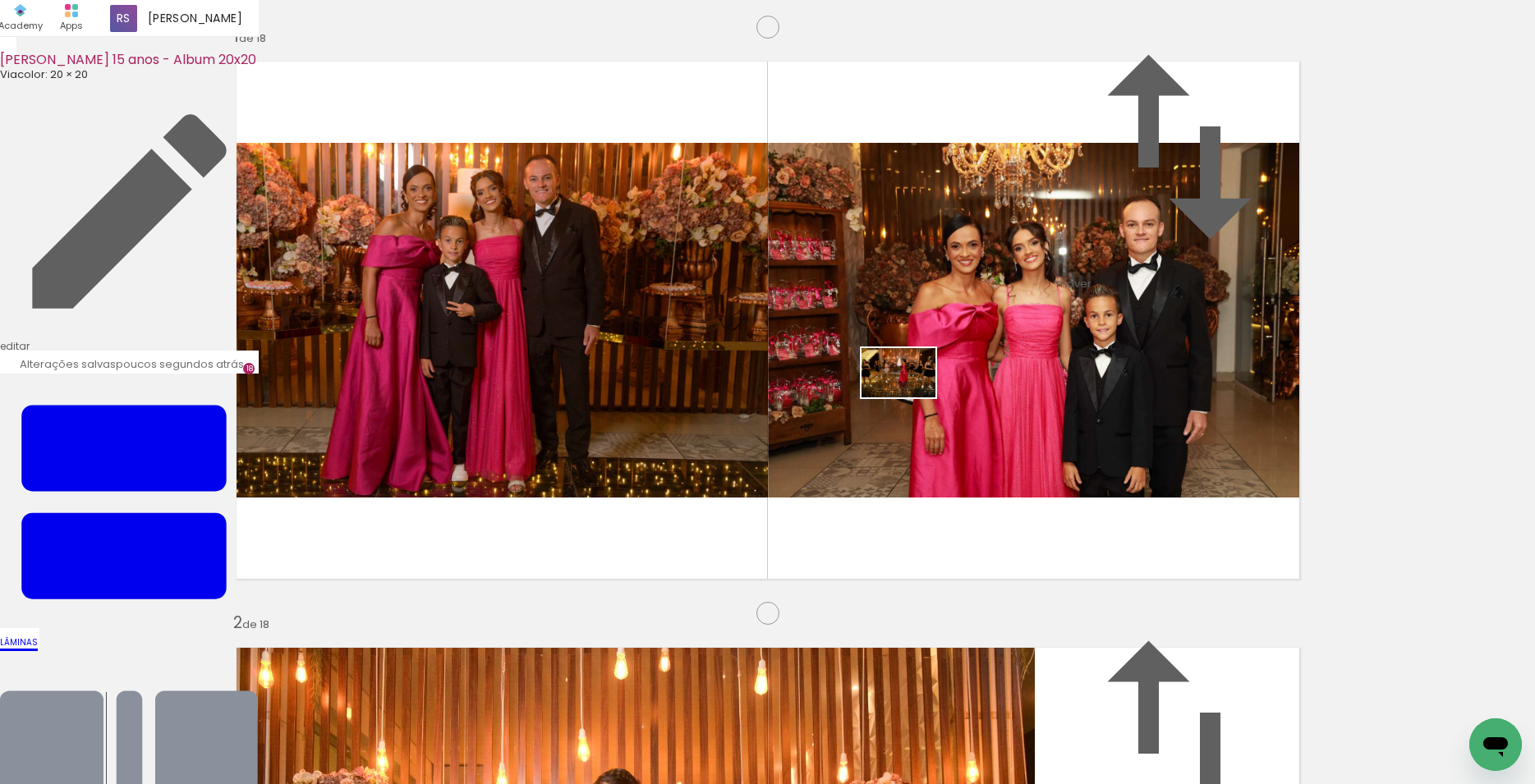
drag, startPoint x: 718, startPoint y: 750, endPoint x: 911, endPoint y: 398, distance: 401.4
click at [911, 398] on quentale-workspace at bounding box center [767, 392] width 1535 height 784
drag, startPoint x: 787, startPoint y: 743, endPoint x: 616, endPoint y: 503, distance: 294.7
click at [616, 503] on quentale-workspace at bounding box center [767, 392] width 1535 height 784
drag, startPoint x: 884, startPoint y: 741, endPoint x: 985, endPoint y: 549, distance: 216.9
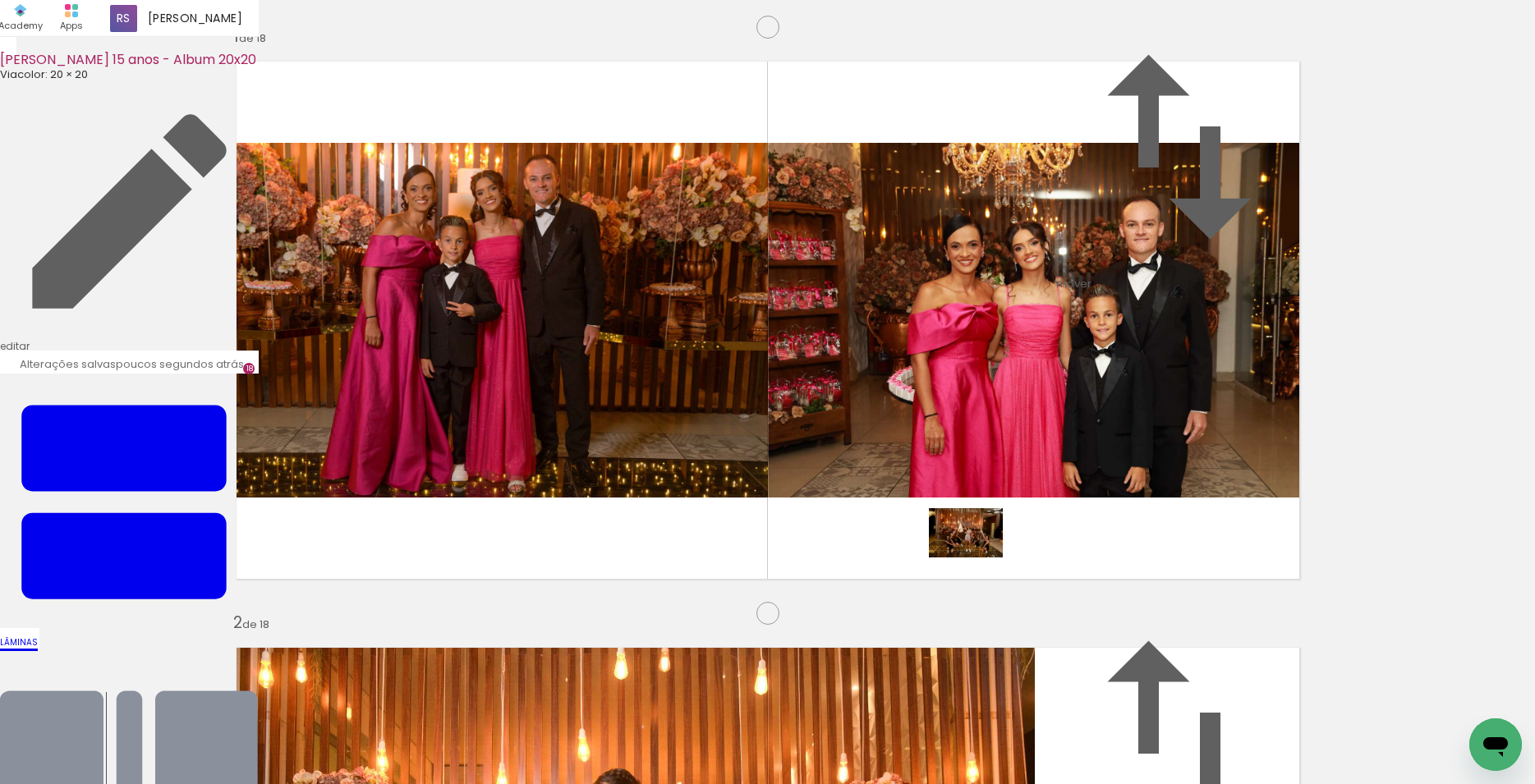
click at [985, 549] on quentale-workspace at bounding box center [767, 392] width 1535 height 784
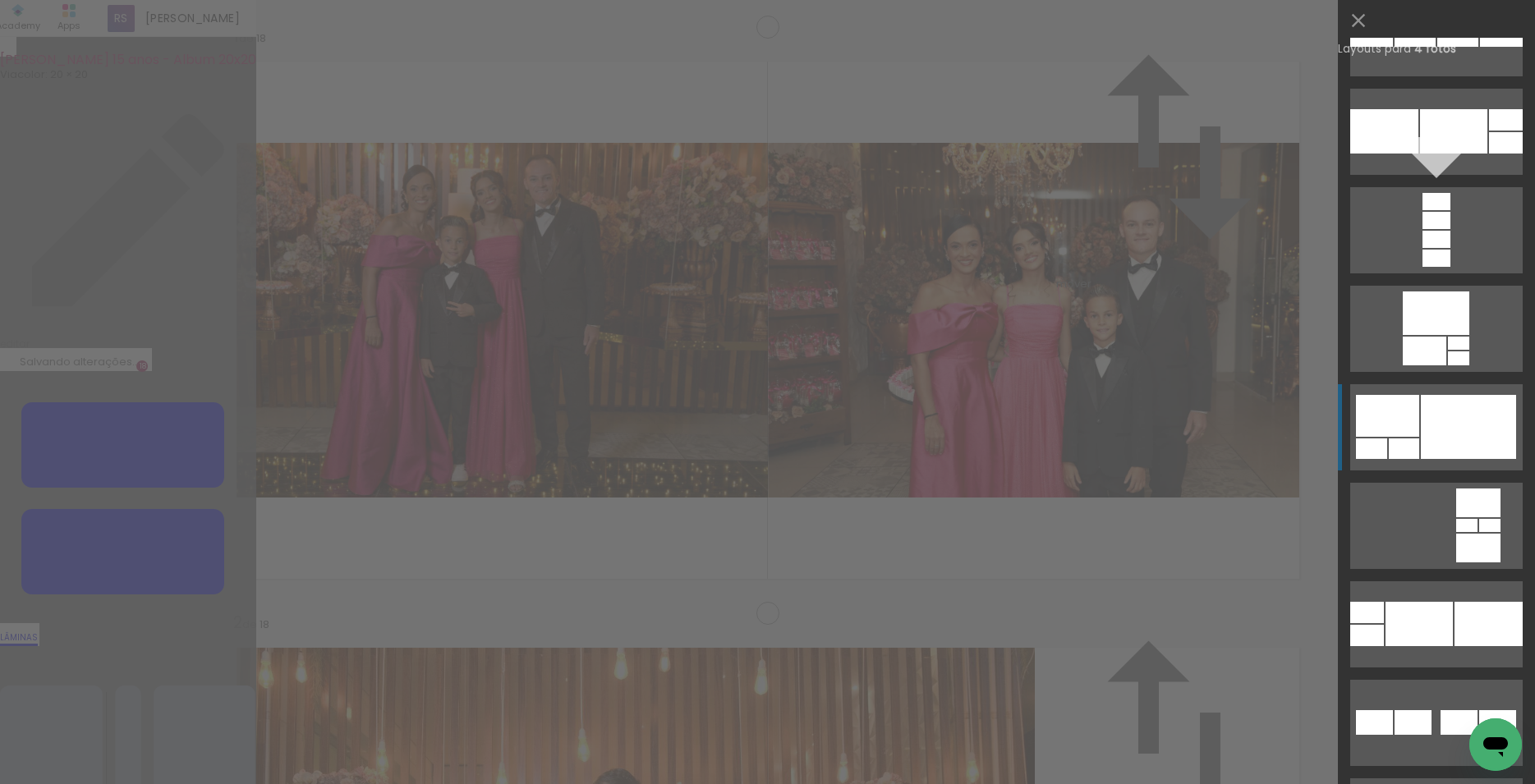
scroll to position [6799, 0]
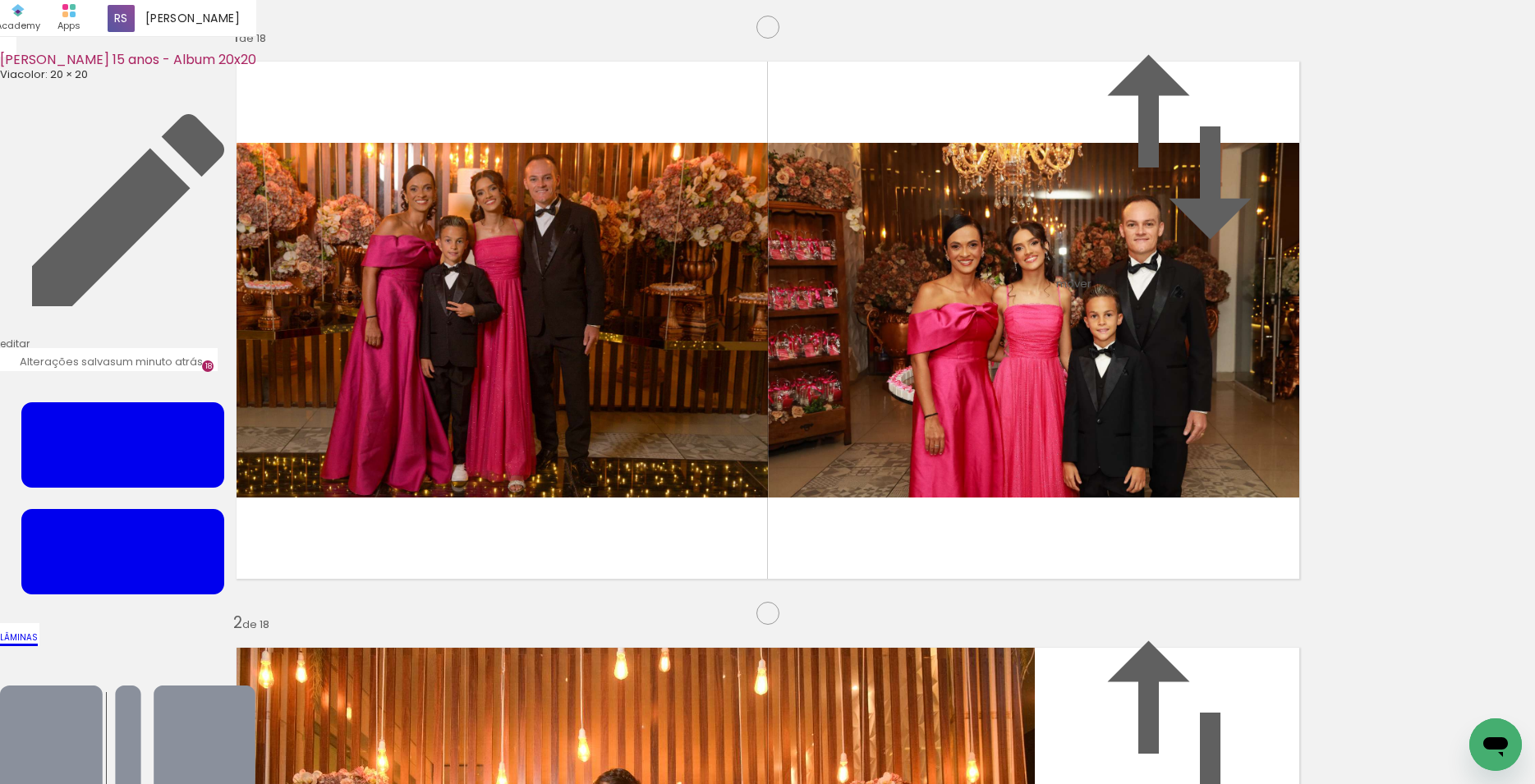
drag, startPoint x: 374, startPoint y: 553, endPoint x: 429, endPoint y: 356, distance: 204.5
click at [0, 0] on slot at bounding box center [0, 0] width 0 height 0
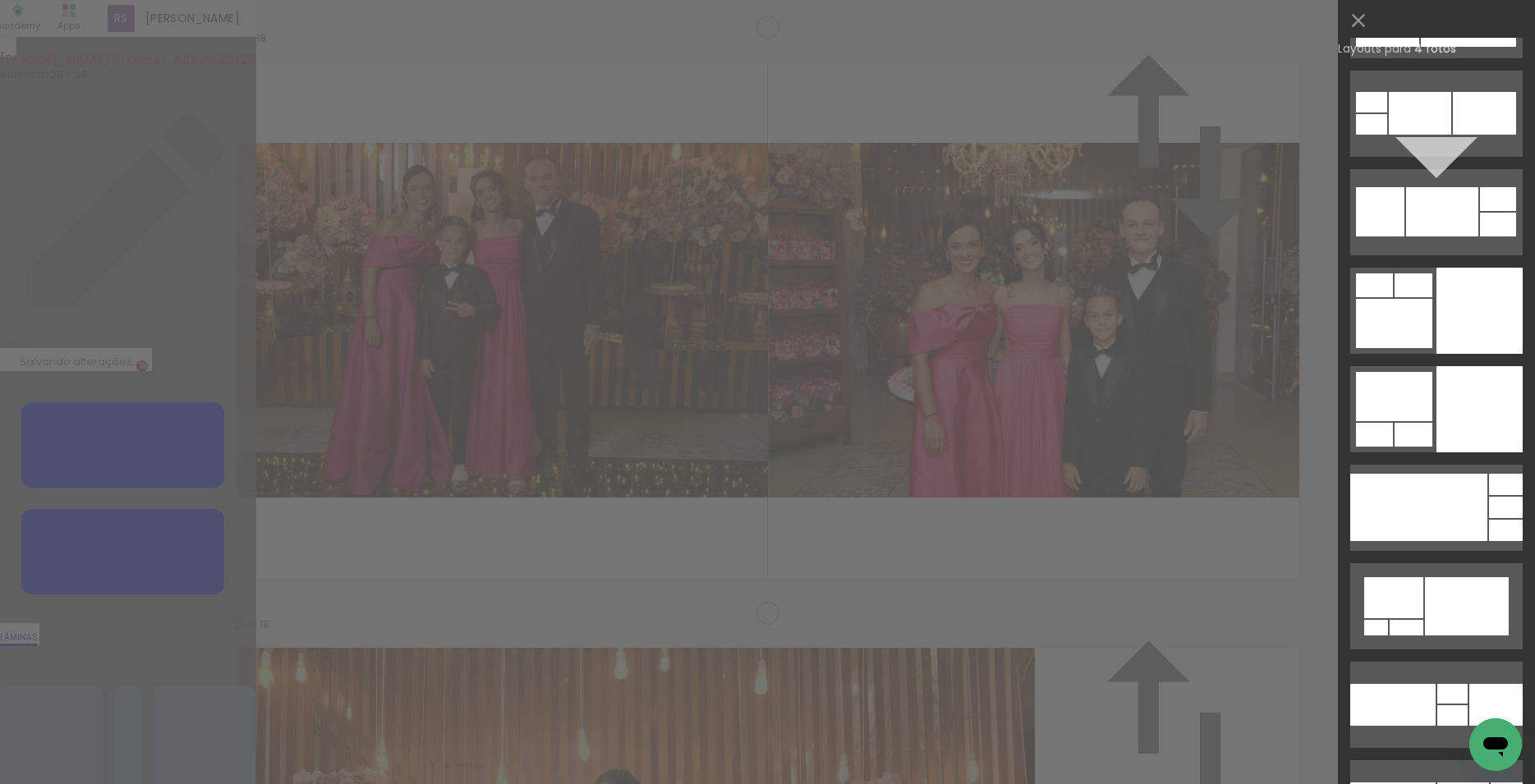
scroll to position [7661, 0]
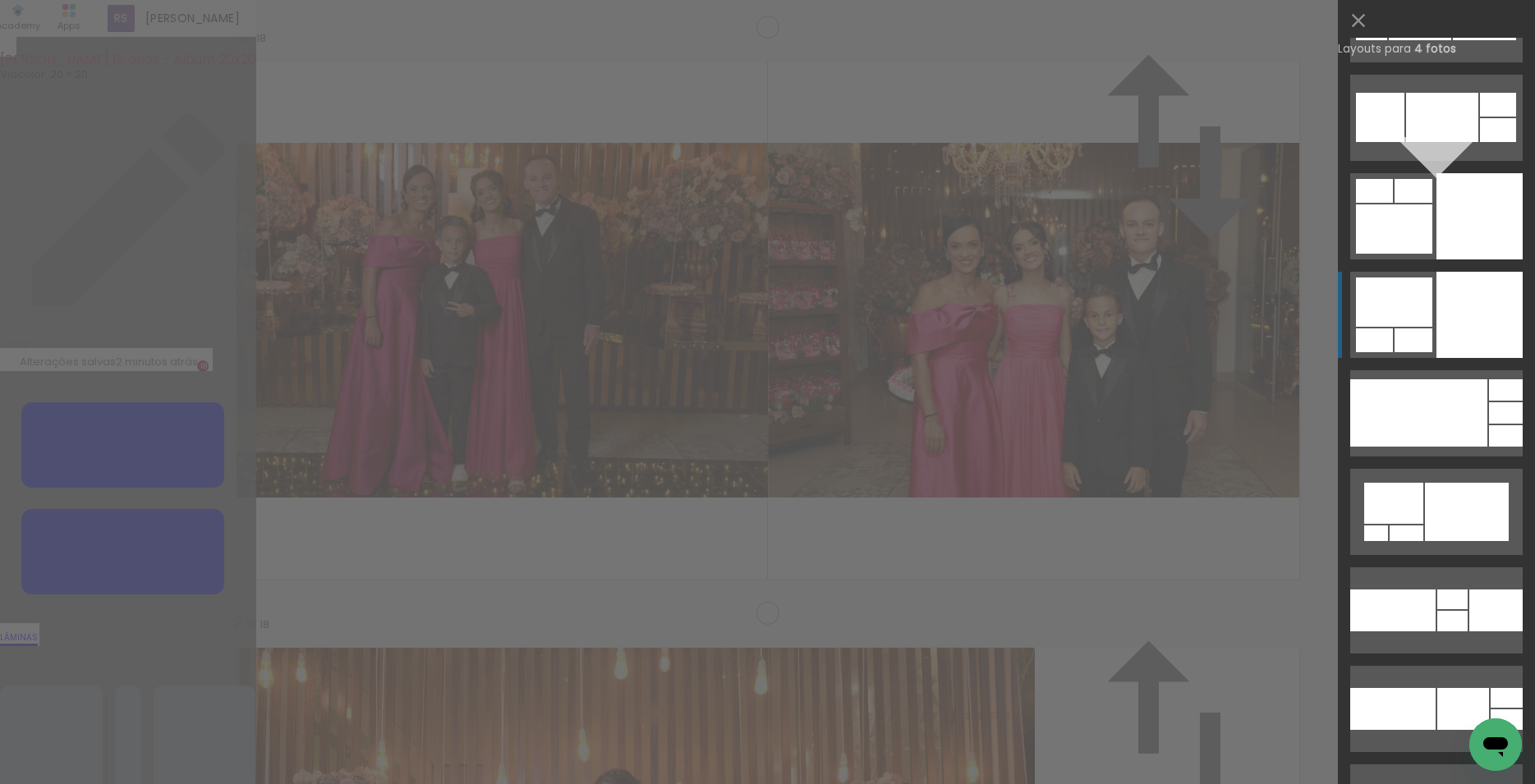
click at [1491, 709] on div at bounding box center [1507, 720] width 32 height 21
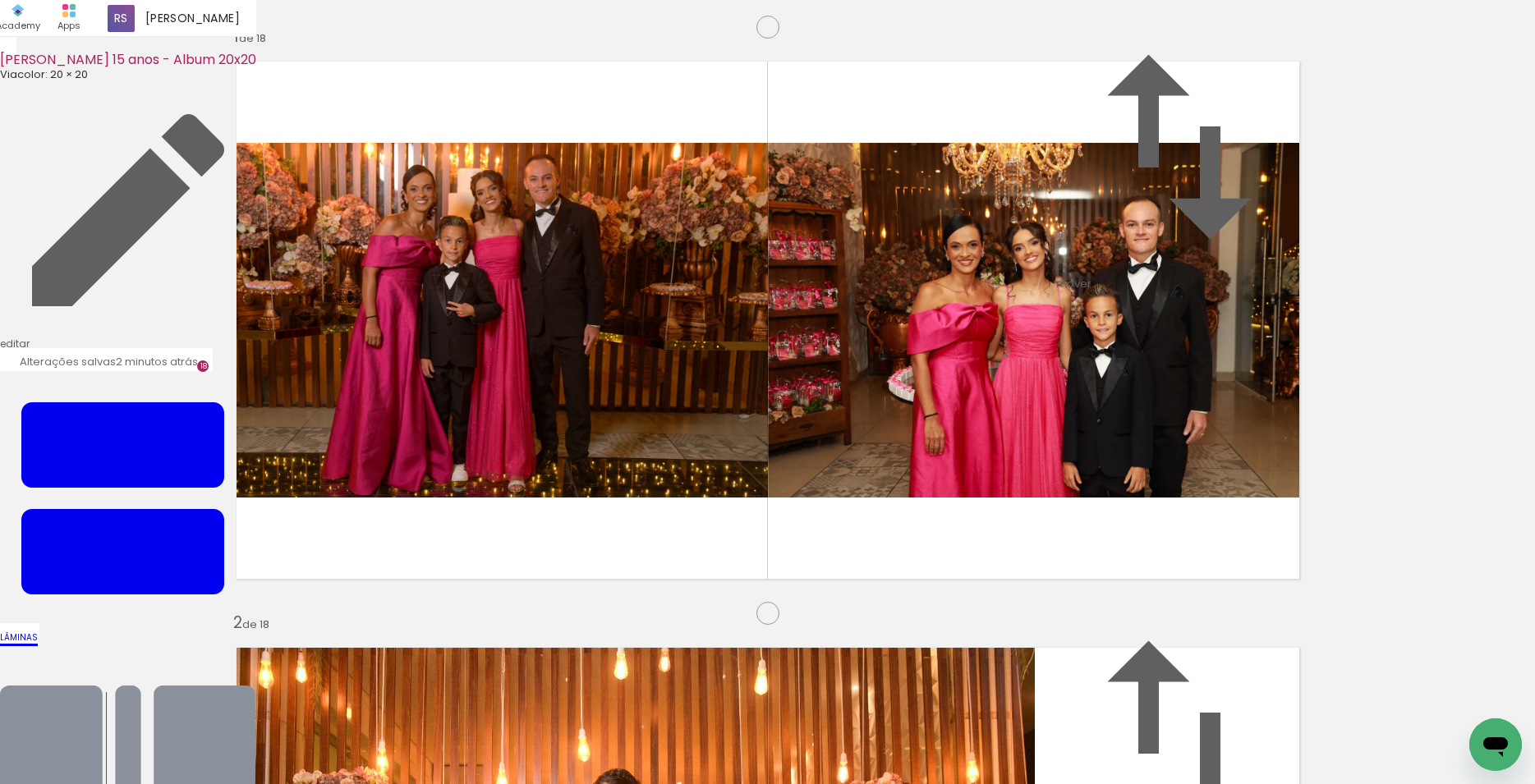
drag, startPoint x: 363, startPoint y: 572, endPoint x: 437, endPoint y: 369, distance: 216.1
click at [0, 0] on slot at bounding box center [0, 0] width 0 height 0
drag, startPoint x: 984, startPoint y: 744, endPoint x: 598, endPoint y: 479, distance: 468.2
click at [598, 479] on quentale-workspace at bounding box center [767, 392] width 1535 height 784
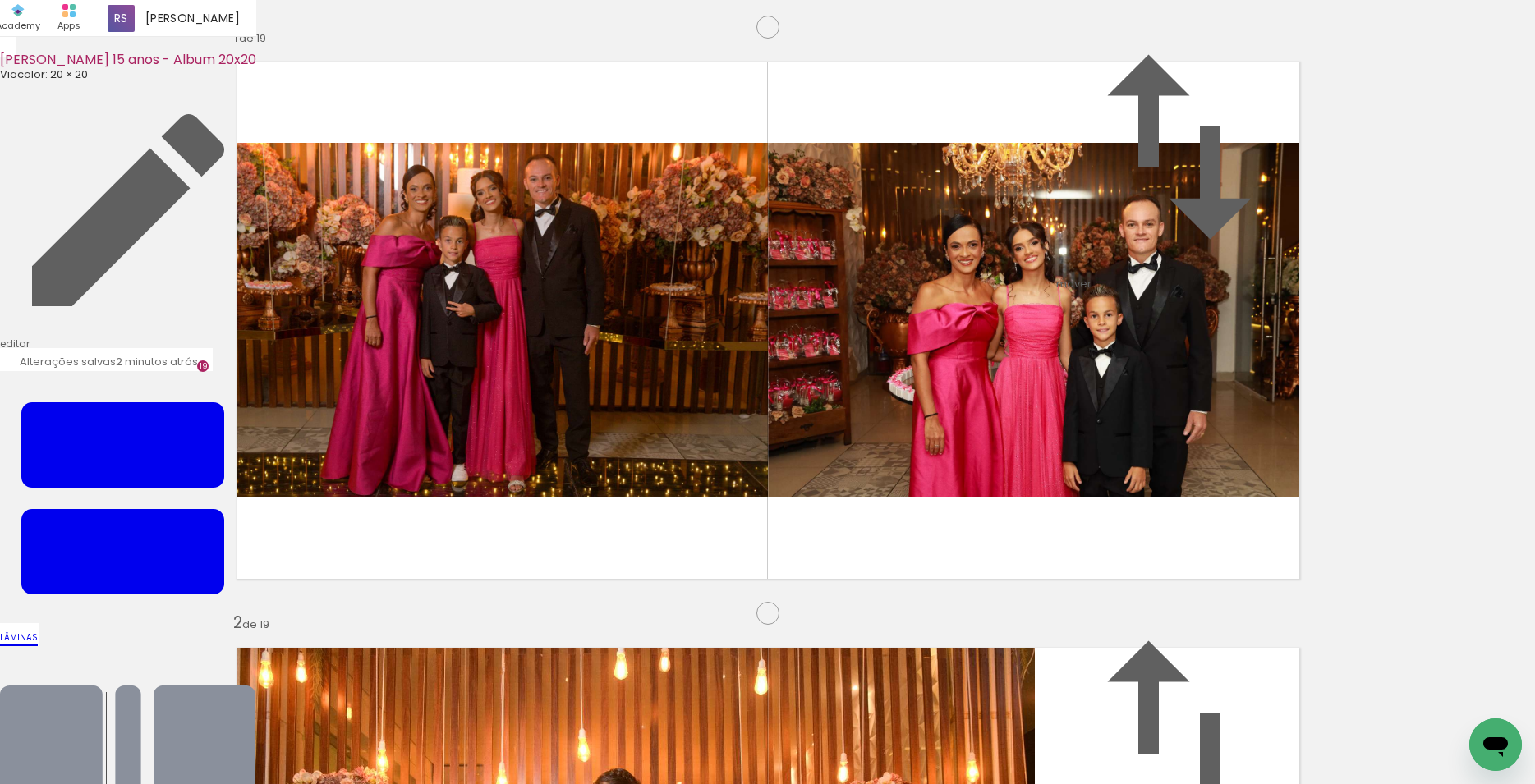
scroll to position [10573, 0]
drag, startPoint x: 1076, startPoint y: 739, endPoint x: 1026, endPoint y: 495, distance: 249.1
click at [1026, 495] on quentale-workspace at bounding box center [767, 392] width 1535 height 784
drag, startPoint x: 1178, startPoint y: 738, endPoint x: 935, endPoint y: 537, distance: 315.4
click at [935, 537] on quentale-workspace at bounding box center [767, 392] width 1535 height 784
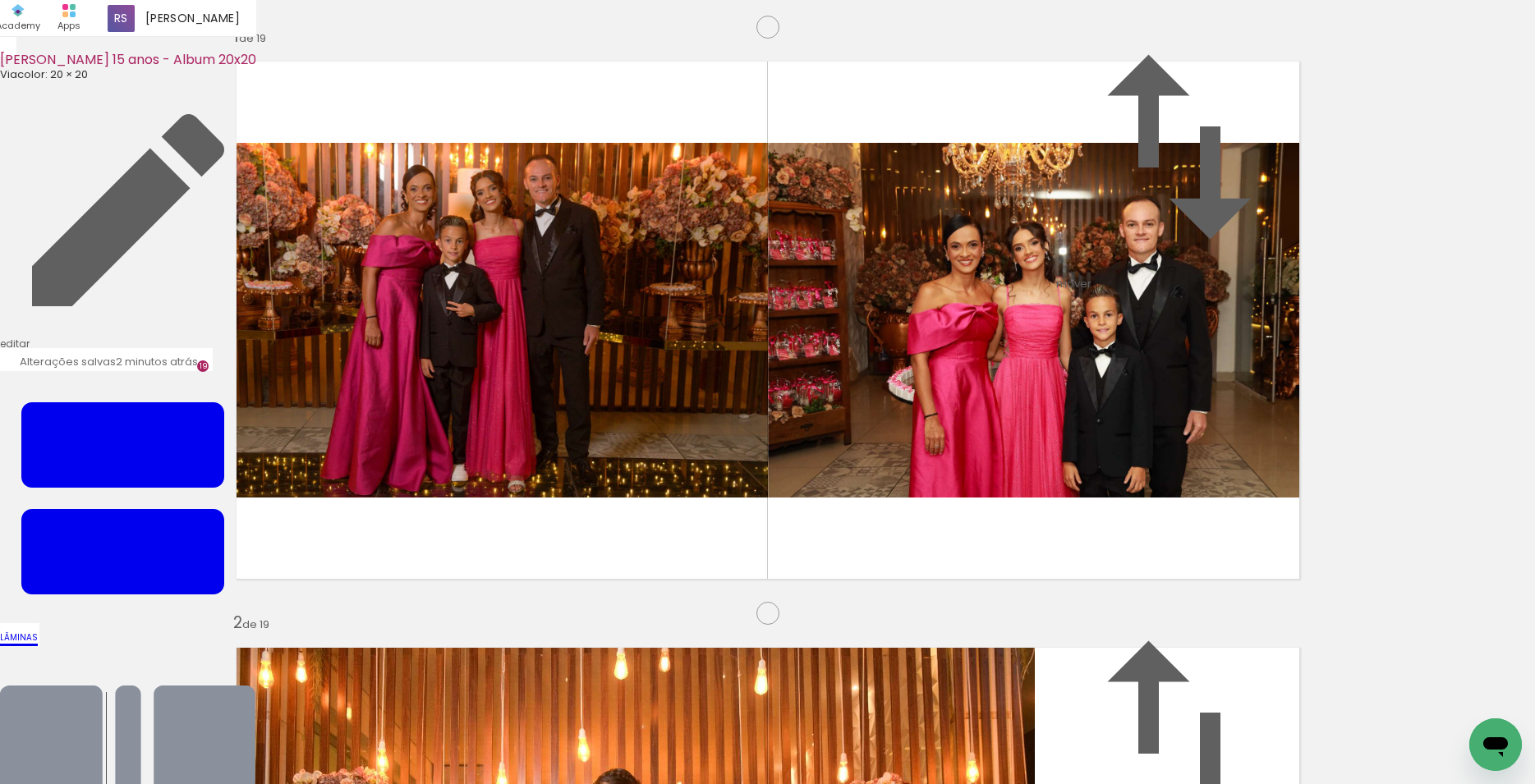
scroll to position [0, 4308]
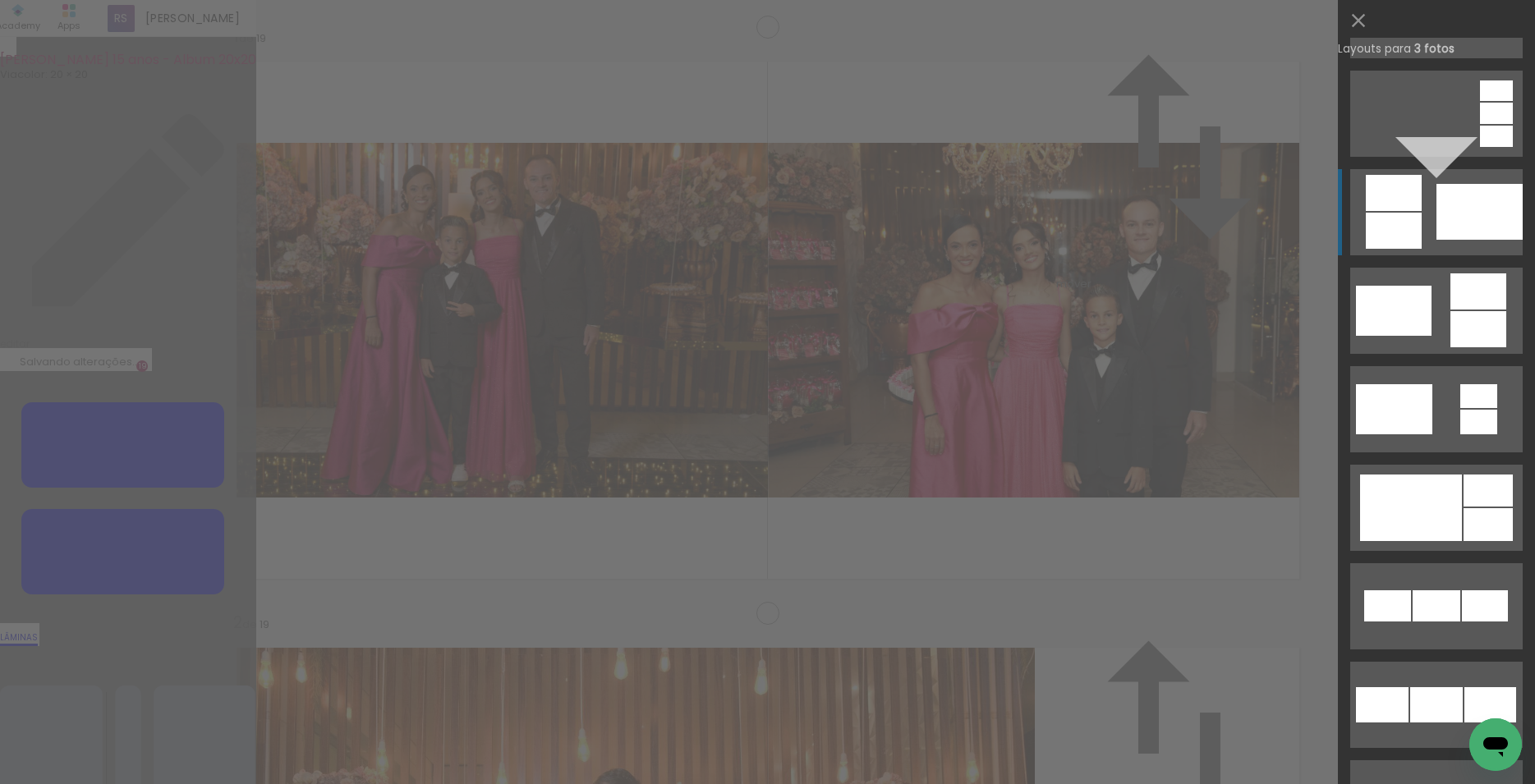
scroll to position [453, 0]
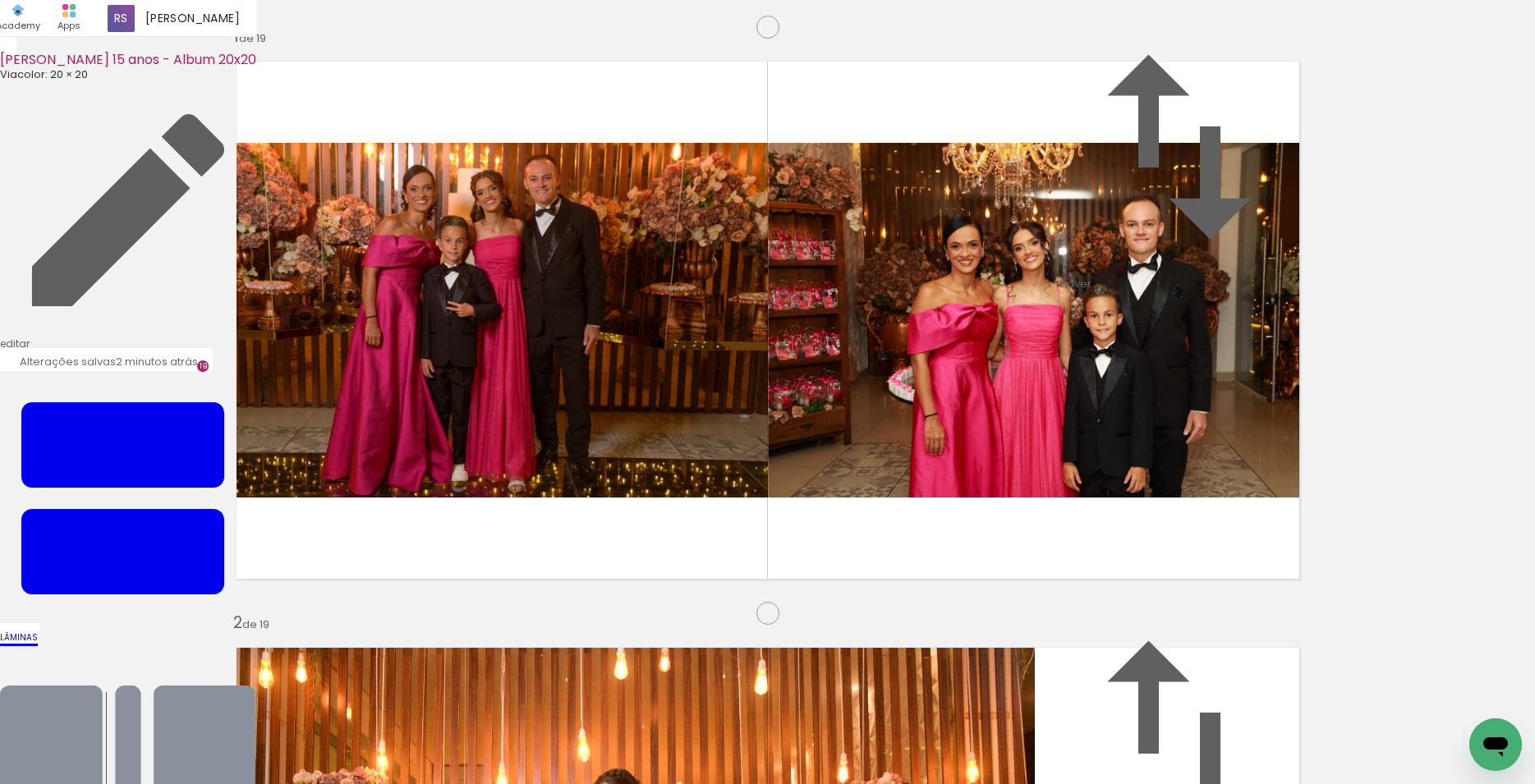
drag, startPoint x: 1107, startPoint y: 330, endPoint x: 728, endPoint y: 410, distance: 387.4
click at [0, 0] on slot at bounding box center [0, 0] width 0 height 0
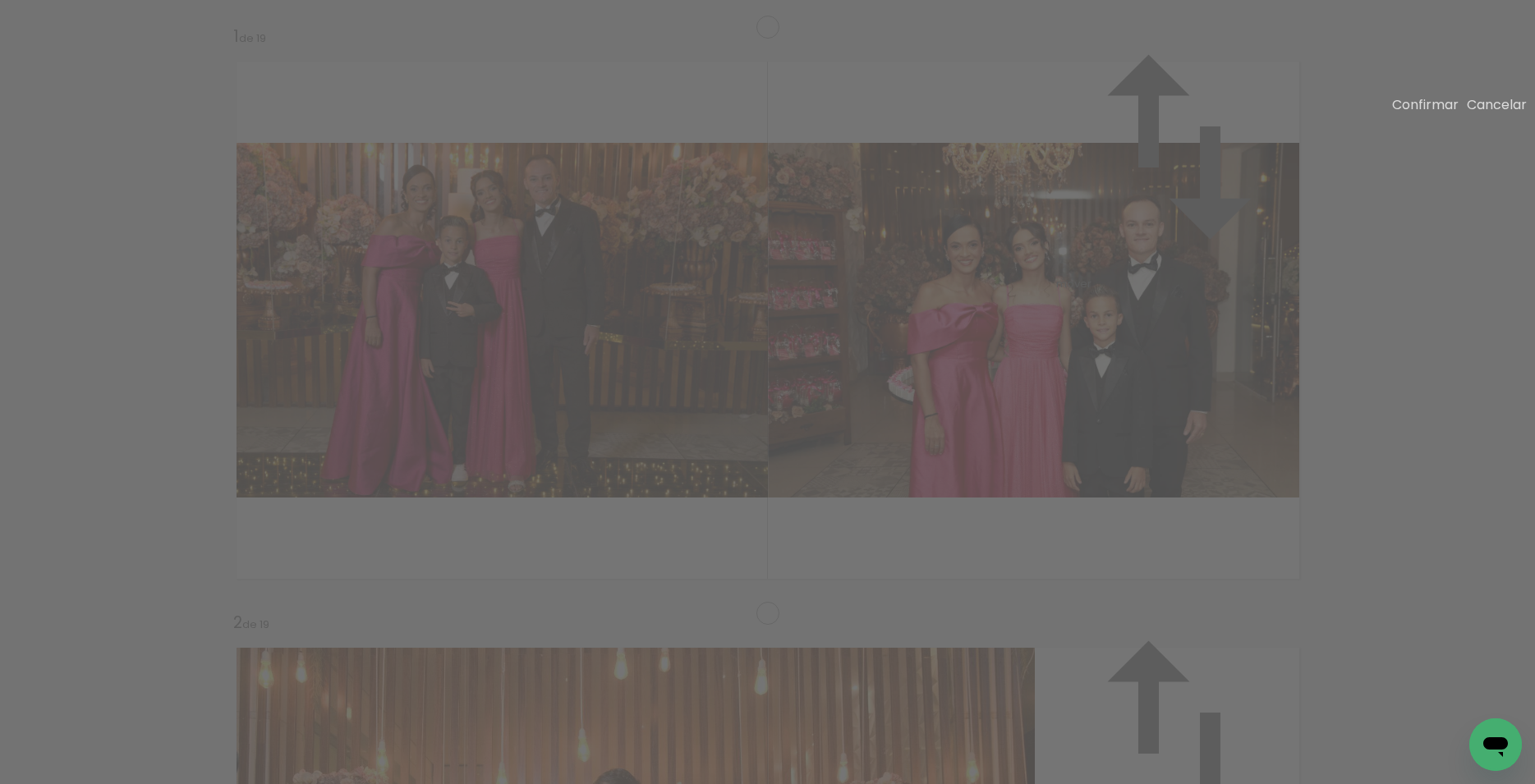
scroll to position [10573, 0]
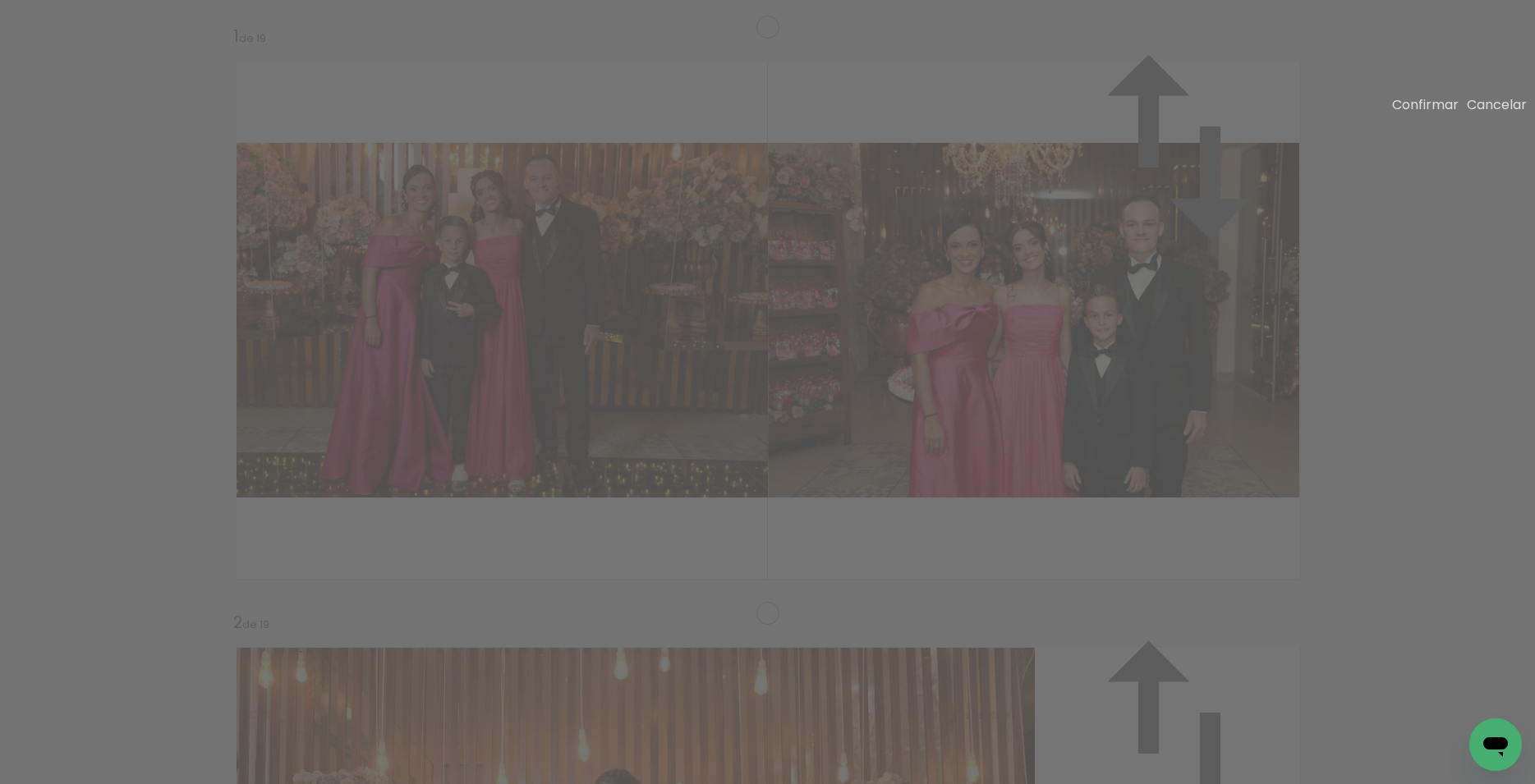
click at [0, 0] on slot "Cancelar" at bounding box center [0, 0] width 0 height 0
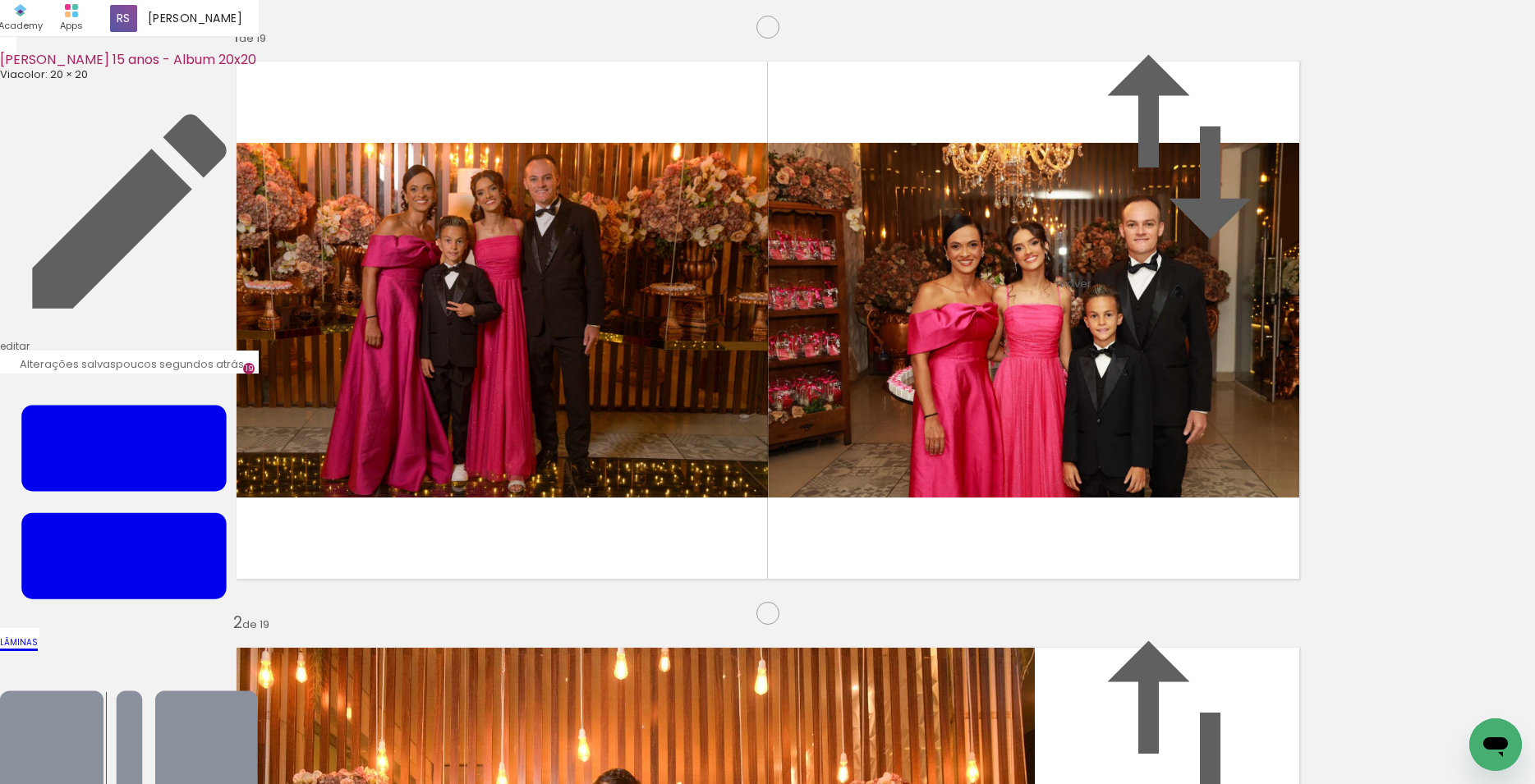
type paper-slider "113"
type paper-slider "109"
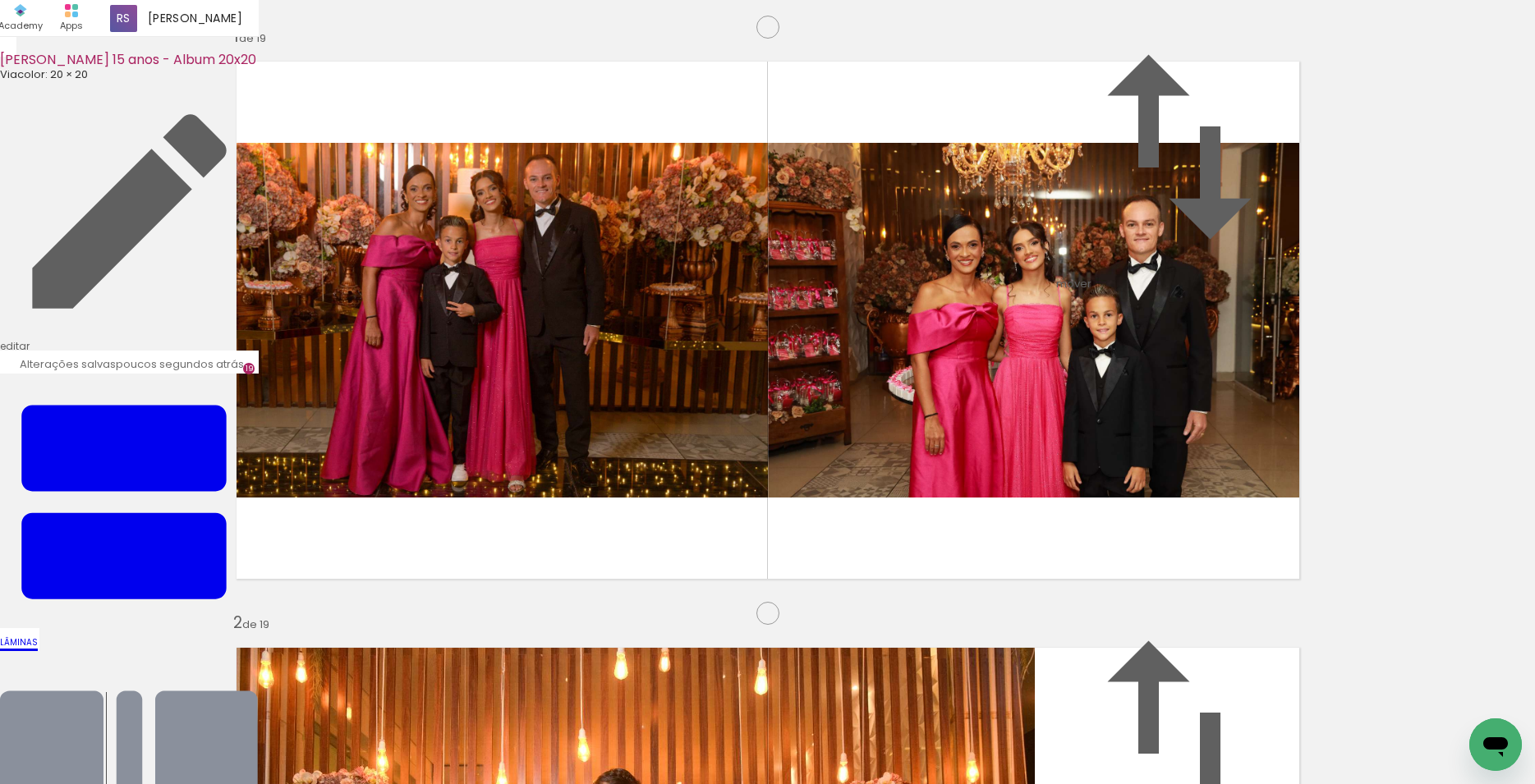
drag, startPoint x: 490, startPoint y: 319, endPoint x: 485, endPoint y: 309, distance: 11.2
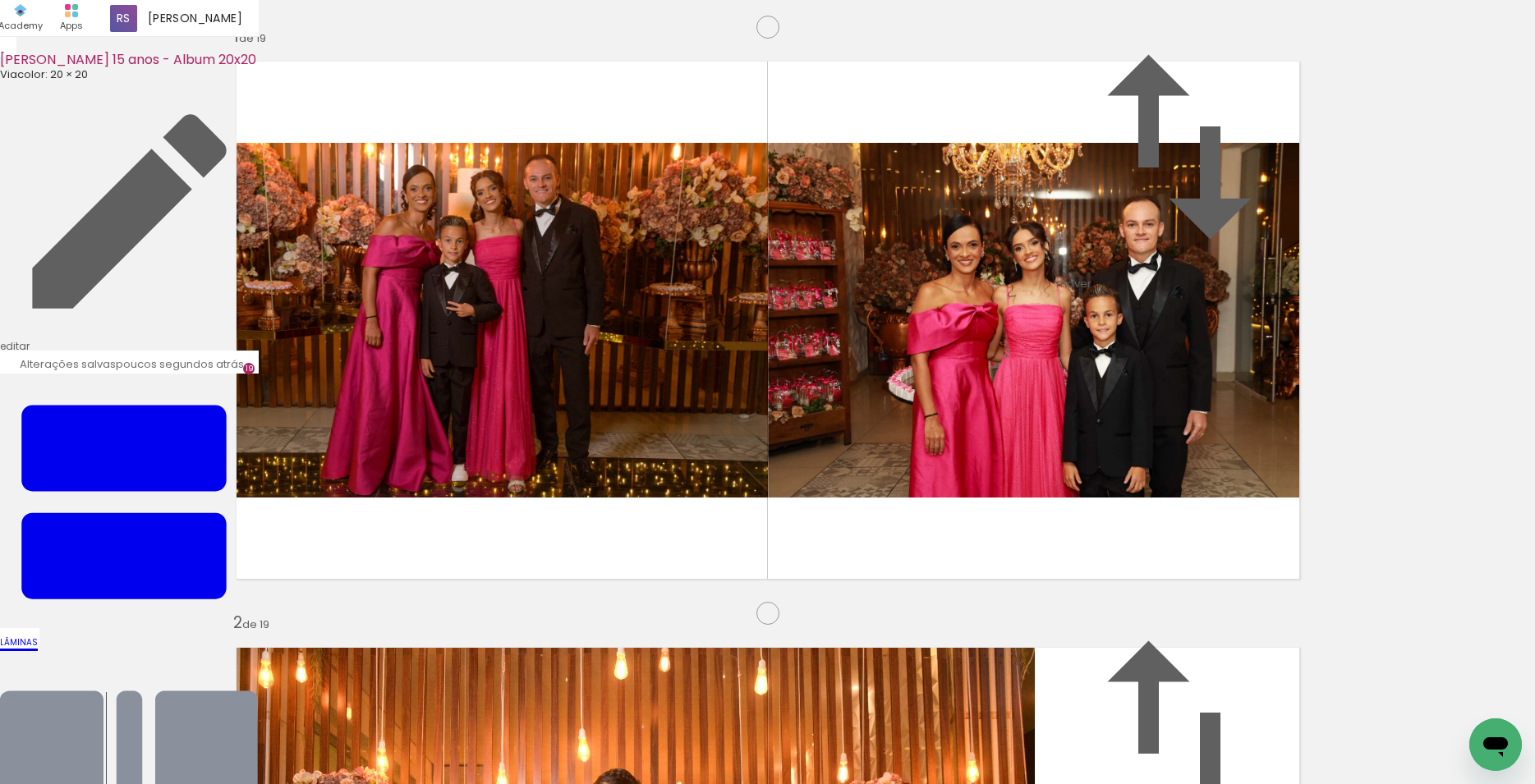
scroll to position [11140, 0]
drag, startPoint x: 926, startPoint y: 740, endPoint x: 1032, endPoint y: 729, distance: 106.6
click at [806, 454] on quentale-workspace at bounding box center [767, 392] width 1535 height 784
drag, startPoint x: 1022, startPoint y: 740, endPoint x: 972, endPoint y: 467, distance: 277.5
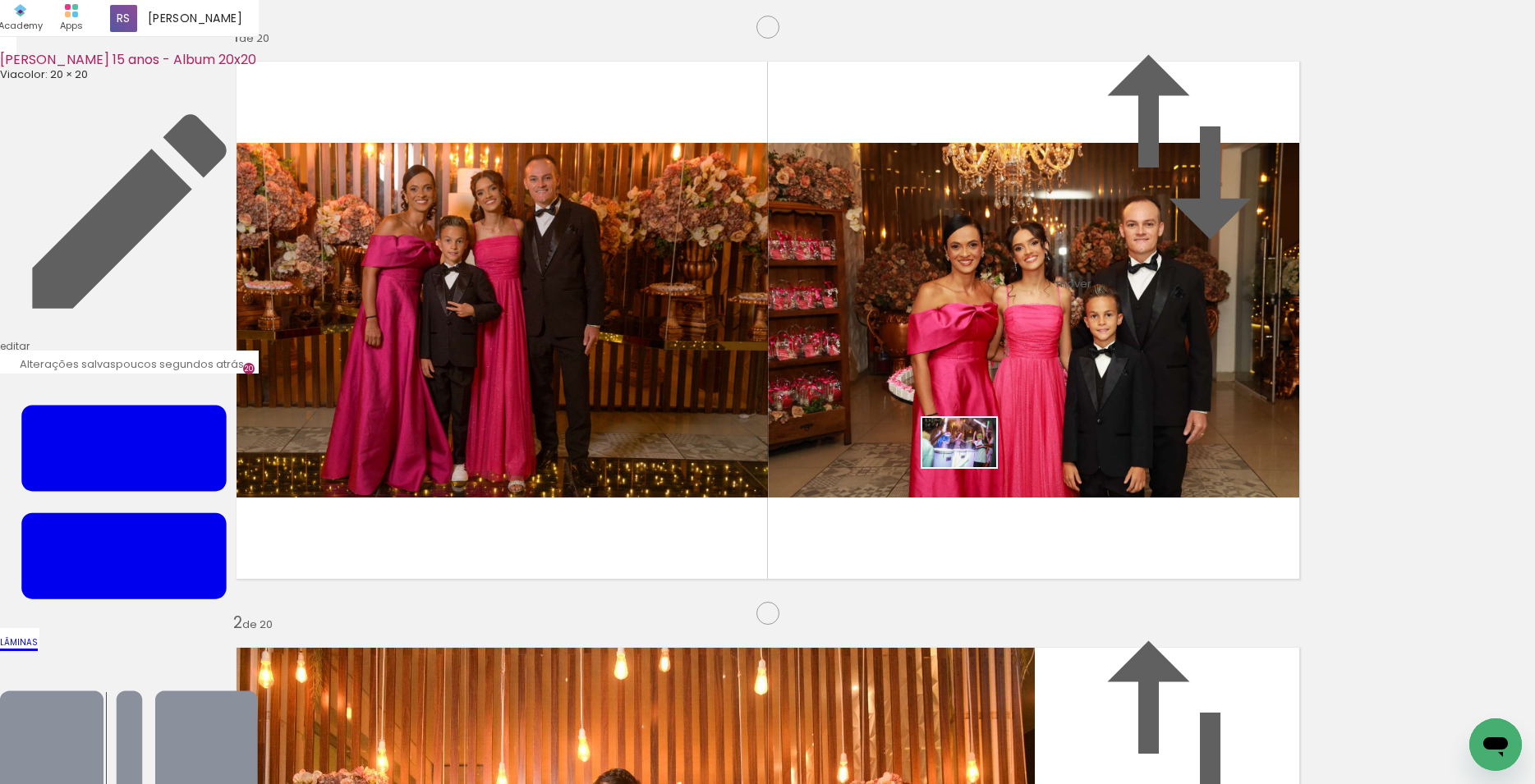
click at [972, 467] on quentale-workspace at bounding box center [767, 392] width 1535 height 784
drag, startPoint x: 1112, startPoint y: 725, endPoint x: 866, endPoint y: 506, distance: 329.4
click at [866, 506] on quentale-workspace at bounding box center [767, 392] width 1535 height 784
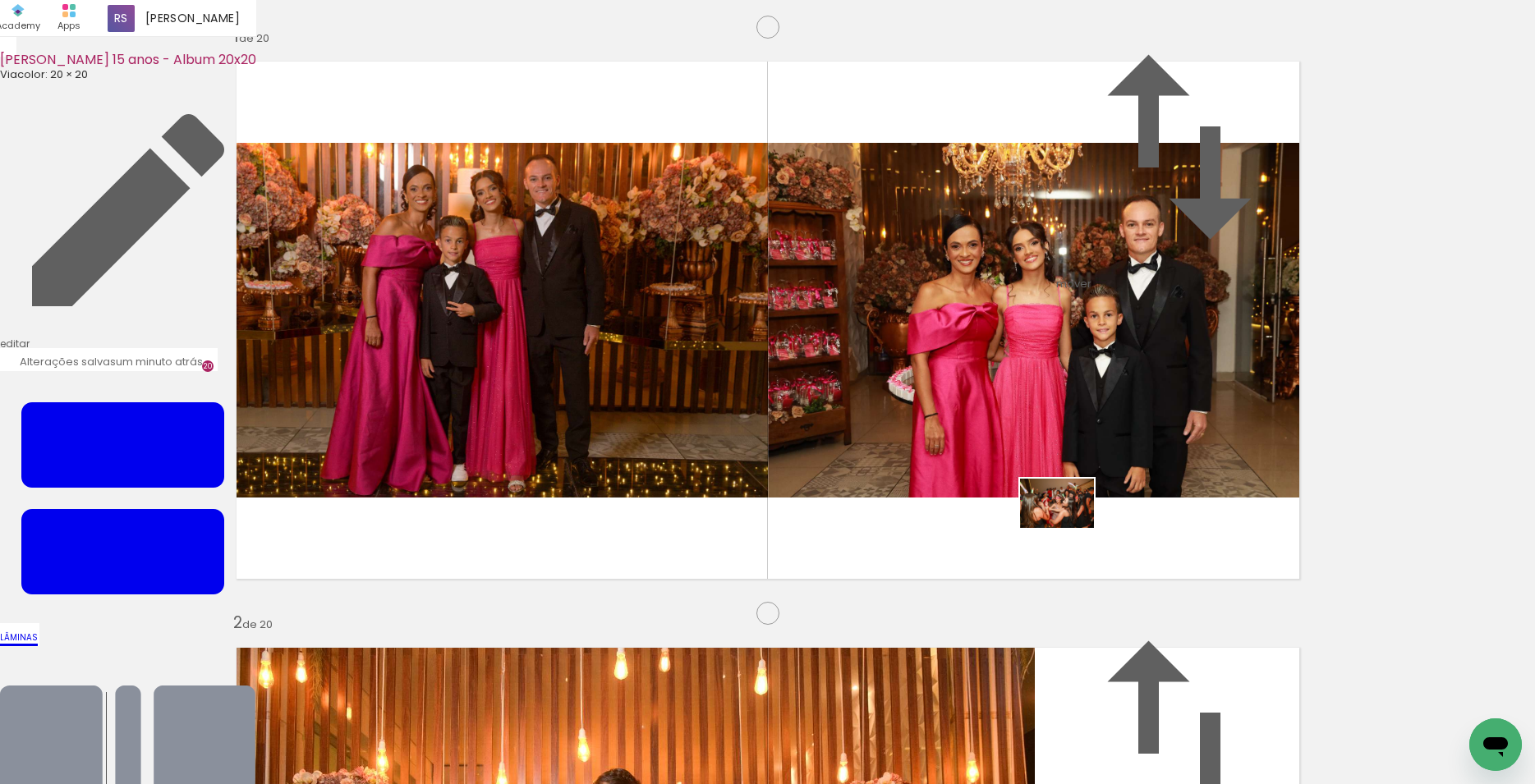
drag, startPoint x: 1221, startPoint y: 754, endPoint x: 1069, endPoint y: 528, distance: 272.4
click at [1069, 528] on quentale-workspace at bounding box center [767, 392] width 1535 height 784
drag, startPoint x: 1311, startPoint y: 741, endPoint x: 1135, endPoint y: 459, distance: 332.4
click at [1135, 459] on quentale-workspace at bounding box center [767, 392] width 1535 height 784
drag, startPoint x: 1396, startPoint y: 735, endPoint x: 850, endPoint y: 417, distance: 631.9
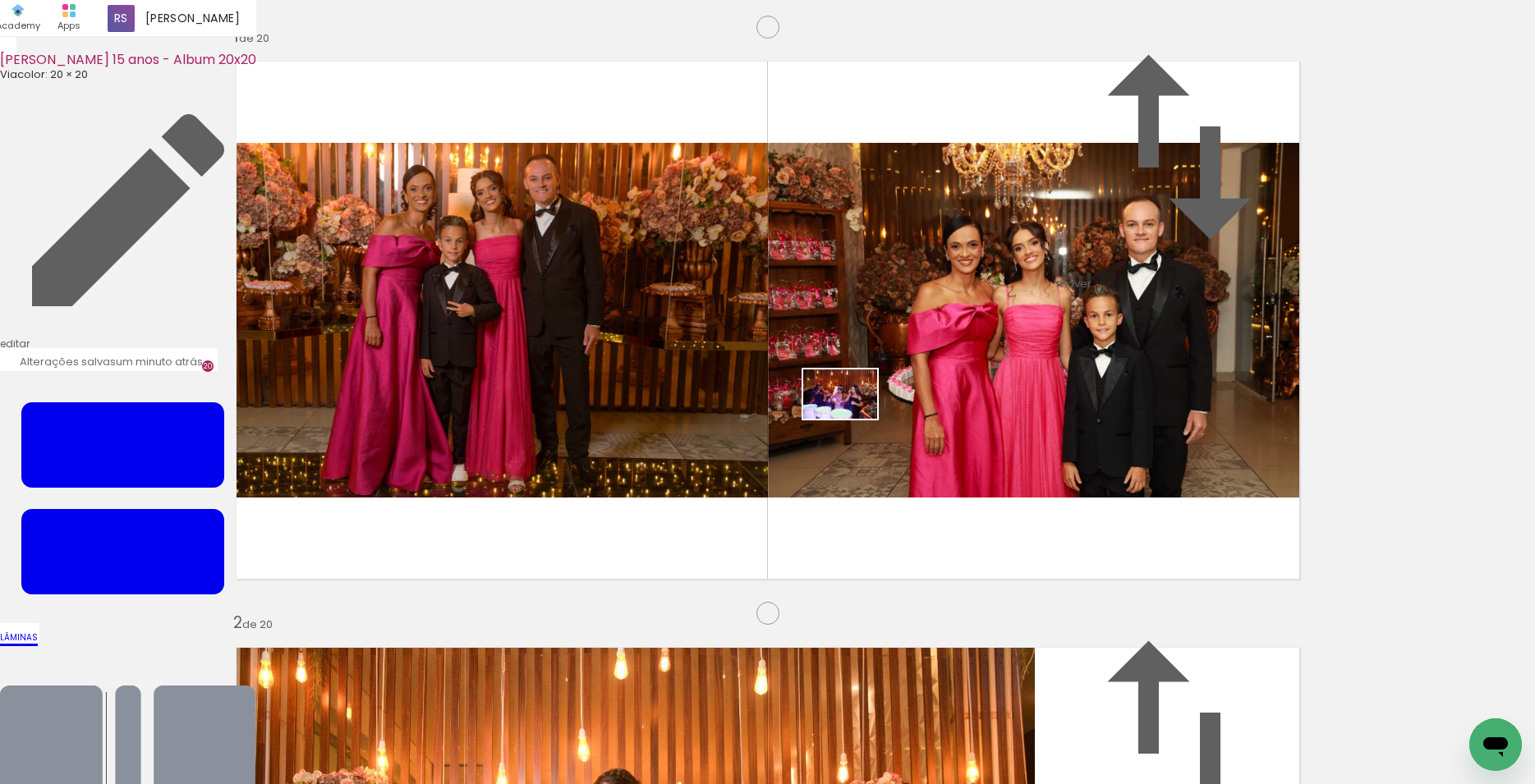
click at [850, 417] on quentale-workspace at bounding box center [767, 392] width 1535 height 784
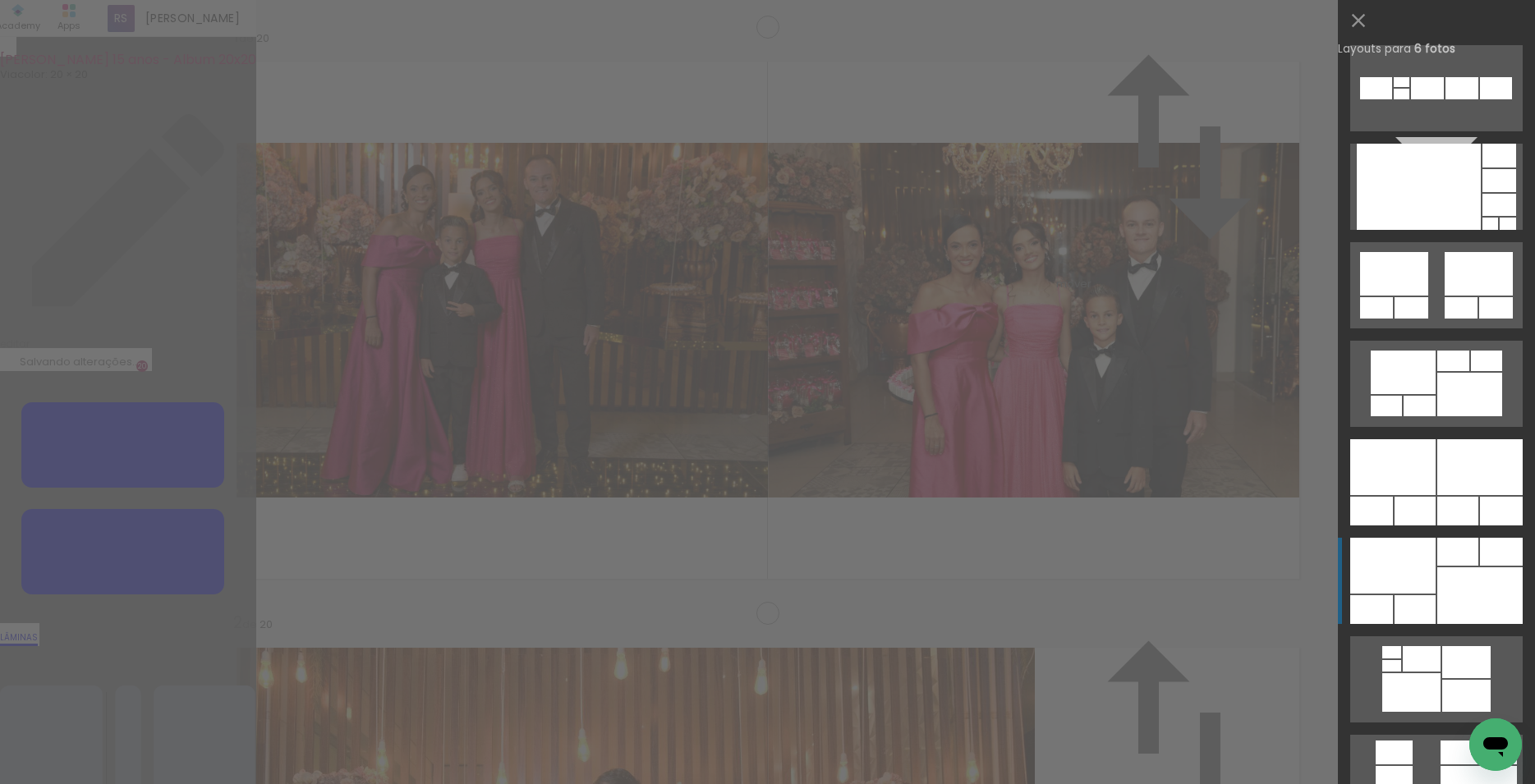
scroll to position [907, 0]
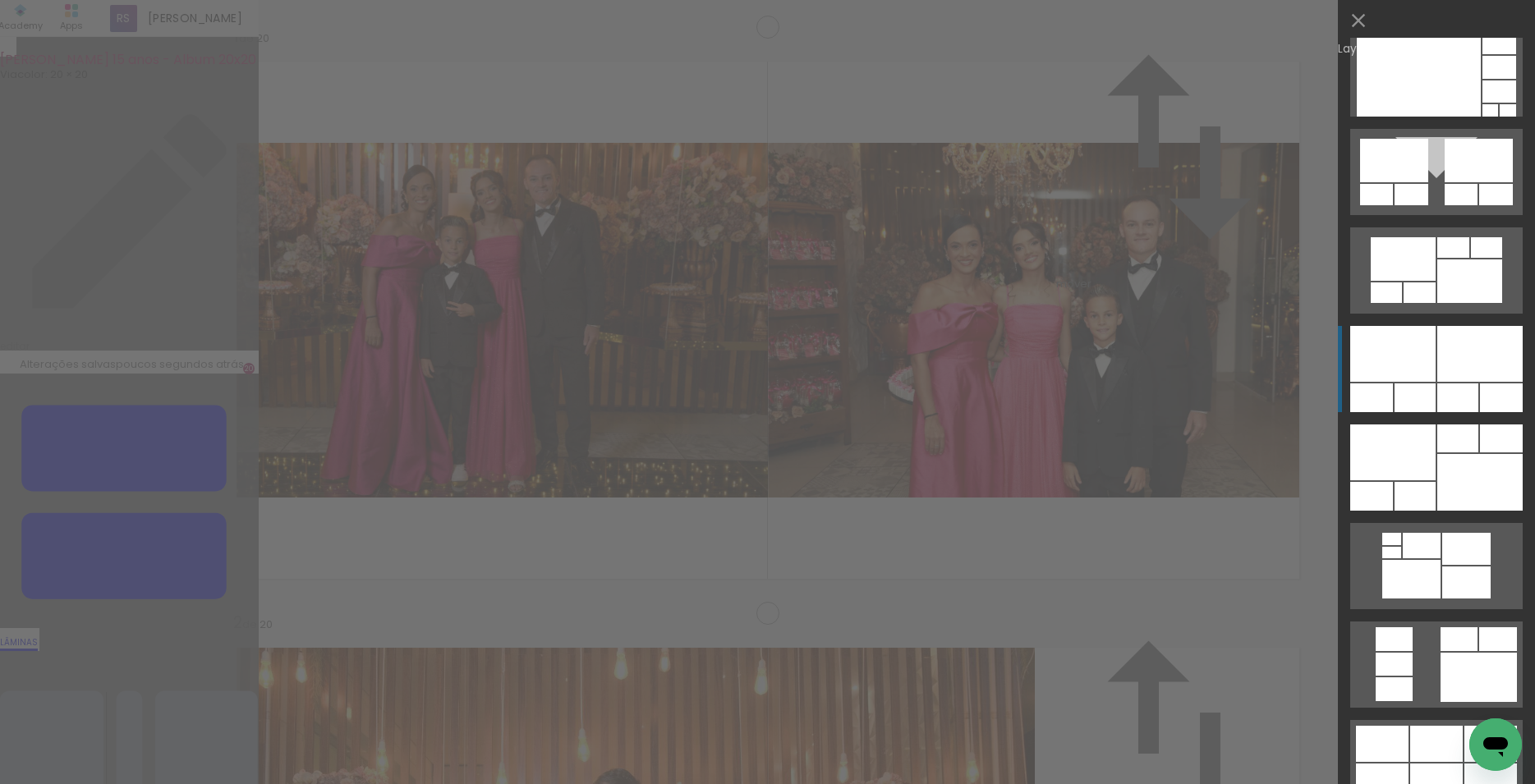
click at [1437, 371] on div at bounding box center [1479, 354] width 85 height 56
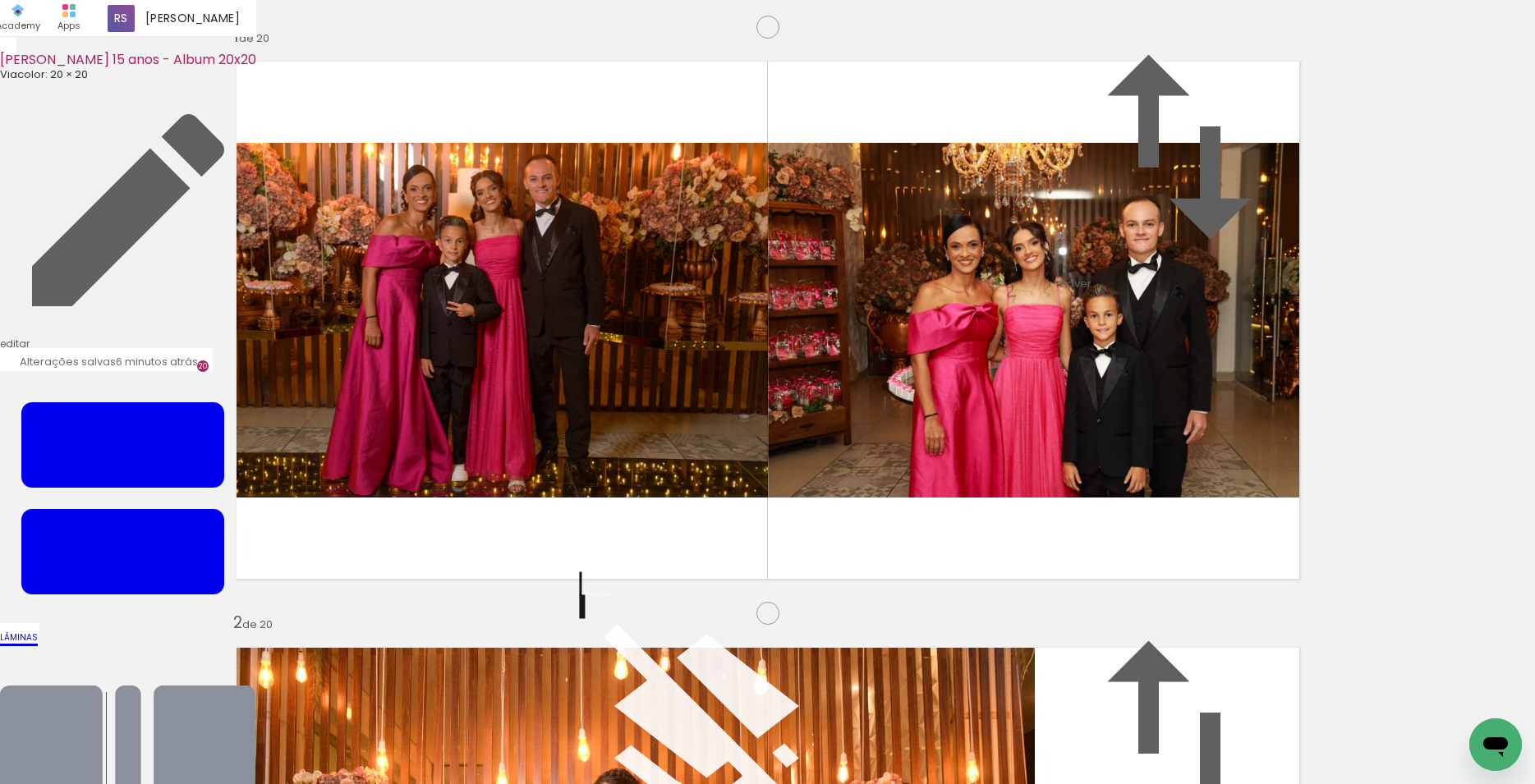
scroll to position [113, 0]
click at [814, 511] on quentale-layouter at bounding box center [768, 319] width 1091 height 545
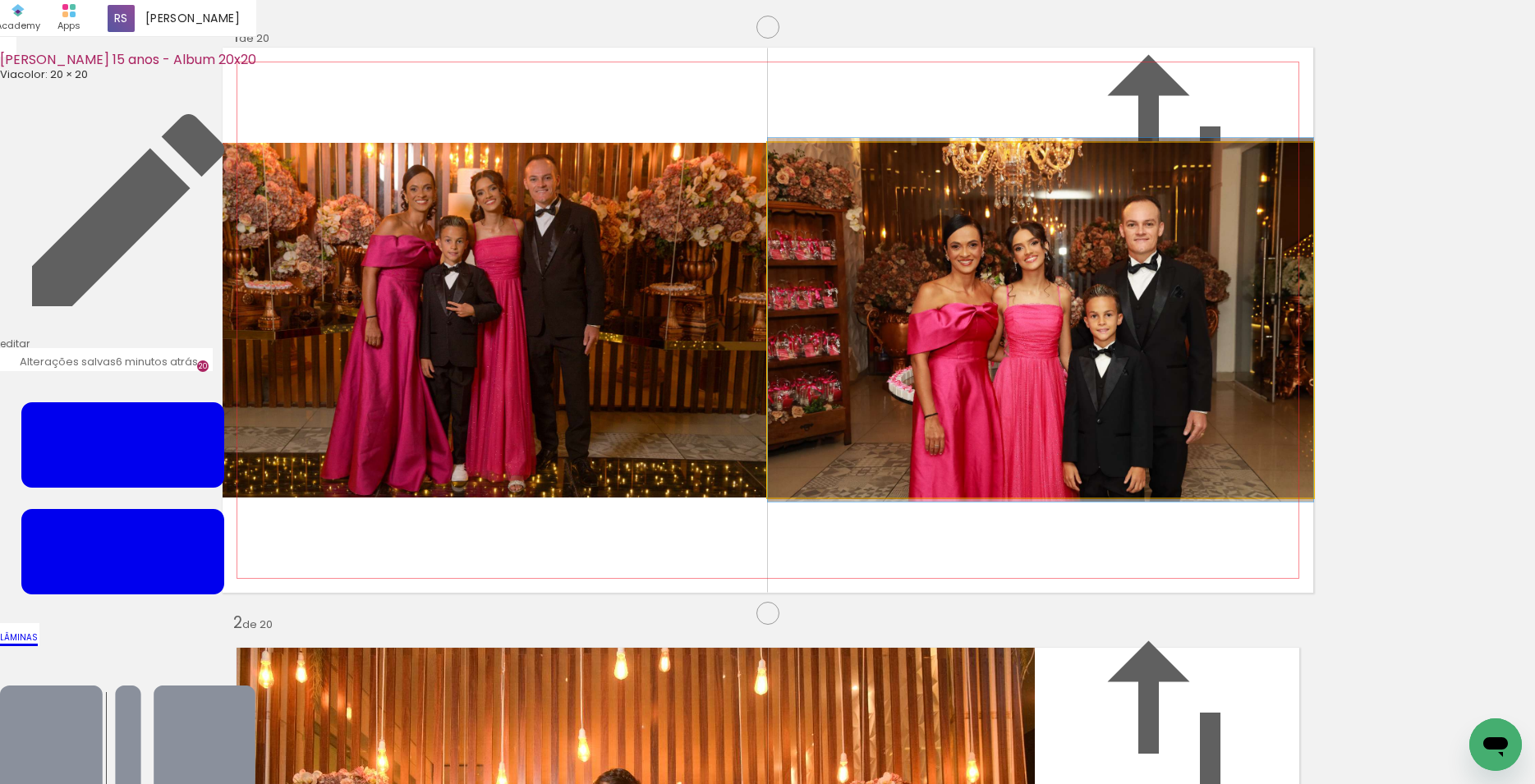
click at [1014, 292] on quentale-photo at bounding box center [1040, 319] width 545 height 355
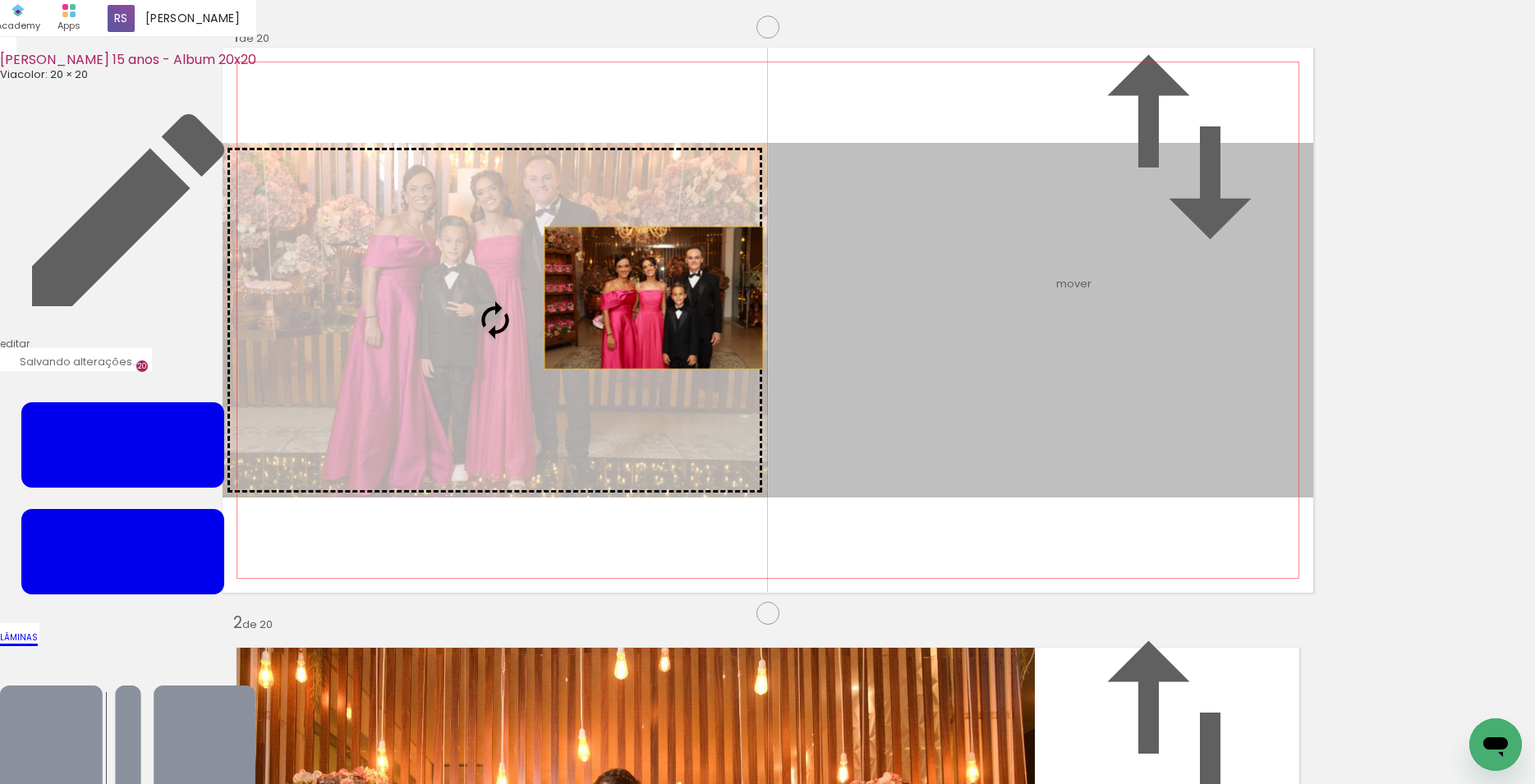
drag, startPoint x: 1020, startPoint y: 289, endPoint x: 647, endPoint y: 268, distance: 373.6
click at [0, 0] on slot at bounding box center [0, 0] width 0 height 0
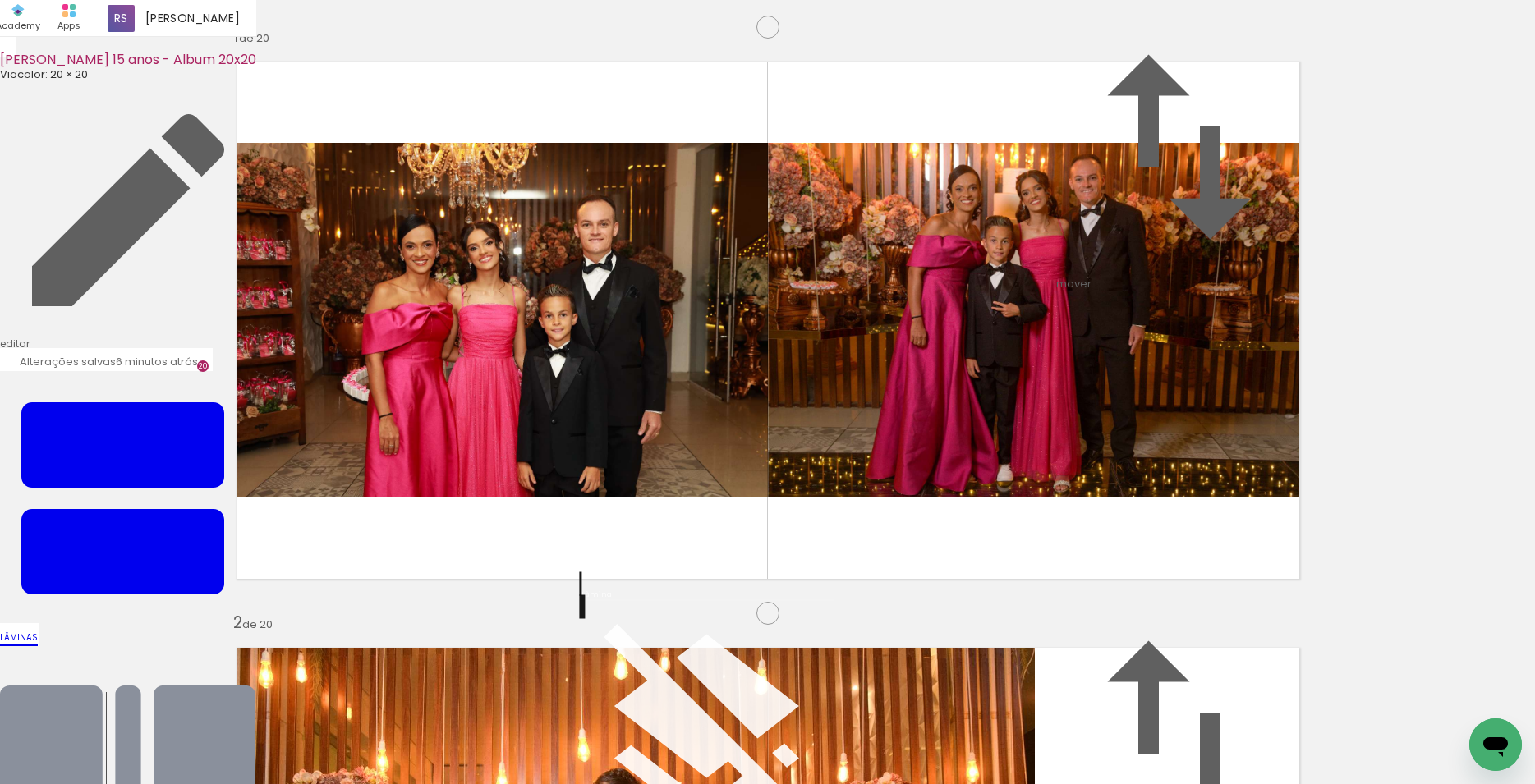
scroll to position [0, 0]
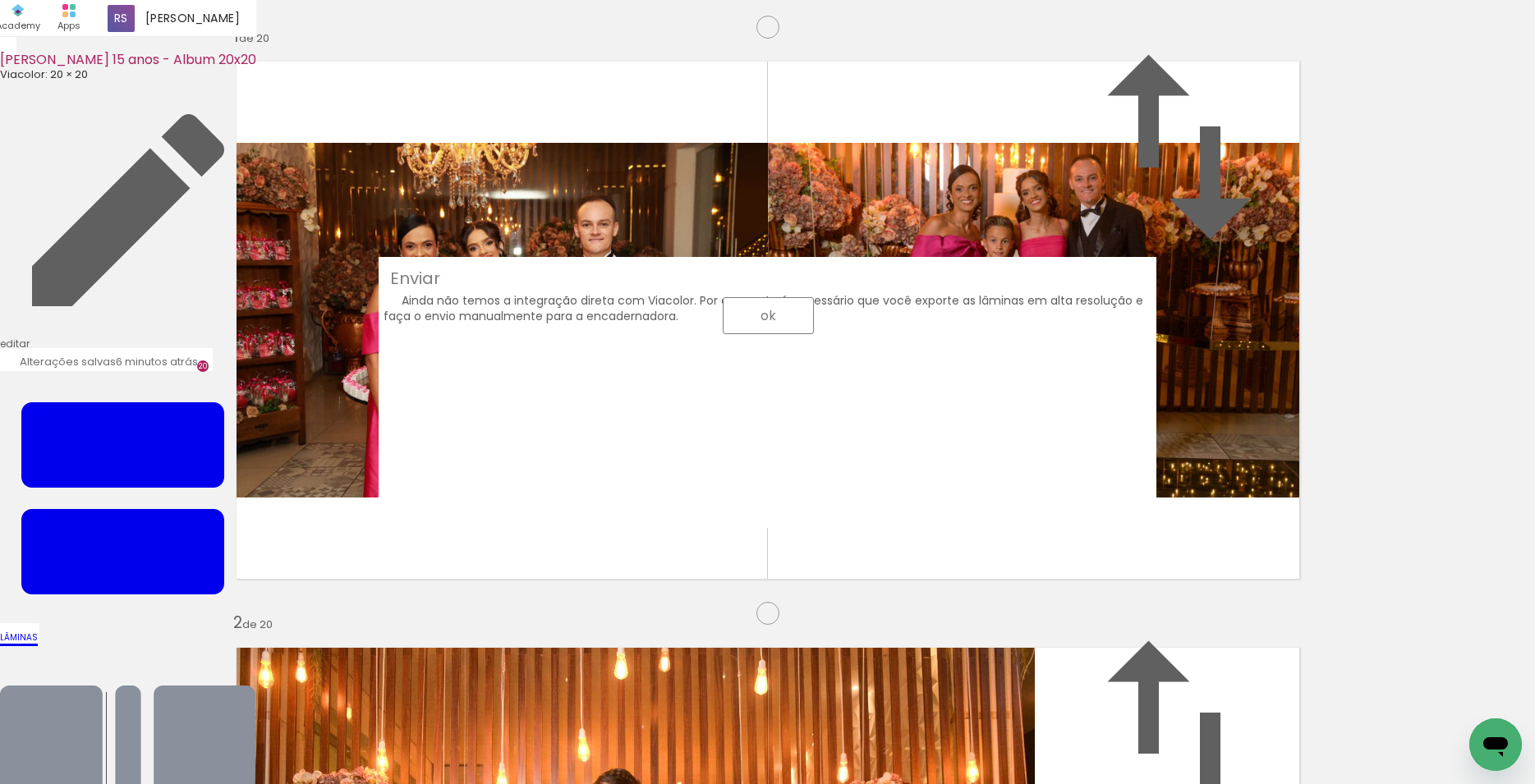
scroll to position [907, 0]
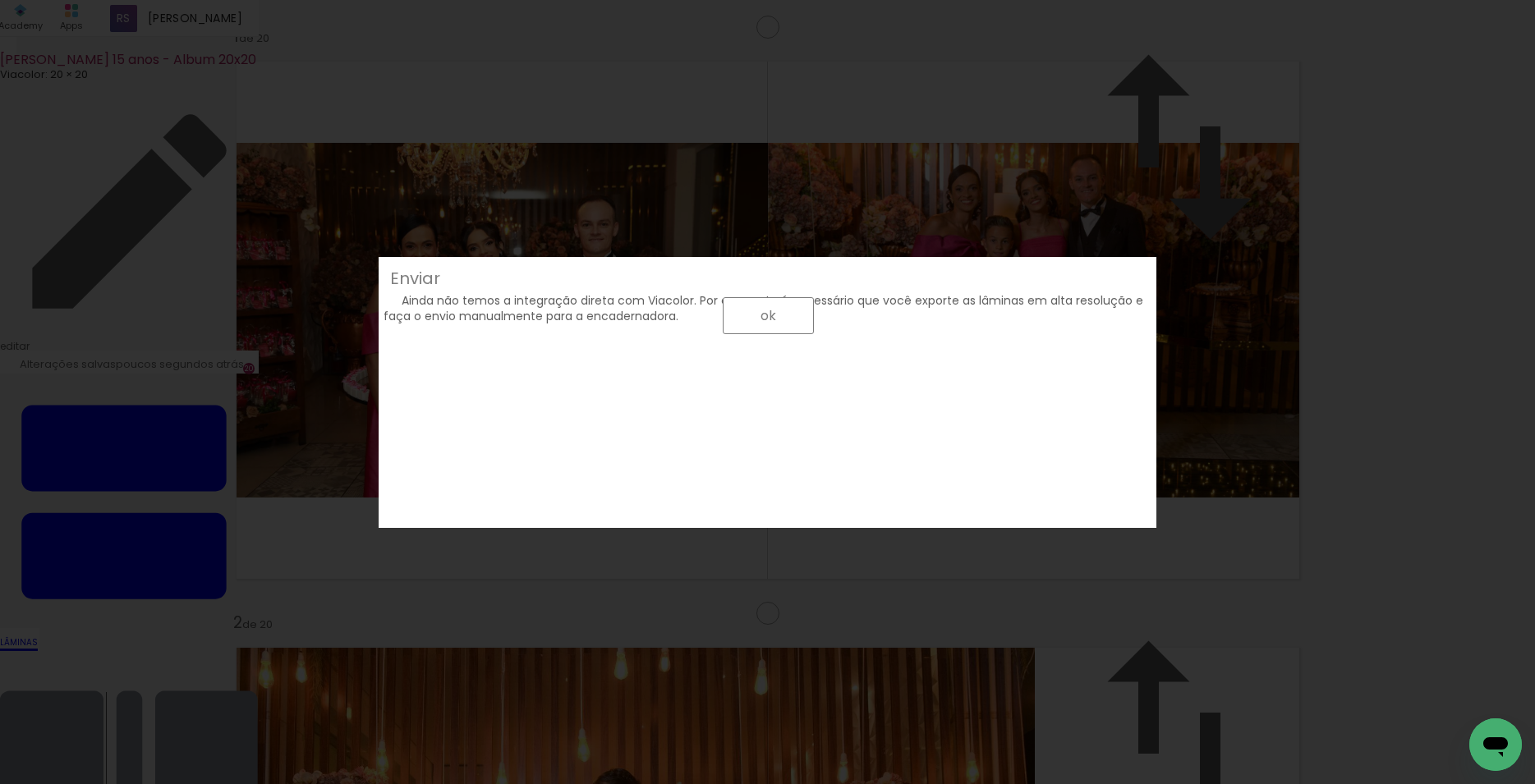
click at [814, 334] on paper-button "ok" at bounding box center [768, 315] width 91 height 37
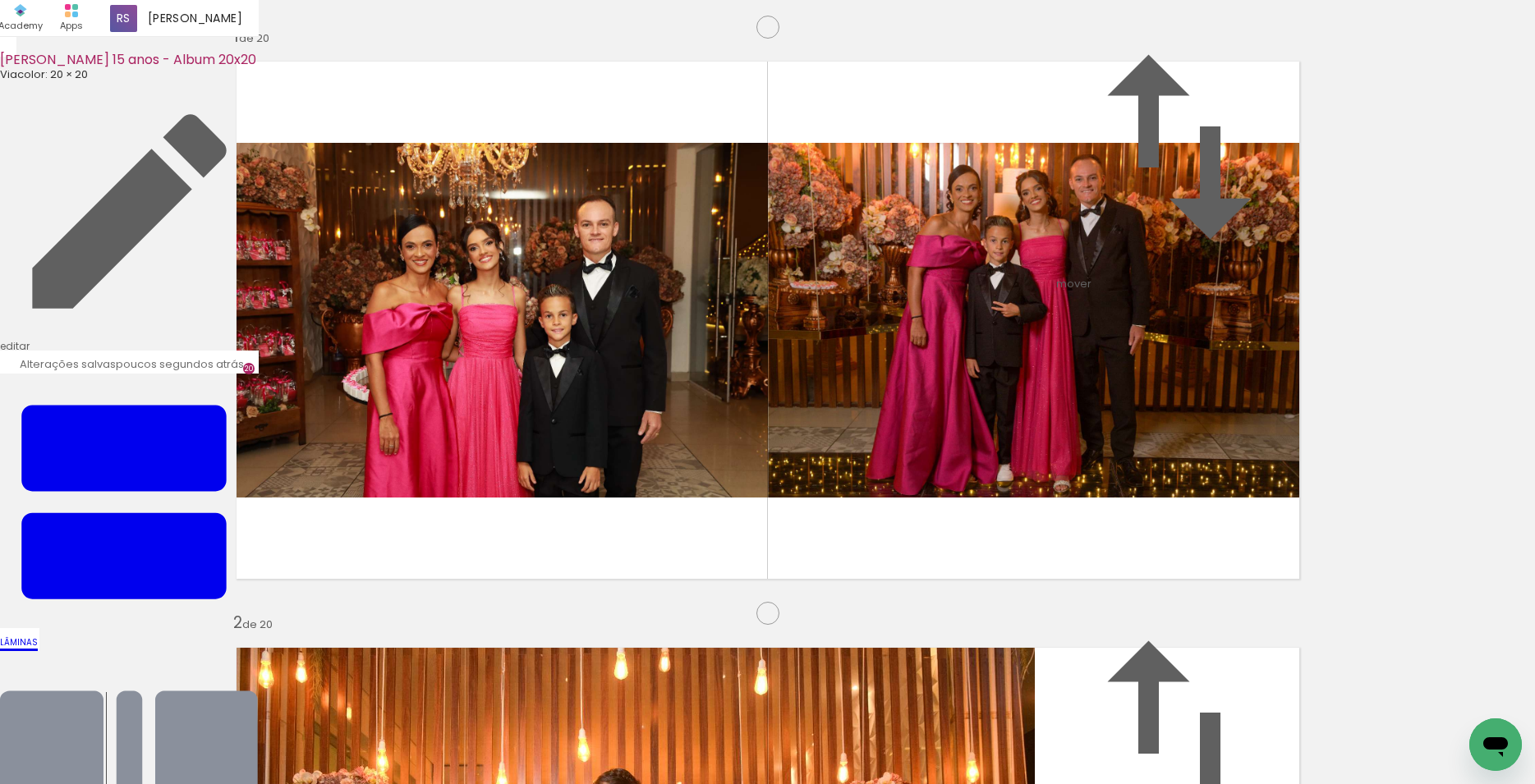
click at [181, 55] on div "[PERSON_NAME] 15 anos - Album 20x20" at bounding box center [129, 61] width 259 height 15
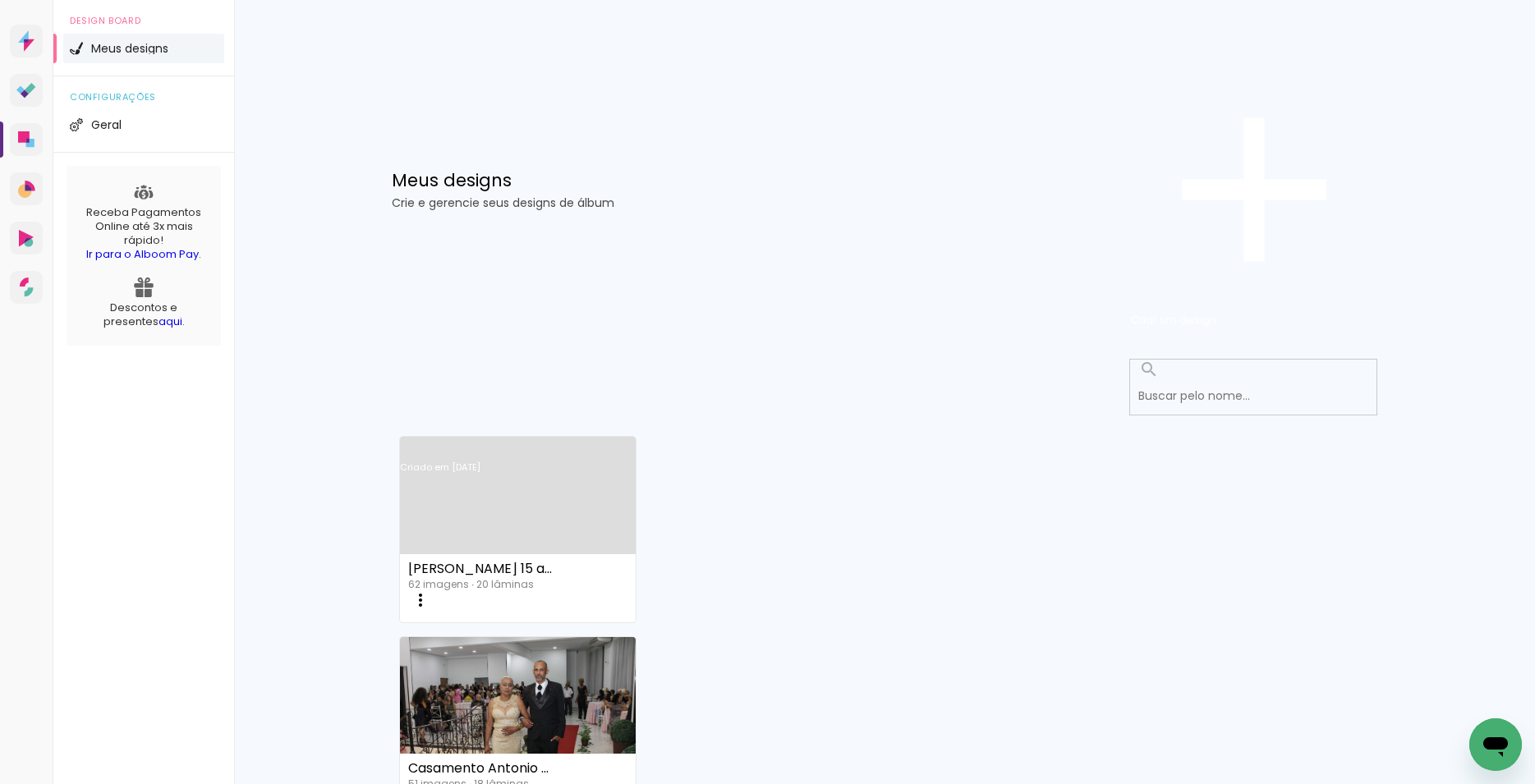
click at [430, 591] on iron-icon at bounding box center [420, 600] width 20 height 20
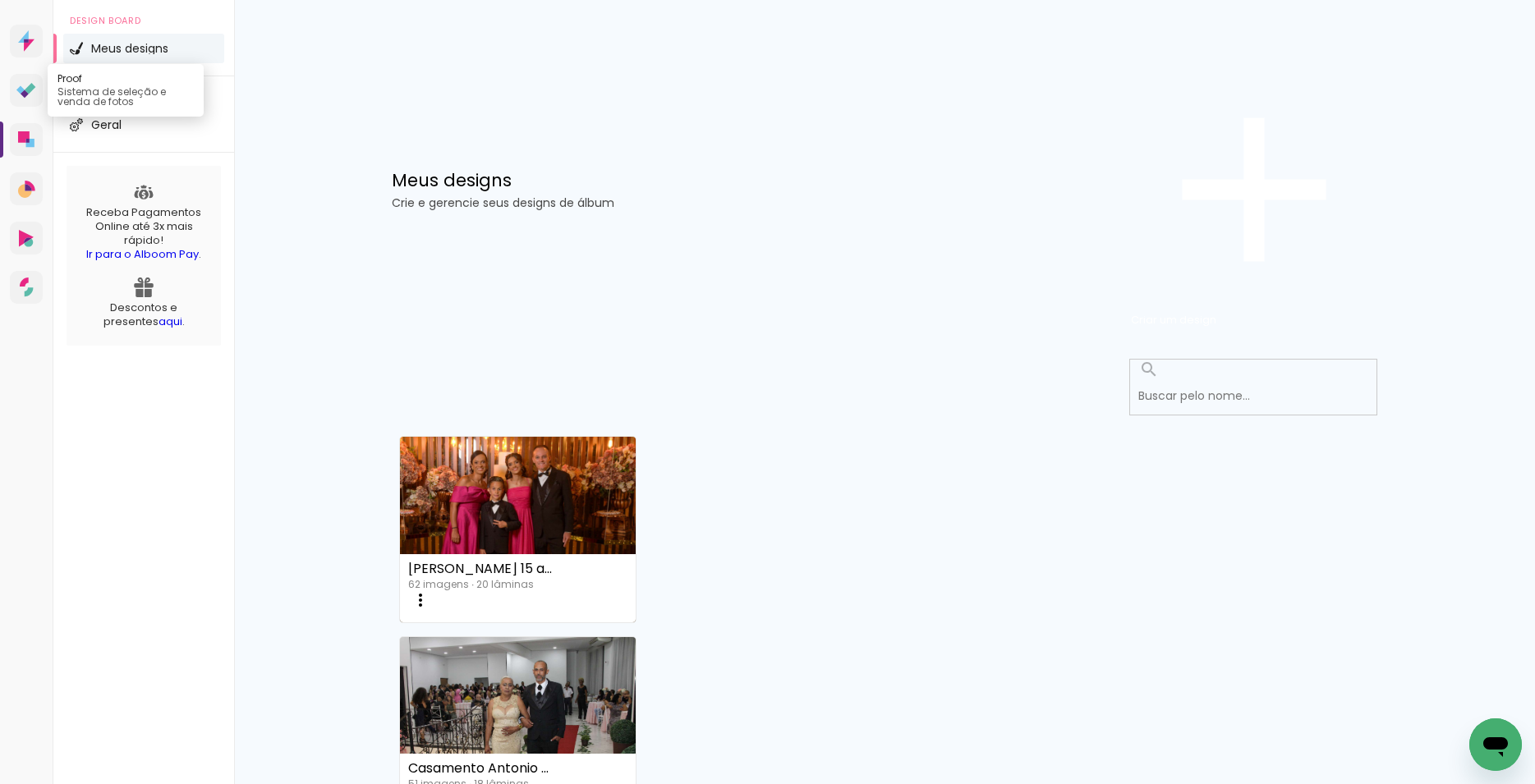
click at [31, 99] on icon at bounding box center [26, 91] width 20 height 15
click at [505, 442] on link "Criado em [DATE]" at bounding box center [518, 489] width 235 height 93
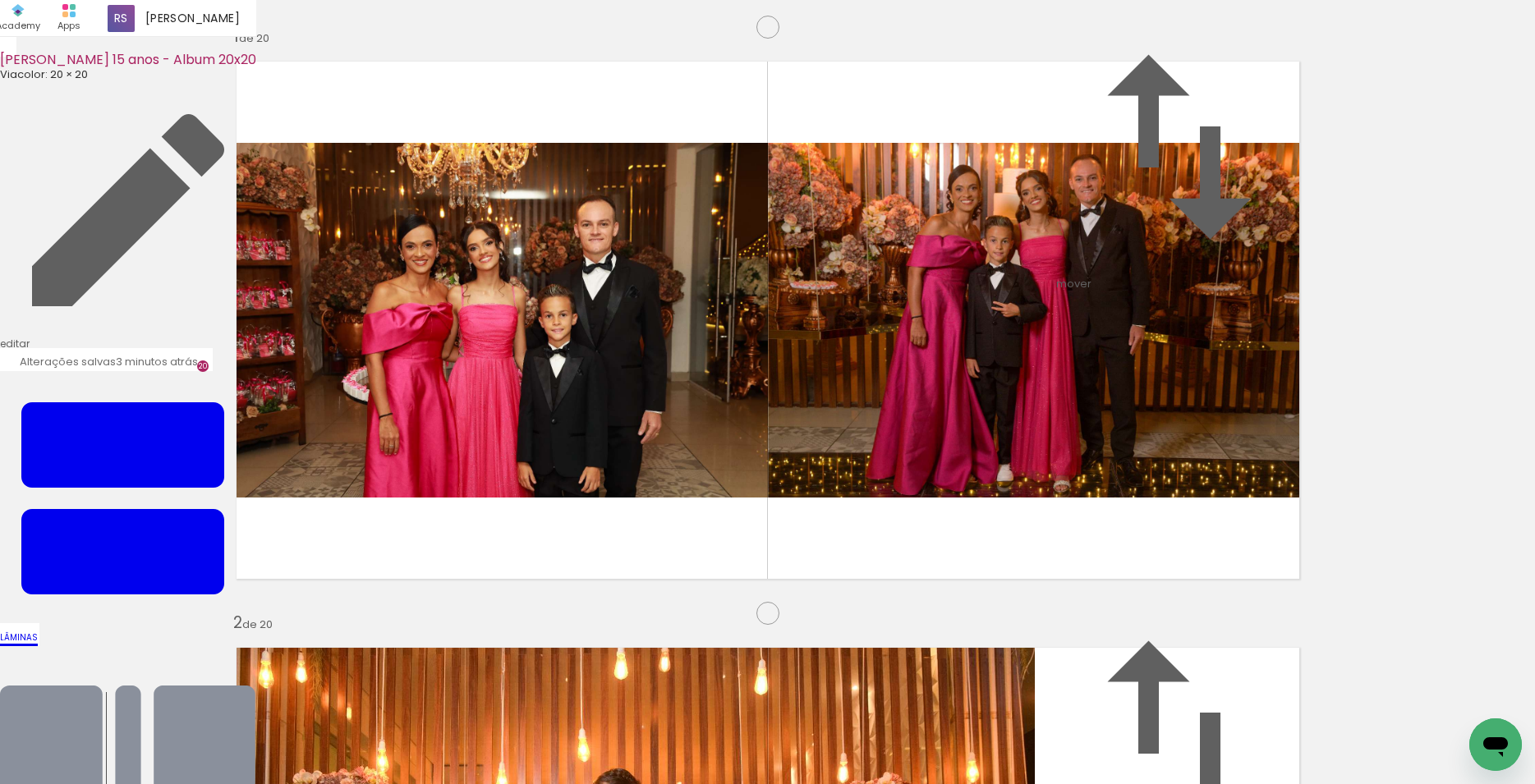
scroll to position [11777, 0]
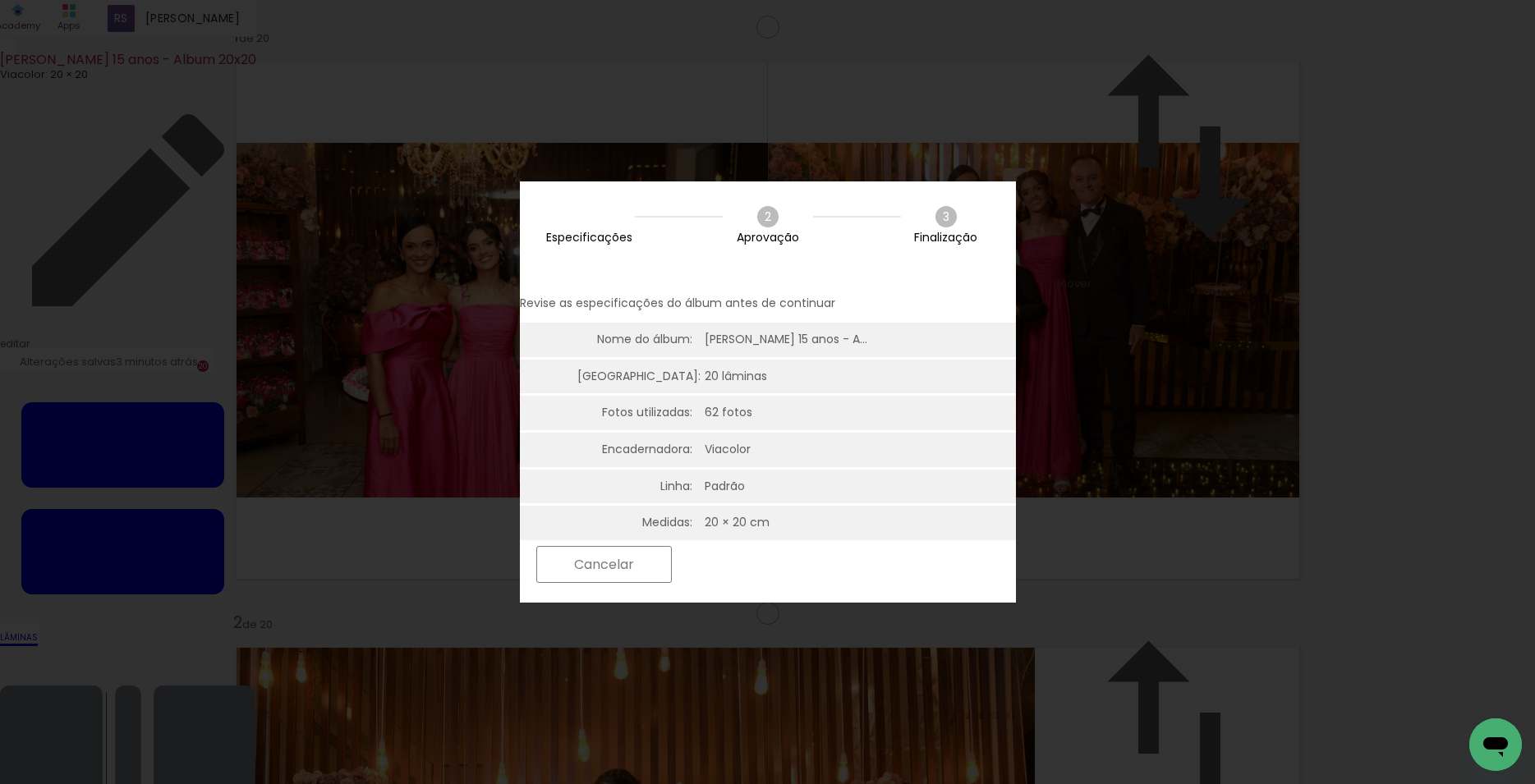
click at [807, 572] on paper-button "Próximo" at bounding box center [743, 564] width 126 height 35
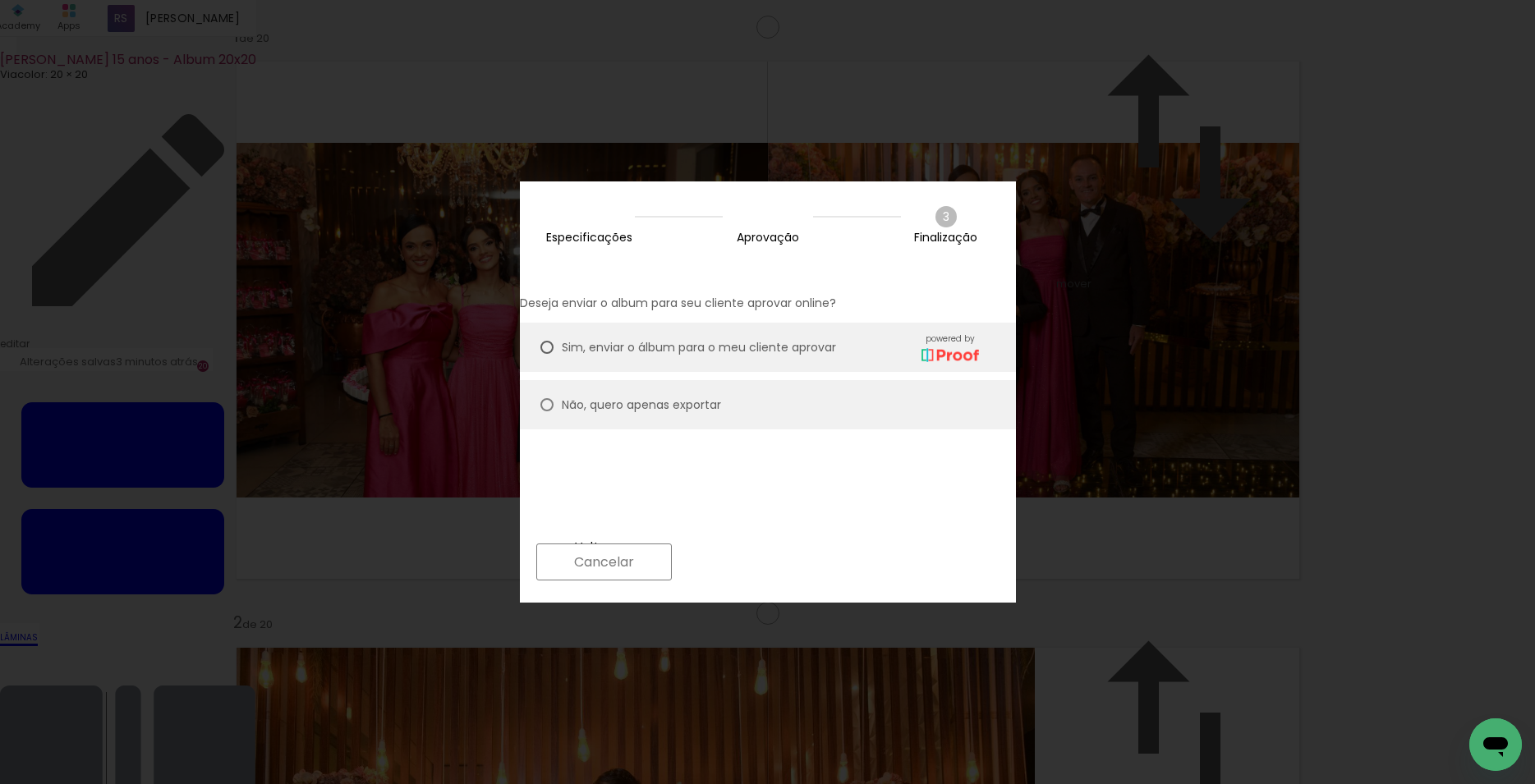
click at [0, 0] on slot "Próximo" at bounding box center [0, 0] width 0 height 0
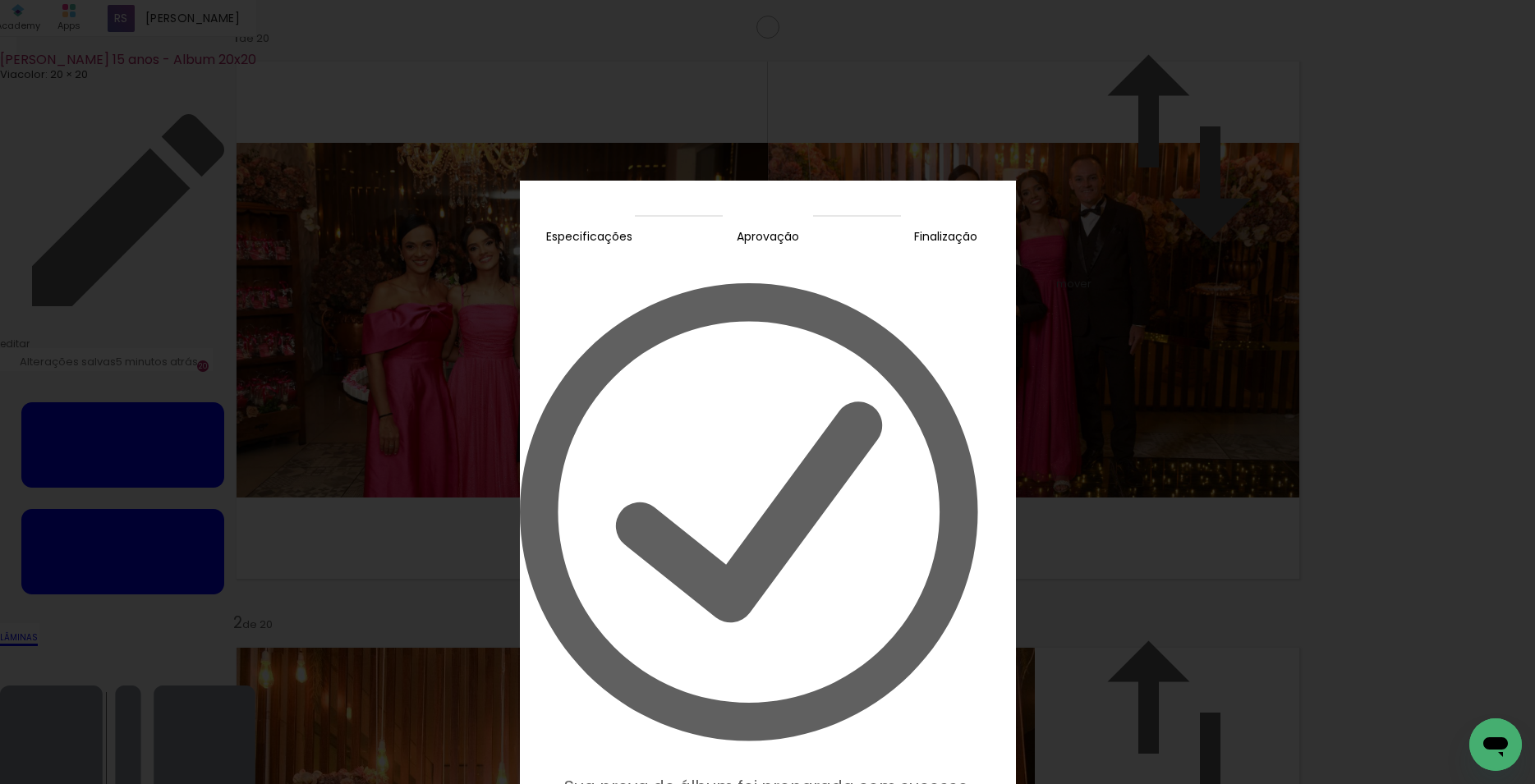
click at [0, 0] on slot "Editar prova" at bounding box center [0, 0] width 0 height 0
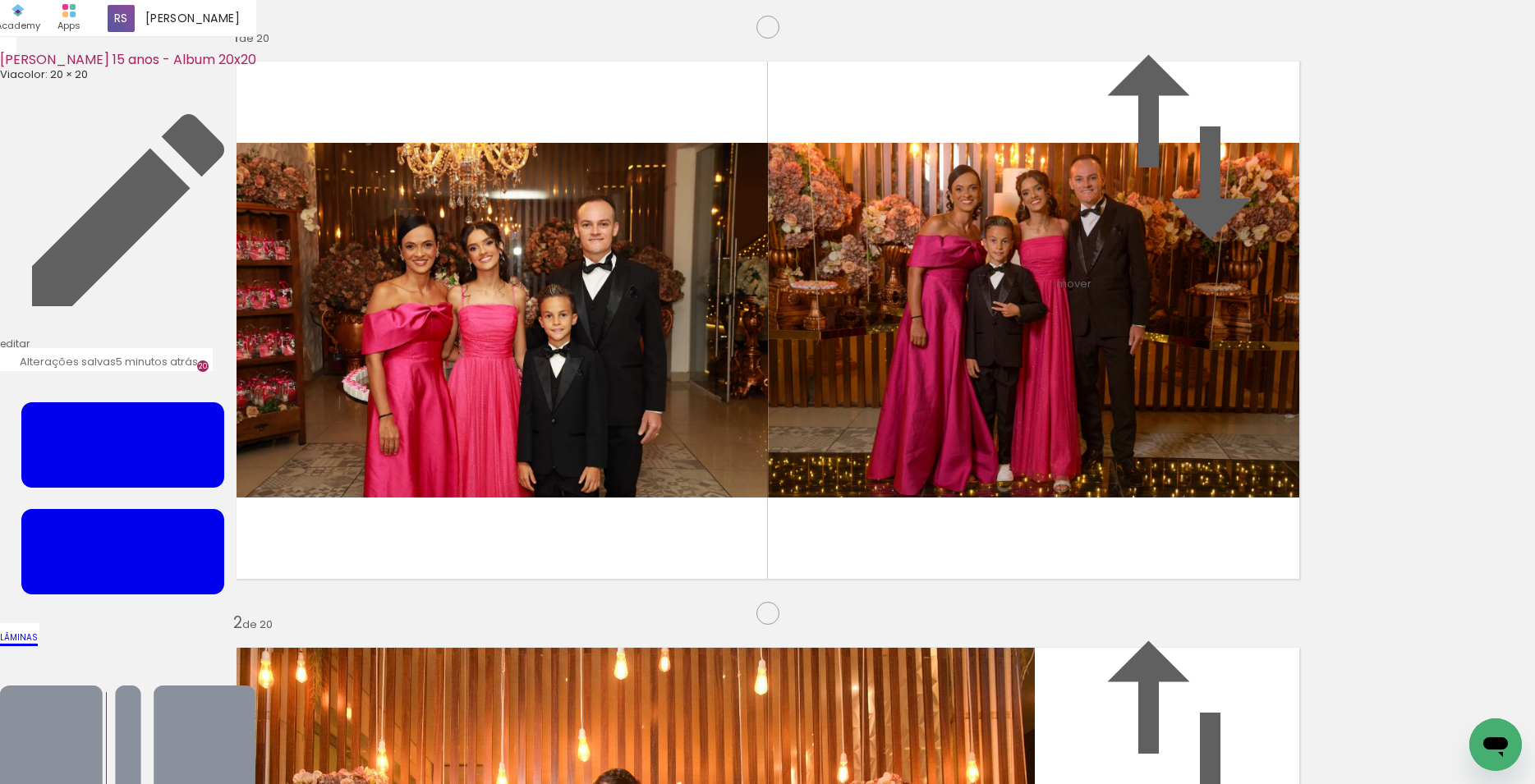
scroll to position [6678, 0]
